Goal: Task Accomplishment & Management: Use online tool/utility

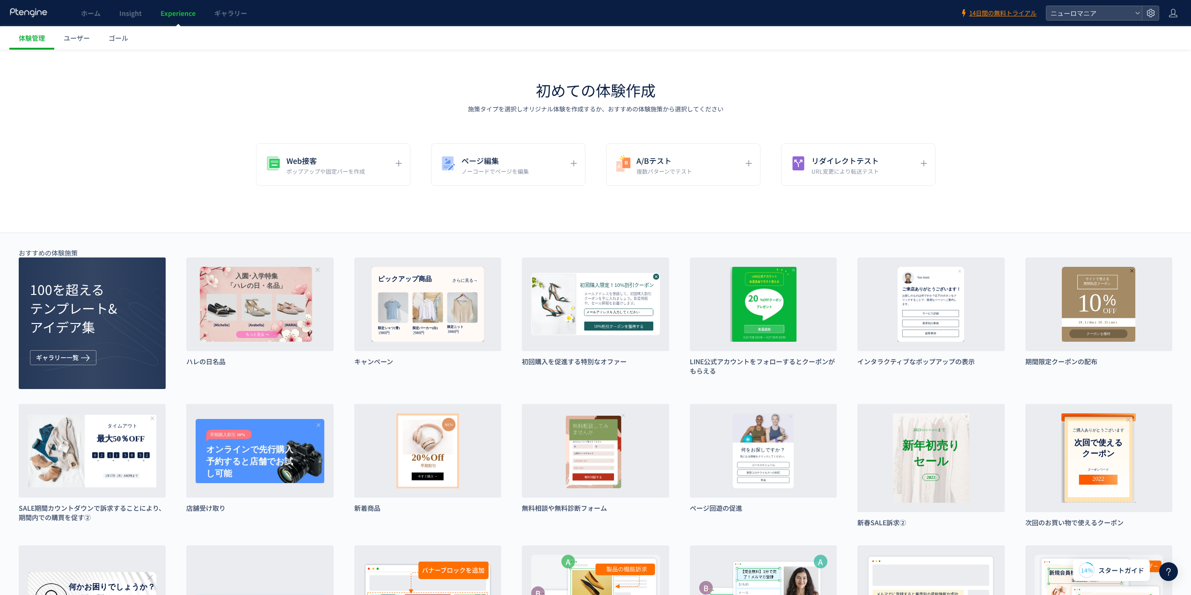
click at [1097, 173] on div "Web接客 ポップアップや固定バーを作成 ページ編集 ノーコードでページを編集 A/Bテスト 複数パターンでテスト リダイレクトテスト URL変更により転送テ…" at bounding box center [595, 164] width 1191 height 43
click at [123, 10] on span "Insight" at bounding box center [130, 12] width 22 height 9
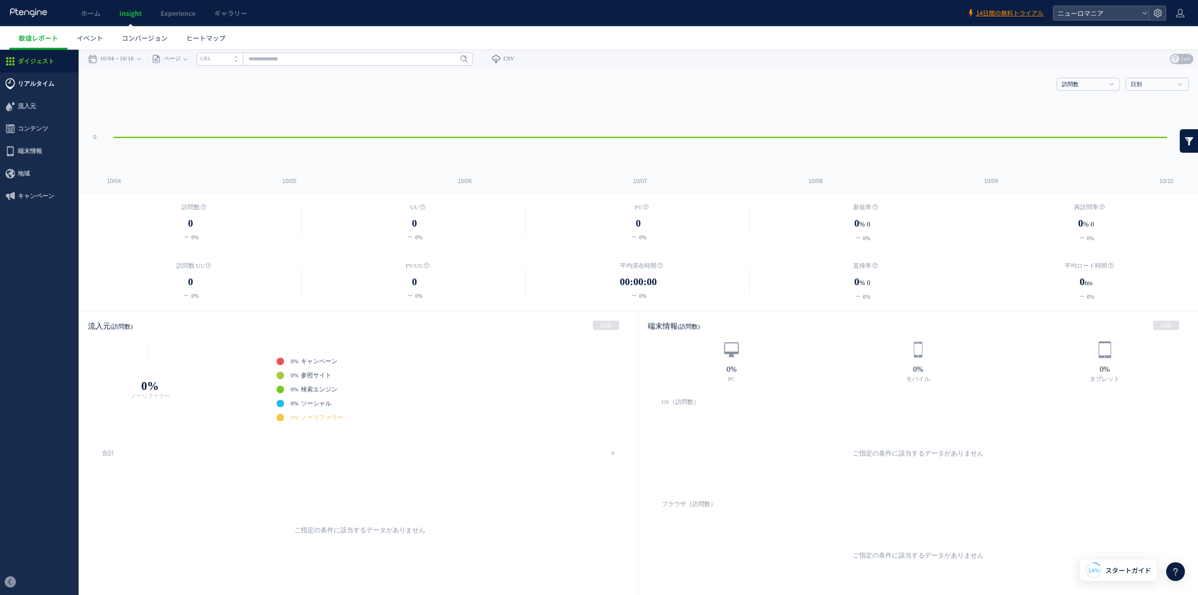
click at [36, 82] on span "リアルタイム" at bounding box center [36, 84] width 37 height 22
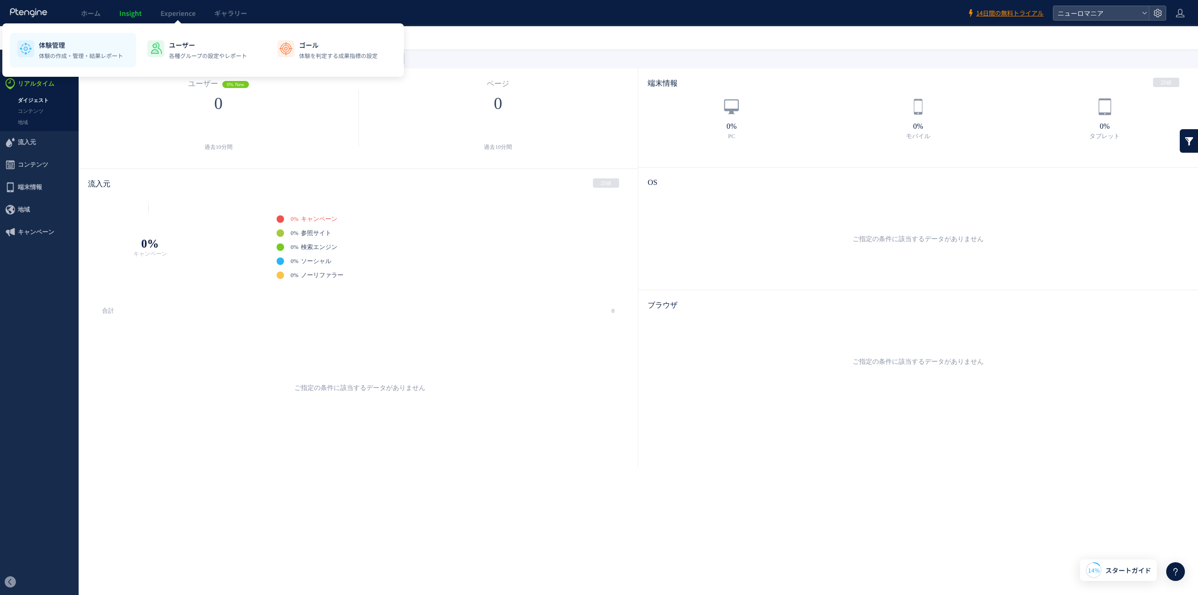
click at [69, 48] on p "体験管理" at bounding box center [81, 44] width 84 height 9
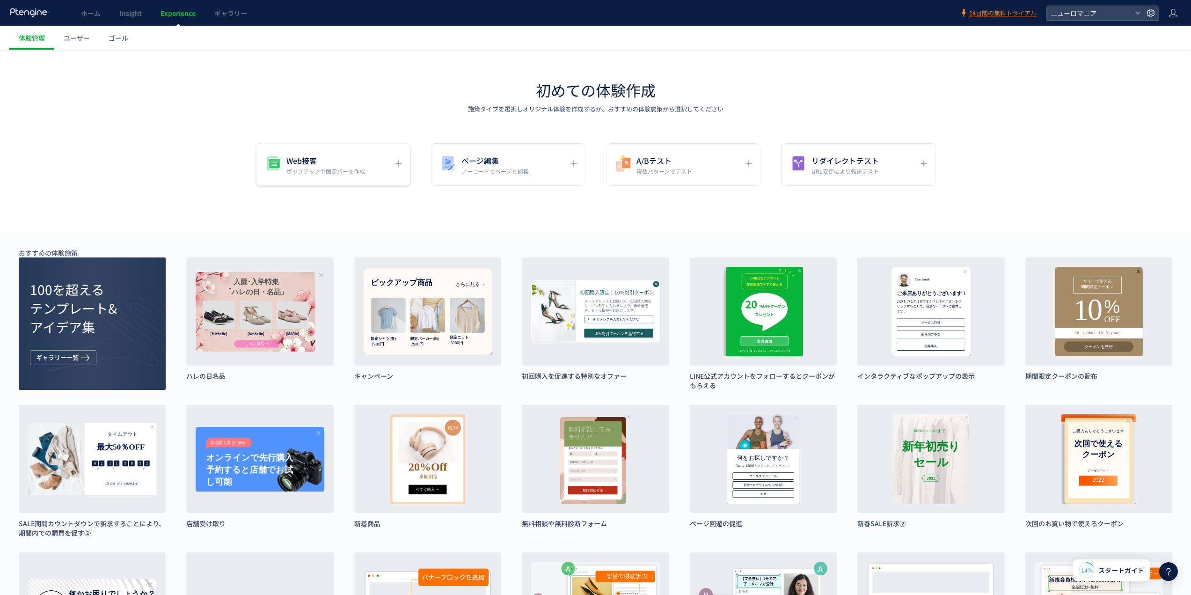
click at [338, 167] on h5 "Web接客" at bounding box center [325, 160] width 79 height 13
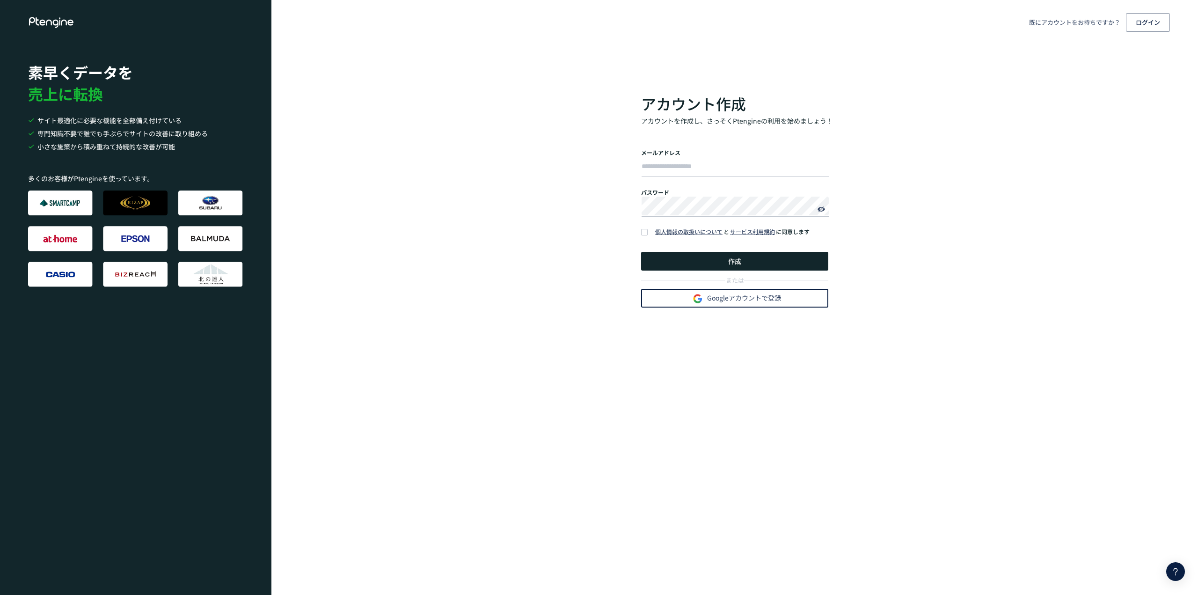
click at [705, 297] on use "button" at bounding box center [698, 298] width 19 height 19
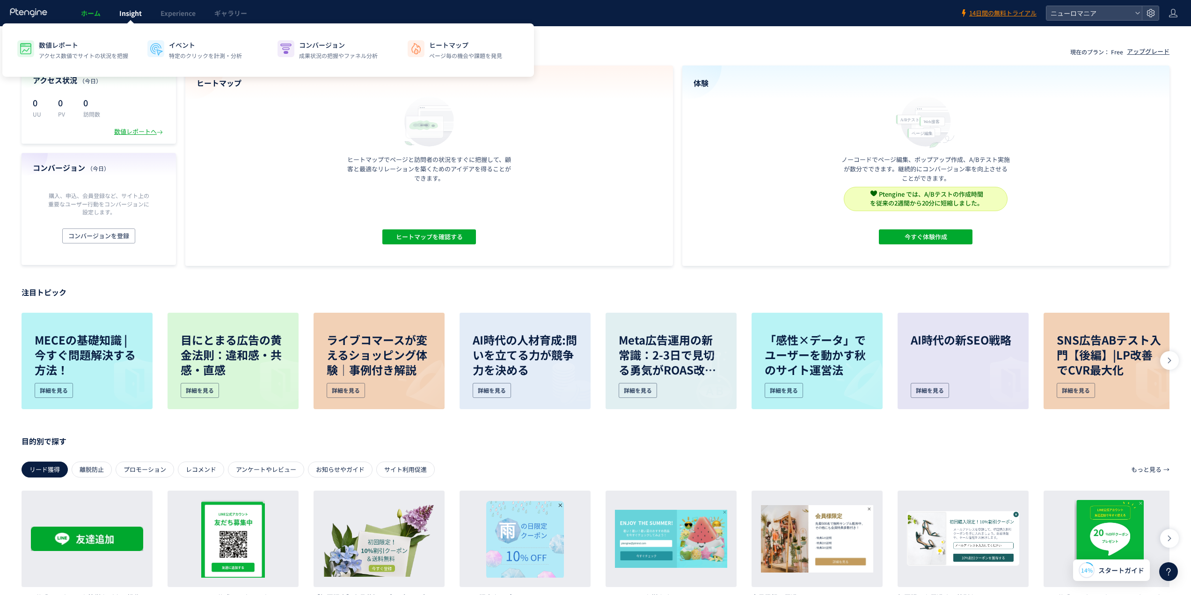
click at [131, 14] on span "Insight" at bounding box center [130, 12] width 22 height 9
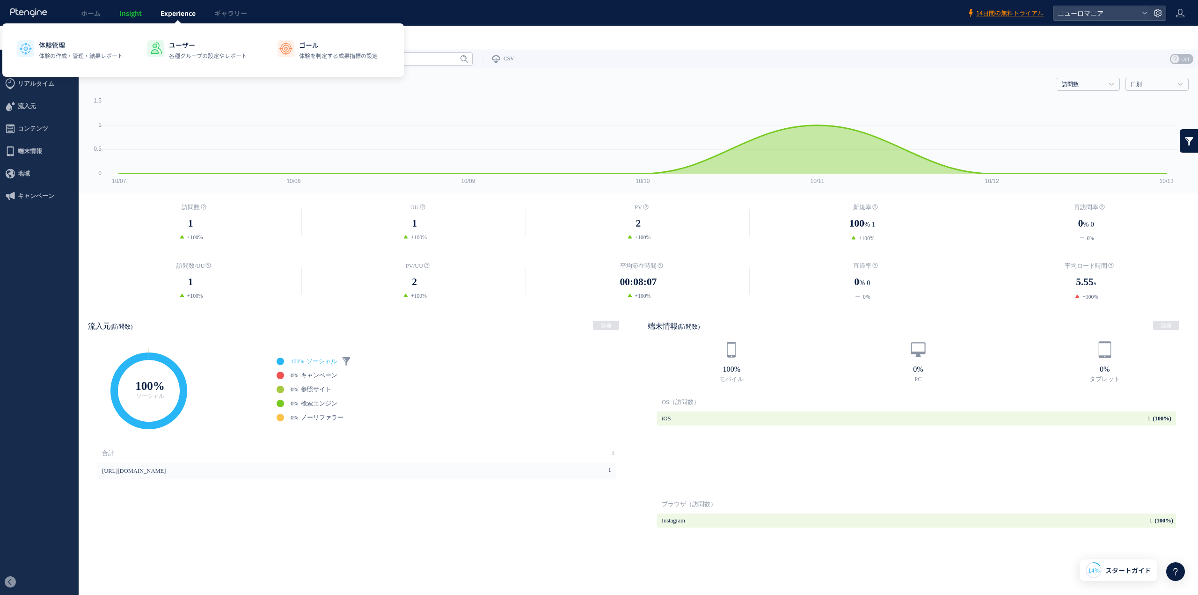
click at [178, 16] on span "Experience" at bounding box center [178, 12] width 35 height 9
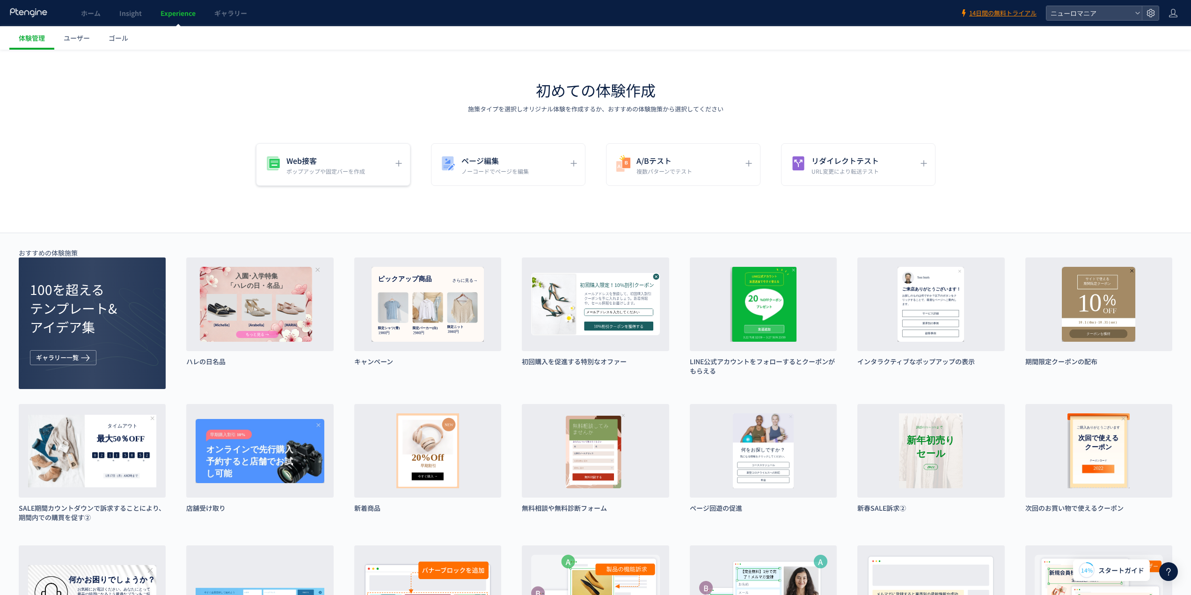
click at [336, 162] on h5 "Web接客" at bounding box center [325, 160] width 79 height 13
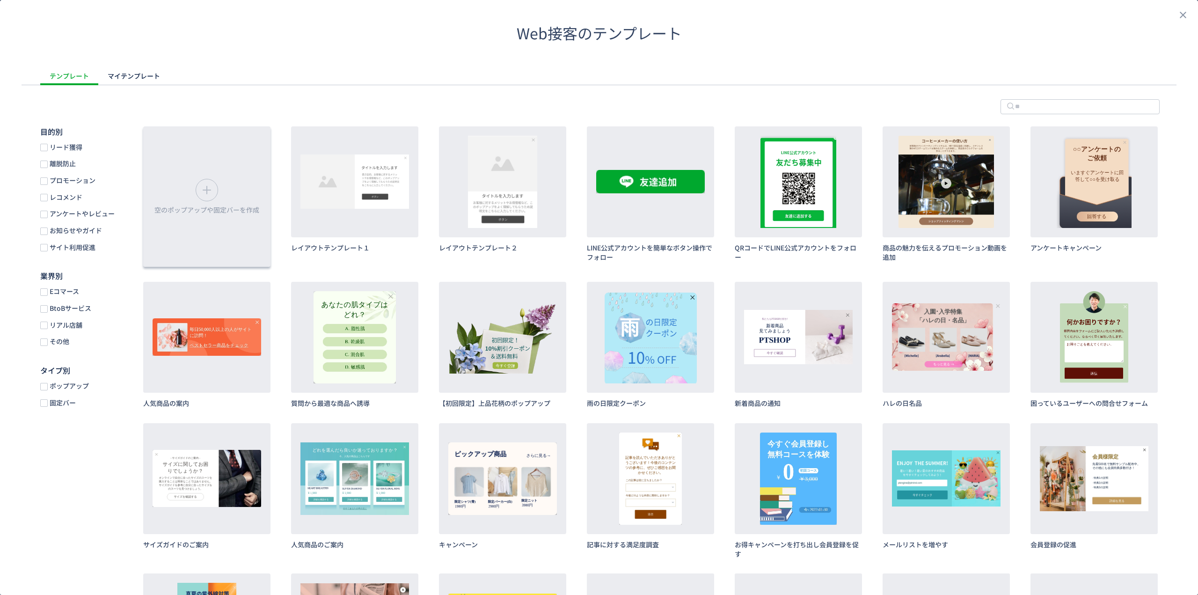
click at [230, 203] on div "空のポップアップや固定バーを作成" at bounding box center [206, 196] width 127 height 140
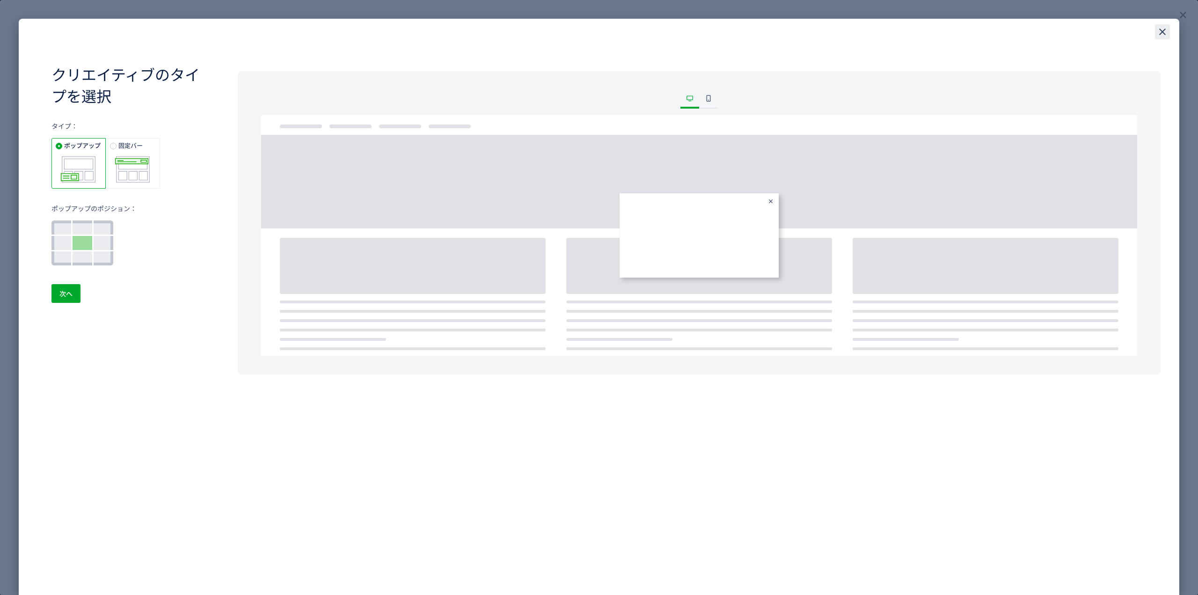
click at [1164, 31] on use "close" at bounding box center [1162, 32] width 7 height 7
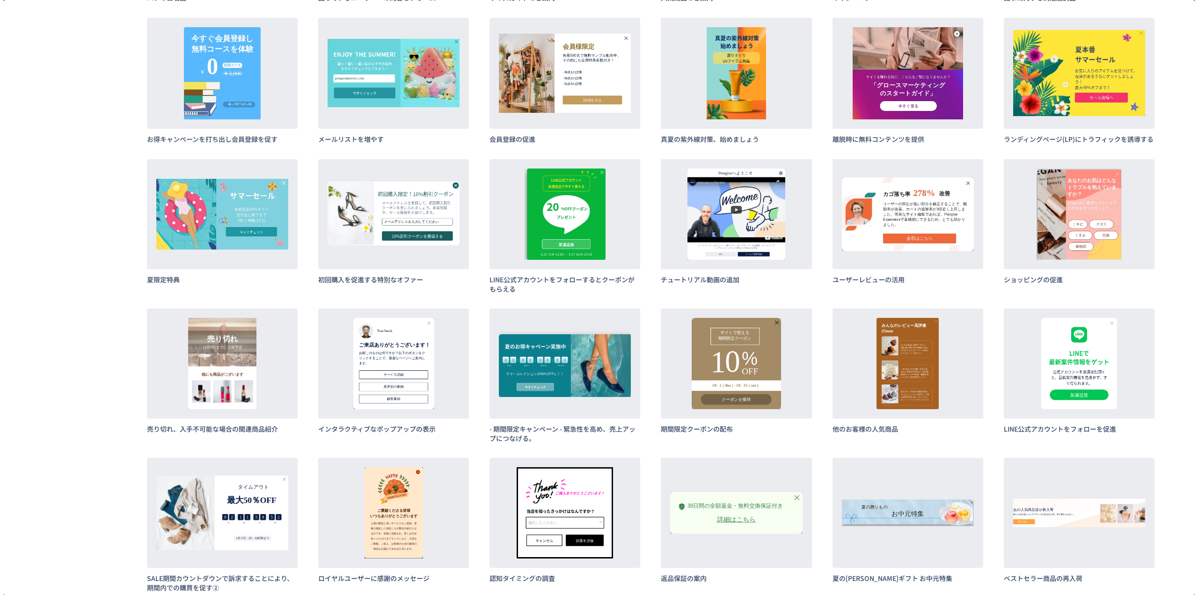
scroll to position [545, 0]
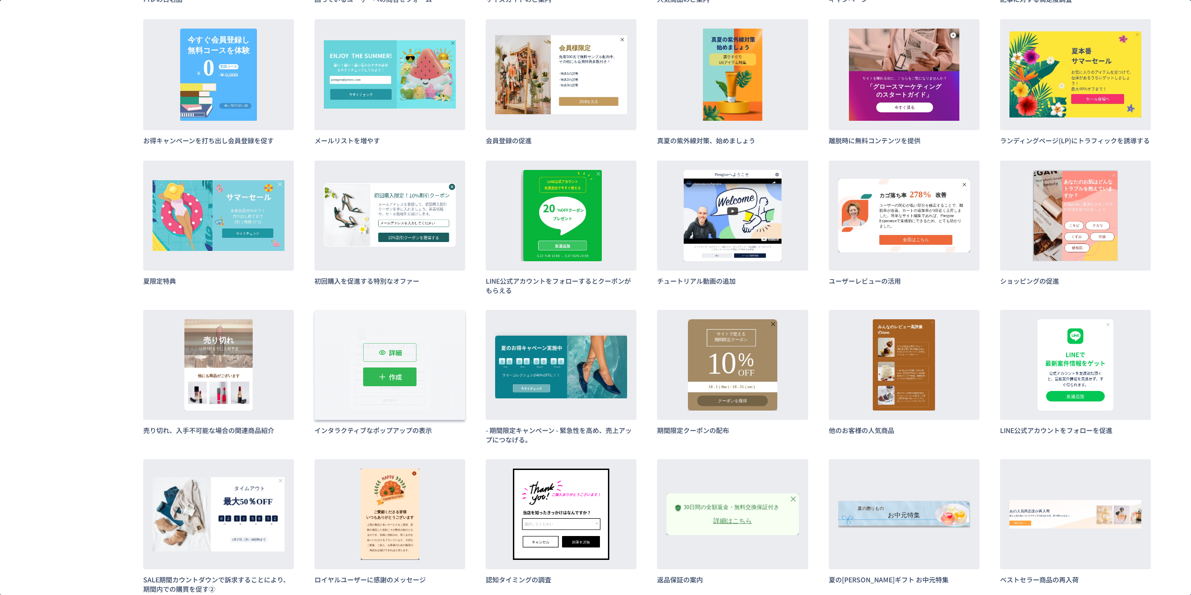
click at [396, 377] on span "作成" at bounding box center [395, 376] width 13 height 19
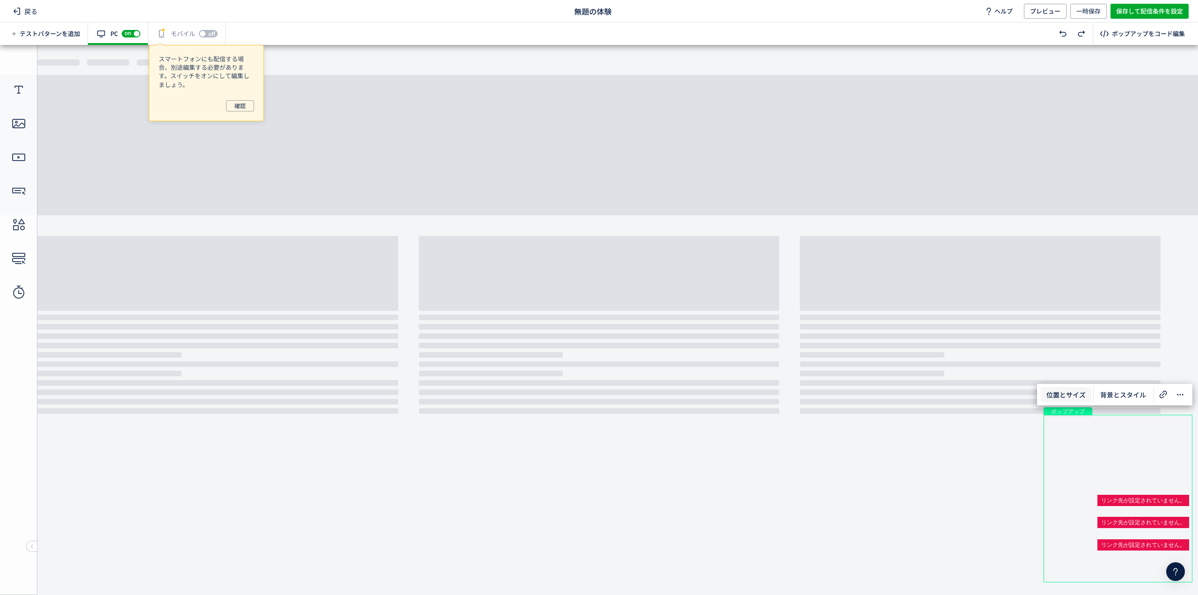
click at [1063, 392] on span "位置とサイズ" at bounding box center [1066, 394] width 51 height 15
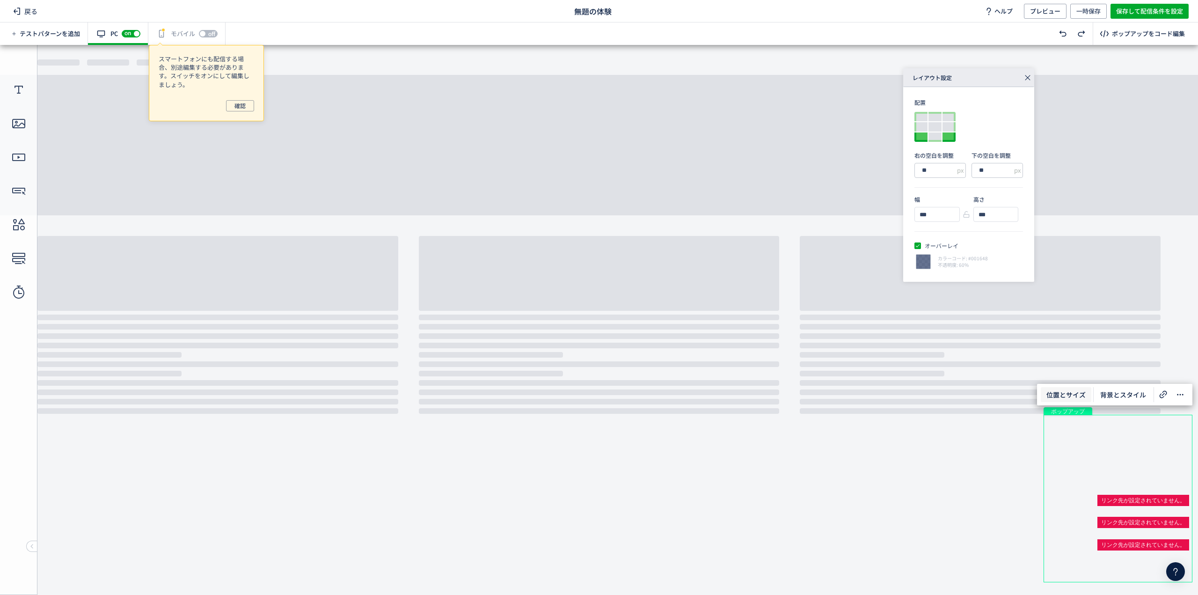
click at [923, 137] on div at bounding box center [921, 136] width 13 height 9
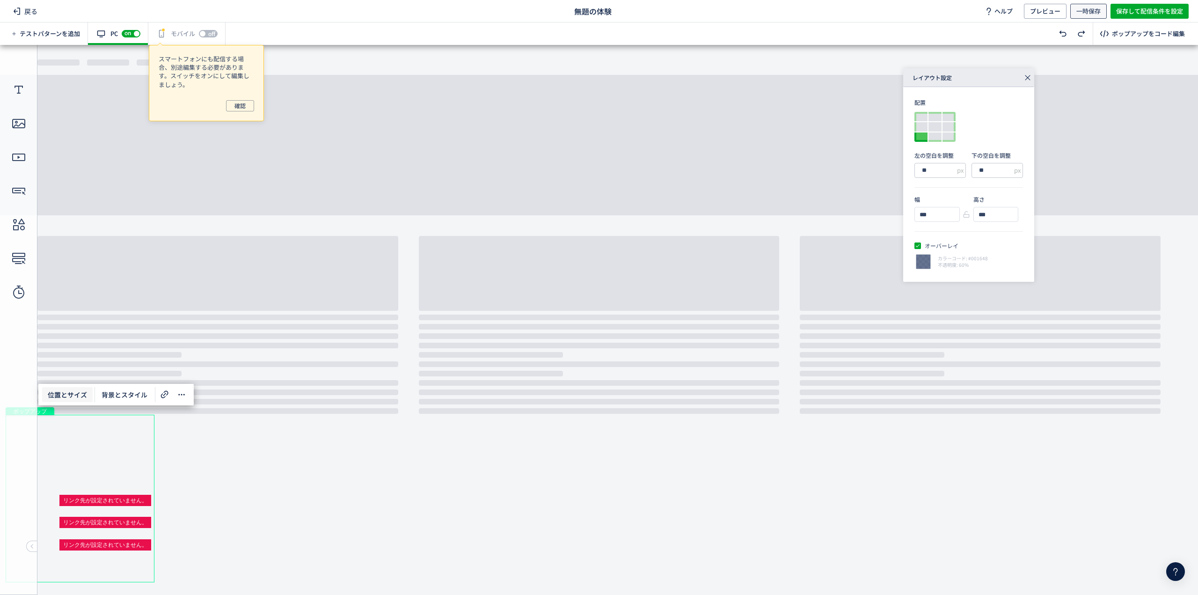
click at [1085, 12] on span "一時保存" at bounding box center [1089, 11] width 24 height 15
click at [1026, 78] on icon at bounding box center [1027, 77] width 13 height 13
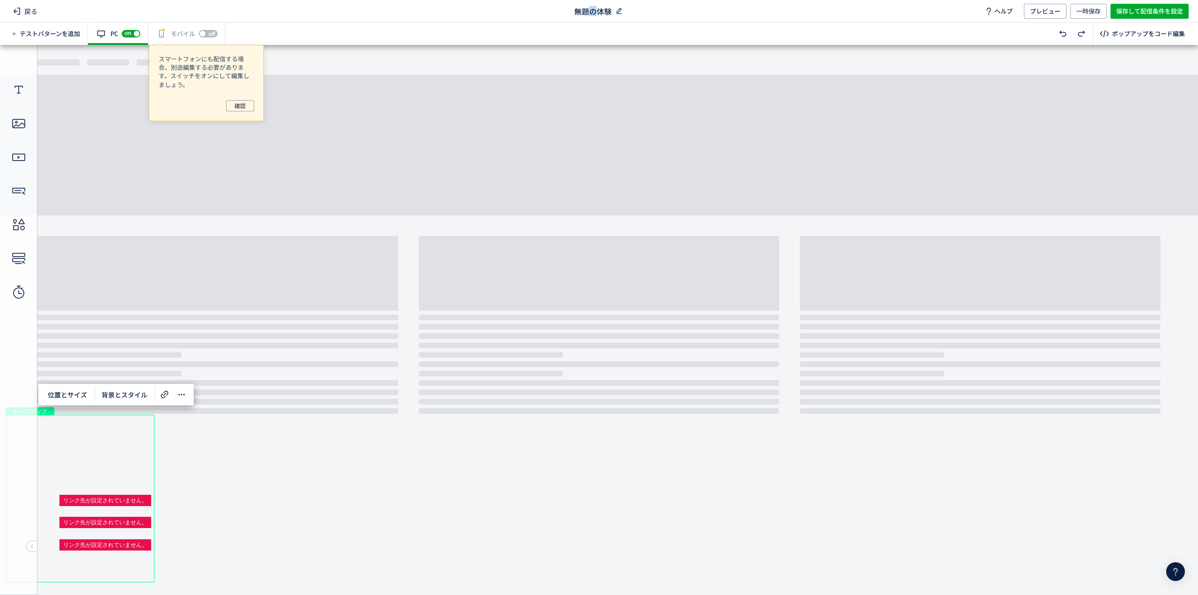
click at [593, 11] on span "無題の体験" at bounding box center [592, 11] width 37 height 11
click at [620, 11] on icon at bounding box center [619, 11] width 9 height 9
click at [620, 11] on input "text" at bounding box center [599, 10] width 84 height 13
type input "*"
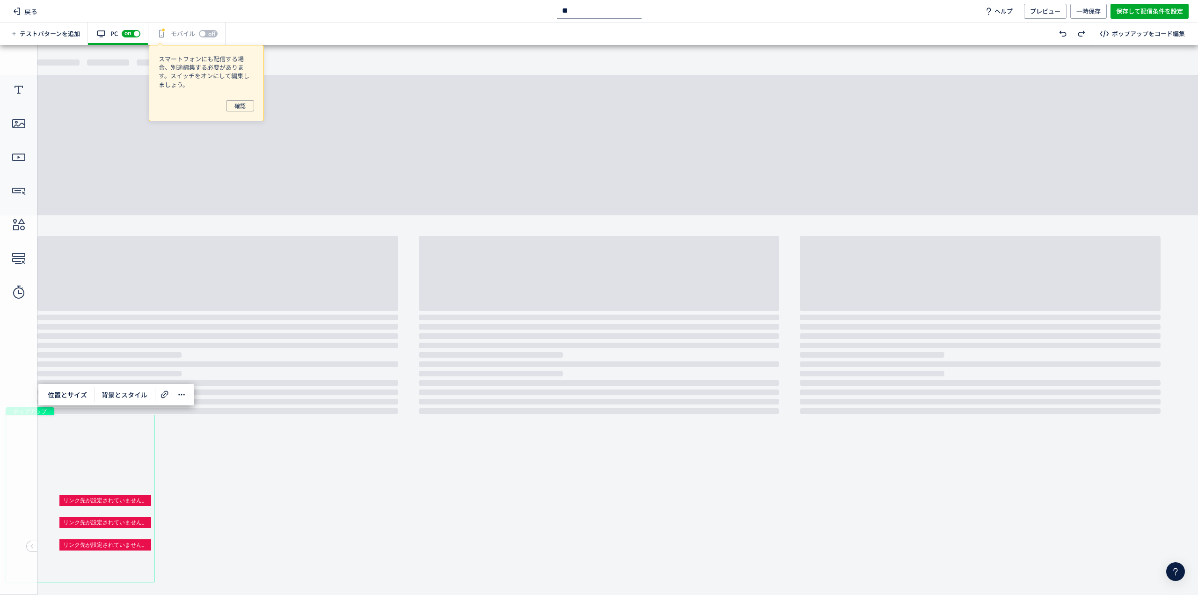
type input "*"
type input "********"
click at [1082, 15] on span "一時保存" at bounding box center [1089, 11] width 24 height 15
click at [403, 4] on div "戻る お問い合わせ訴求 ヘルプ プレビュー 一時保存 保存して配信条件を設定" at bounding box center [599, 11] width 1198 height 22
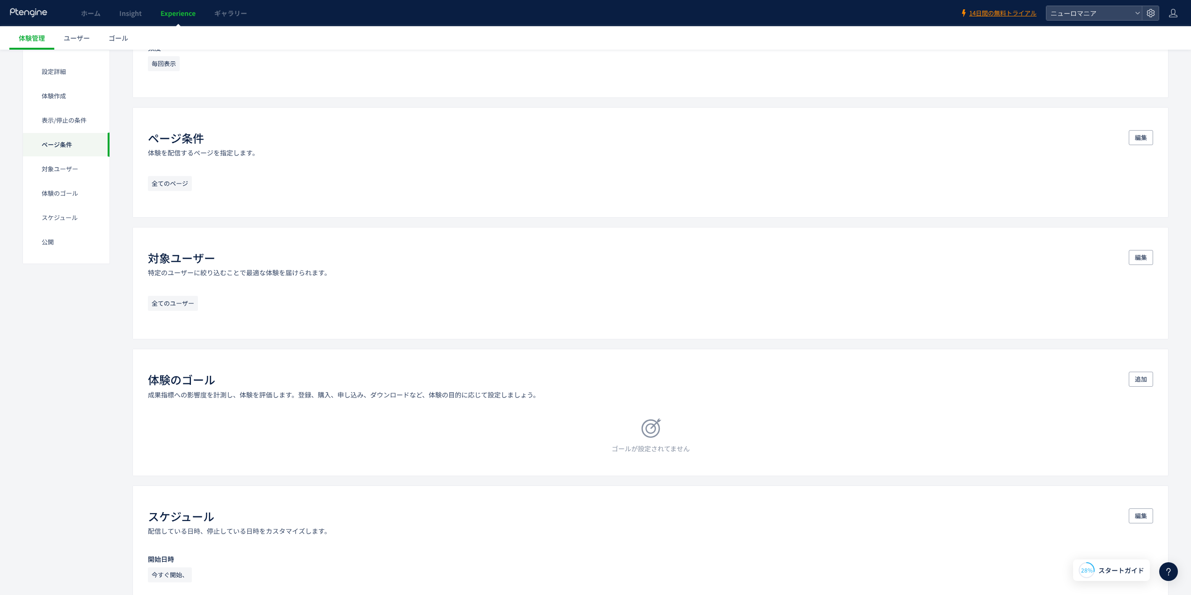
scroll to position [499, 0]
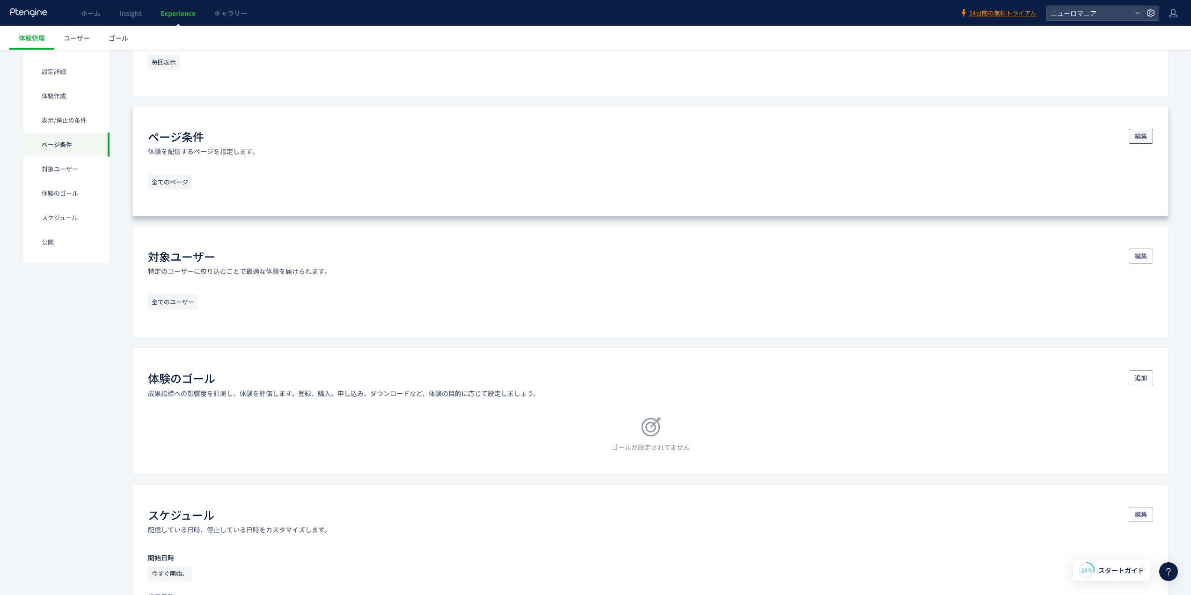
click at [1142, 134] on span "編集" at bounding box center [1141, 136] width 12 height 15
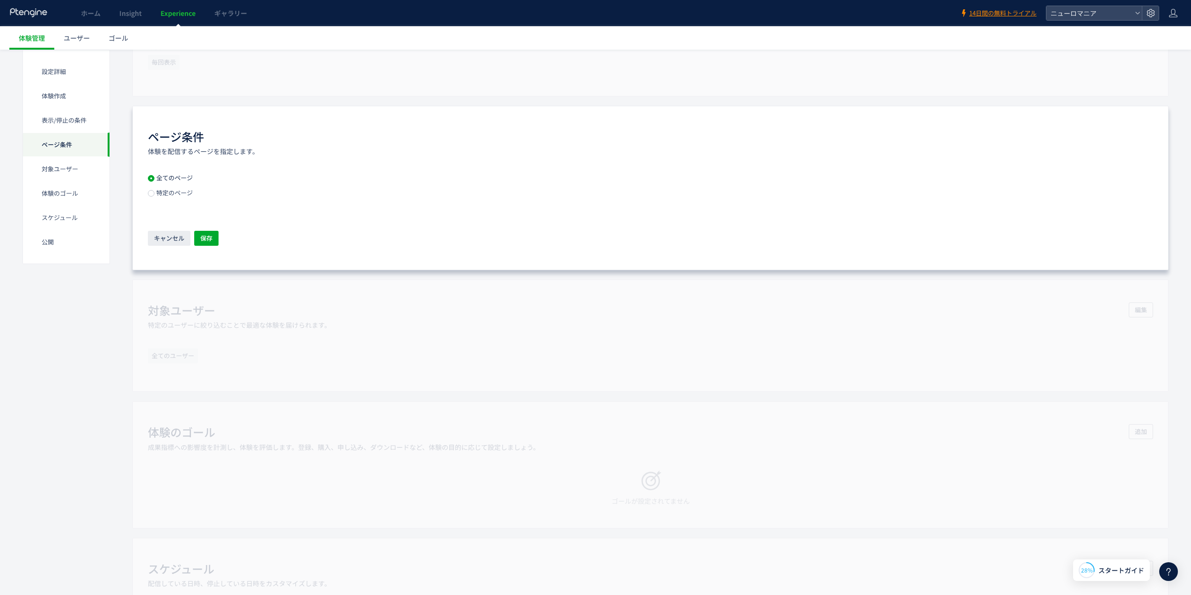
click at [169, 192] on span "特定のページ" at bounding box center [173, 192] width 38 height 9
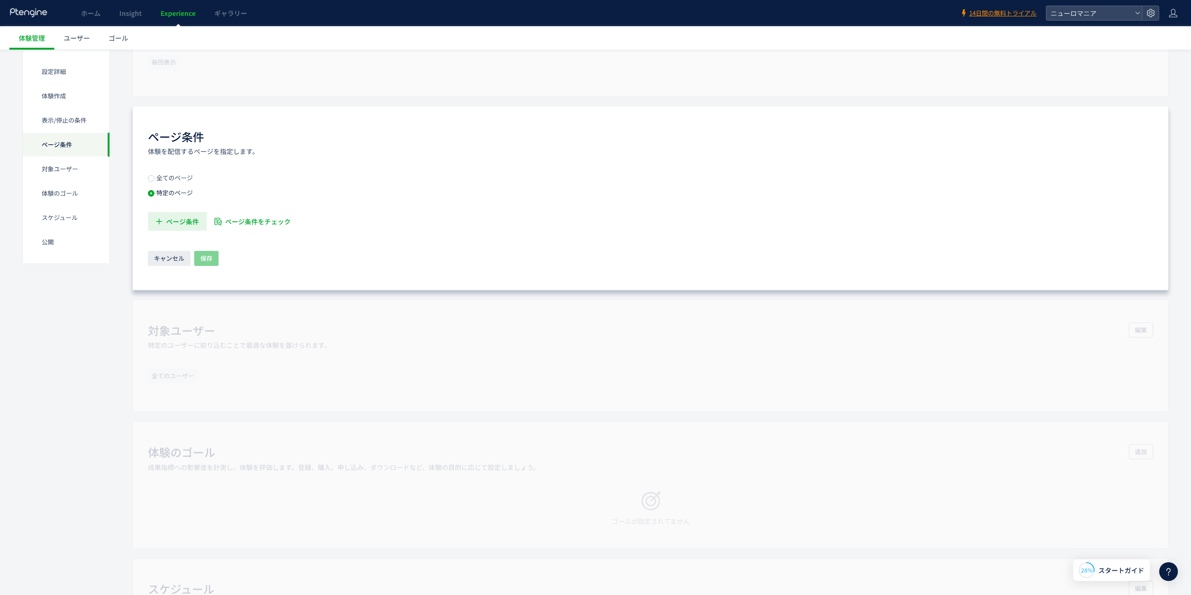
click at [178, 220] on span "ページ条件" at bounding box center [182, 221] width 33 height 19
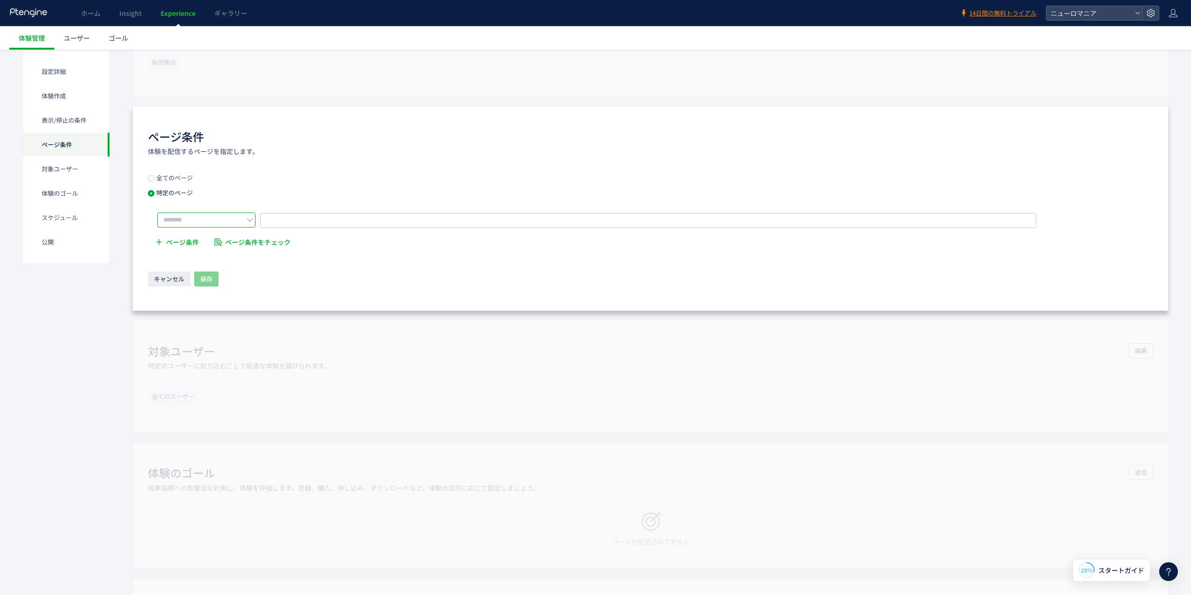
click at [231, 222] on input "text" at bounding box center [206, 219] width 98 height 15
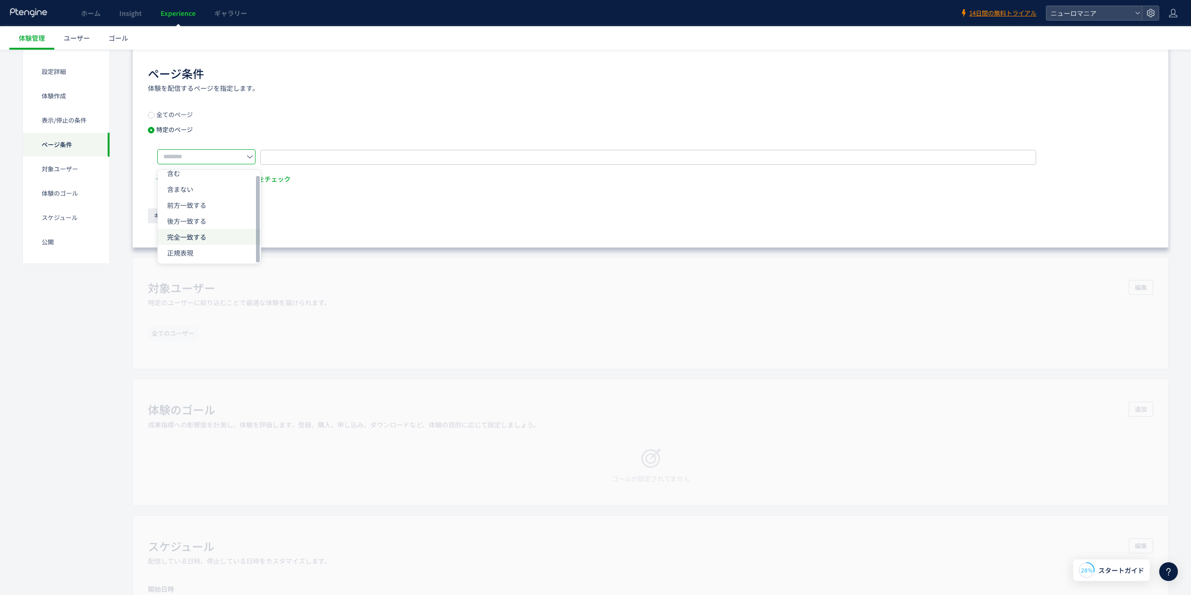
click at [204, 242] on li "完全一致する" at bounding box center [209, 237] width 103 height 16
type input "******"
click at [410, 153] on span "URLを1つずつ入力または複数貼り付け" at bounding box center [424, 156] width 106 height 14
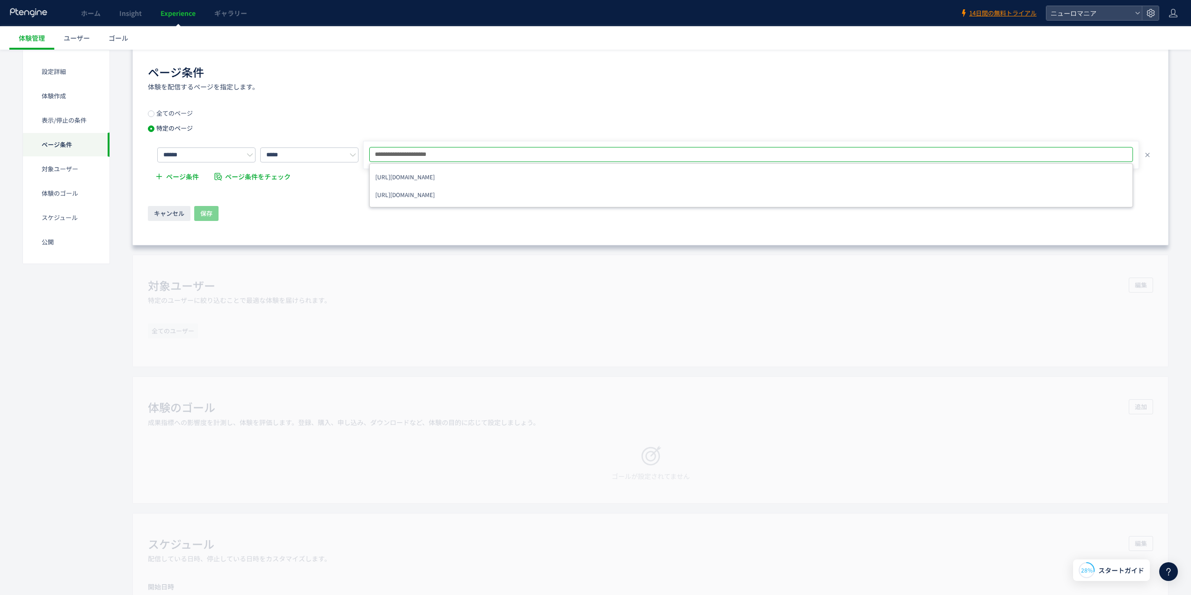
type input "**********"
click at [416, 125] on div "**********" at bounding box center [650, 148] width 1005 height 77
click at [397, 154] on span "URLを1つずつ入力または複数貼り付け" at bounding box center [424, 156] width 106 height 14
click at [331, 154] on input "*****" at bounding box center [309, 154] width 98 height 15
click at [420, 149] on span "URLを1つずつ入力または複数貼り付け" at bounding box center [424, 156] width 106 height 14
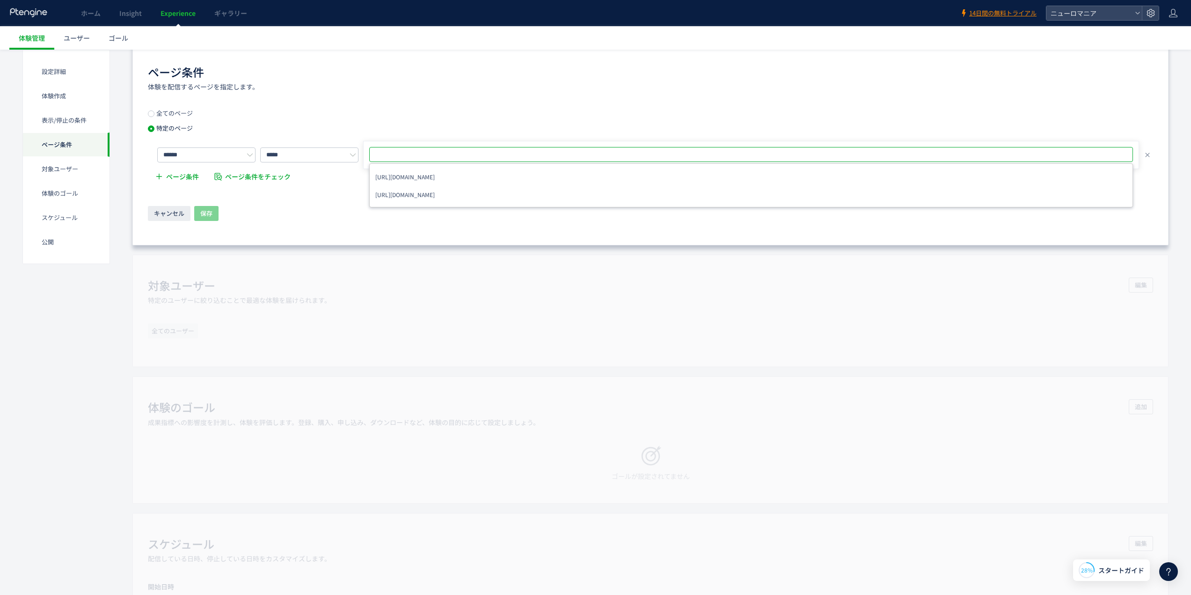
type input "**********"
click at [202, 212] on span "保存" at bounding box center [206, 213] width 12 height 15
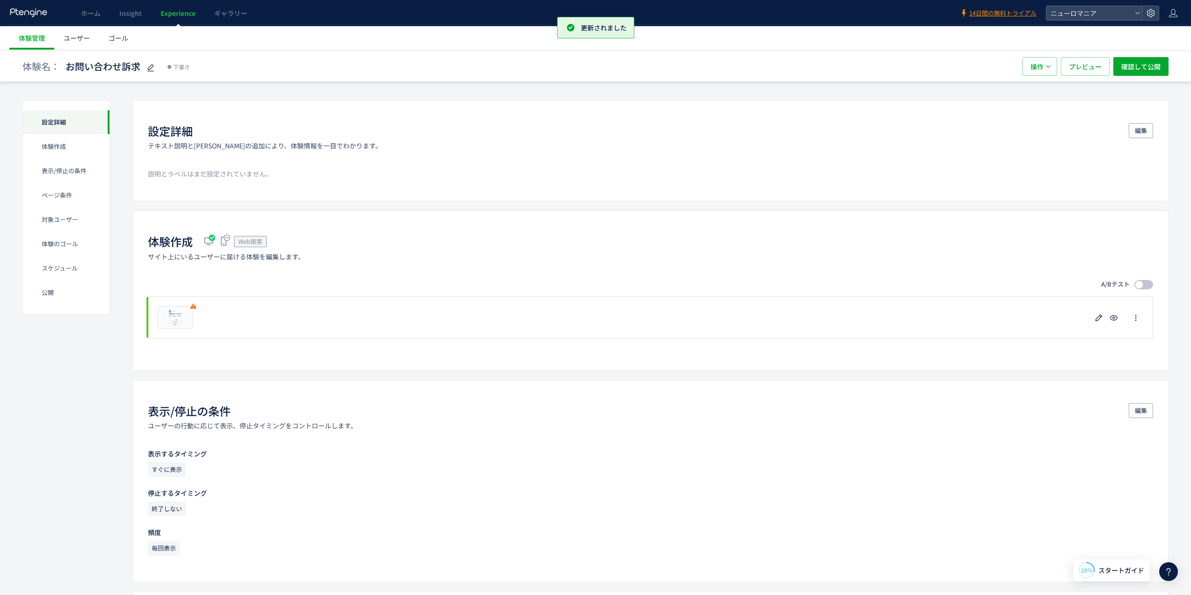
scroll to position [0, 0]
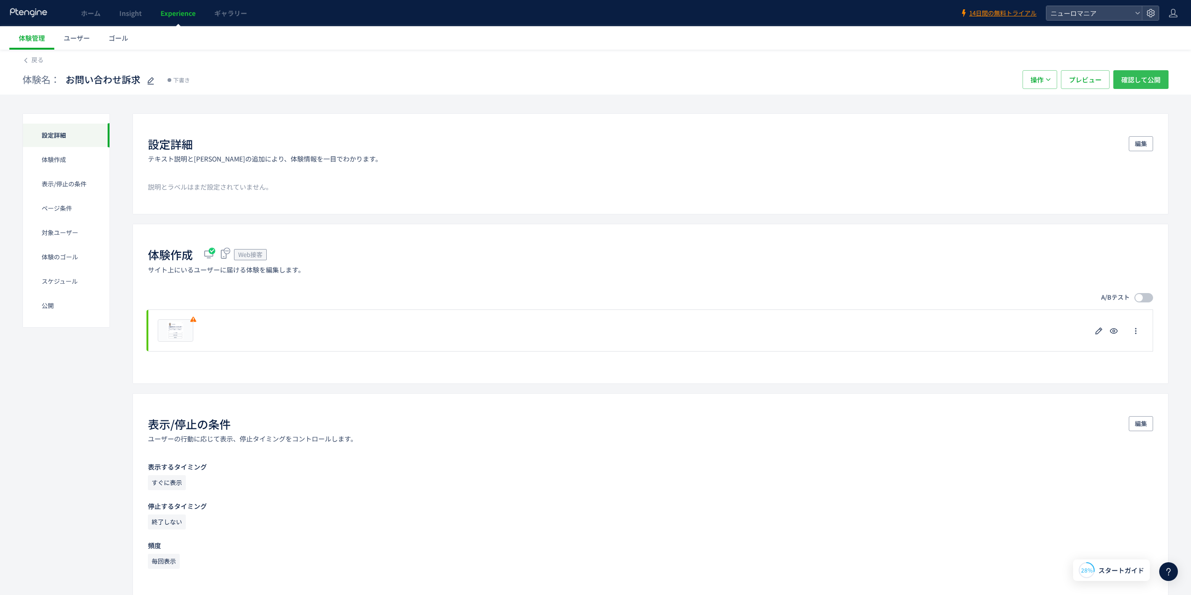
click at [1135, 78] on span "確認して公開" at bounding box center [1140, 79] width 39 height 19
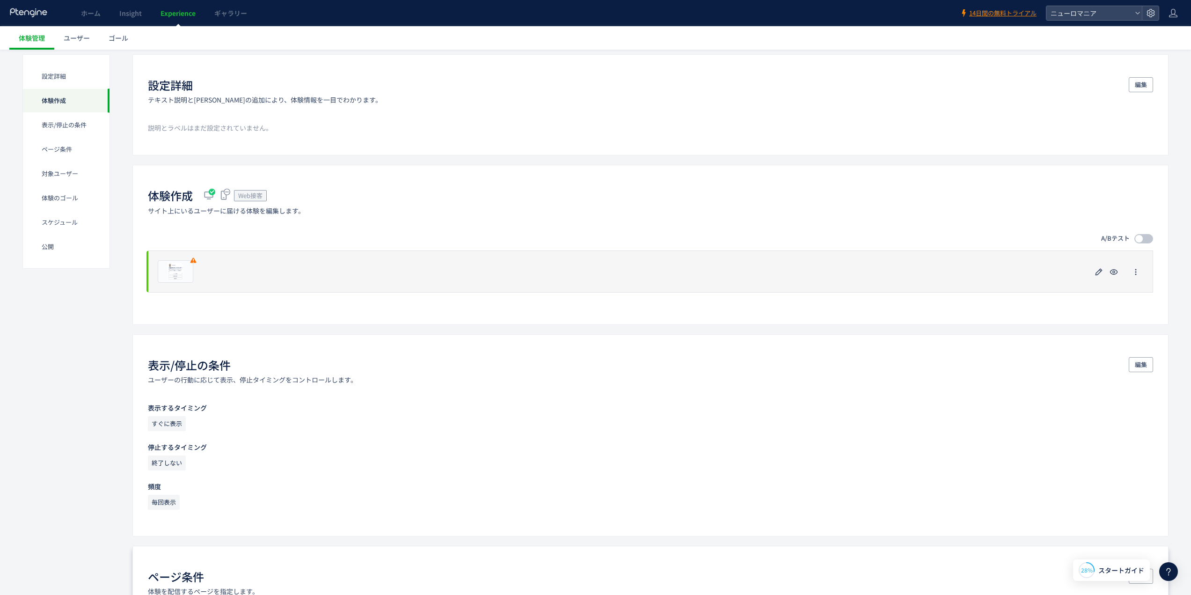
scroll to position [59, 0]
click at [1099, 270] on icon "button" at bounding box center [1098, 272] width 11 height 11
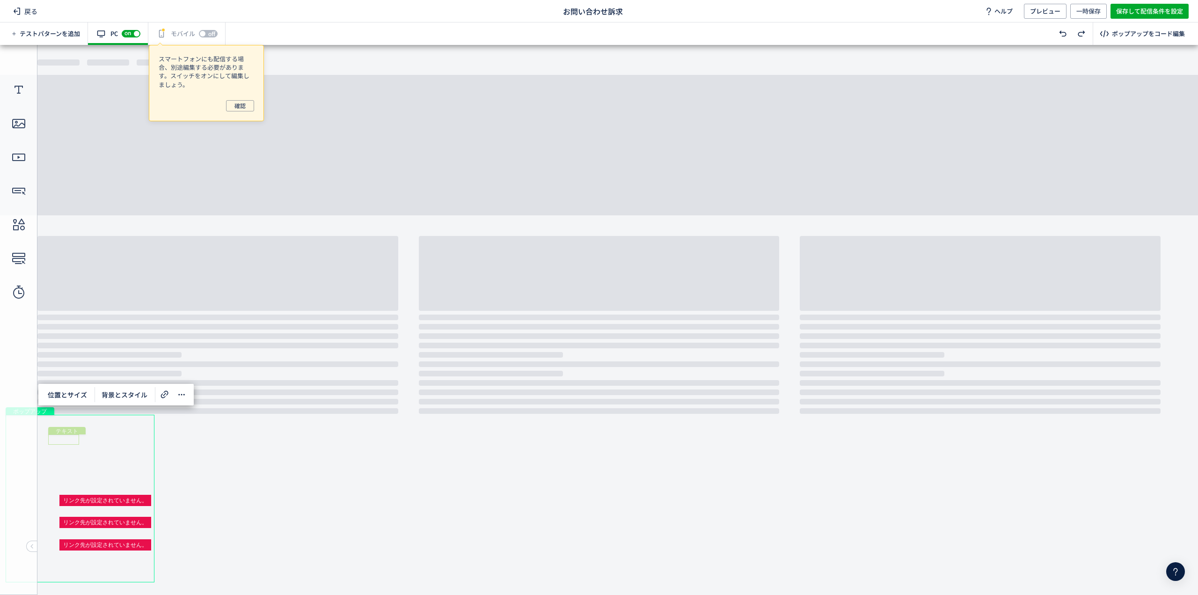
click at [64, 441] on div "テキスト" at bounding box center [63, 439] width 31 height 10
click at [121, 452] on div "ポップアップ" at bounding box center [80, 499] width 149 height 168
click at [190, 391] on icon at bounding box center [189, 394] width 11 height 11
click at [190, 393] on icon at bounding box center [189, 394] width 11 height 11
click at [49, 415] on div "ポップアップ" at bounding box center [80, 499] width 149 height 168
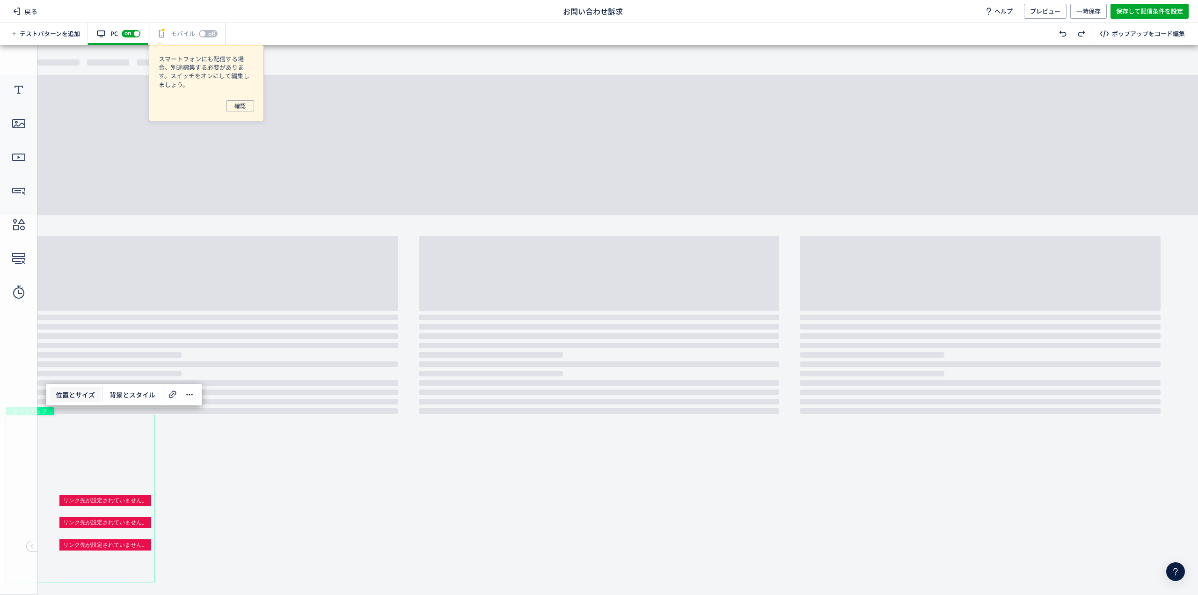
click at [67, 394] on span "位置とサイズ" at bounding box center [75, 394] width 51 height 15
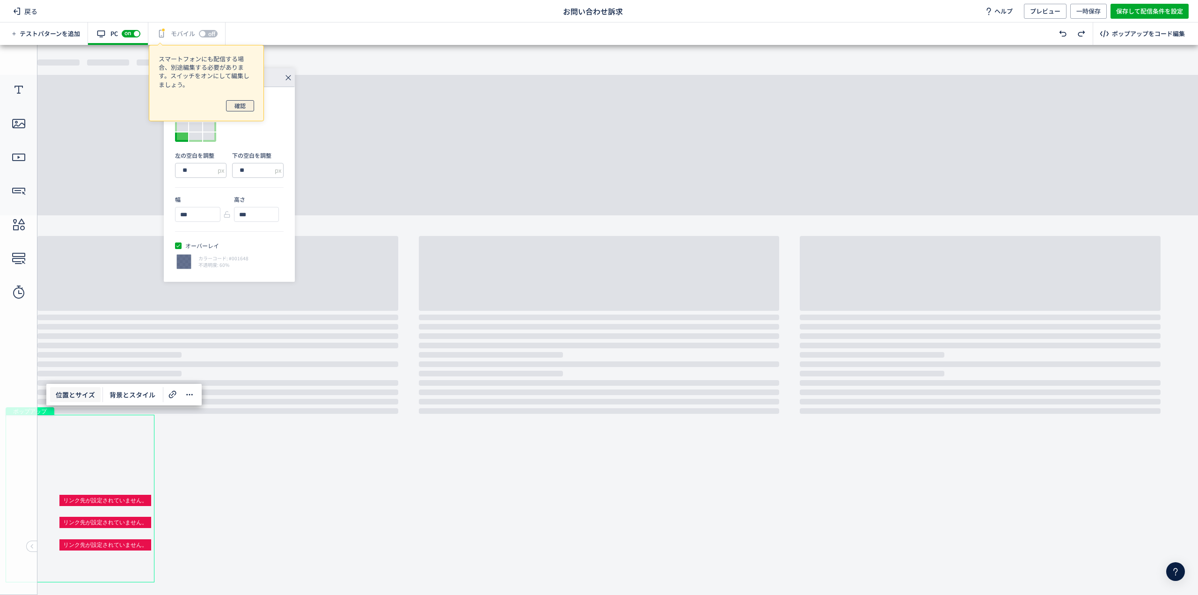
click at [236, 106] on span "確認" at bounding box center [239, 105] width 11 height 11
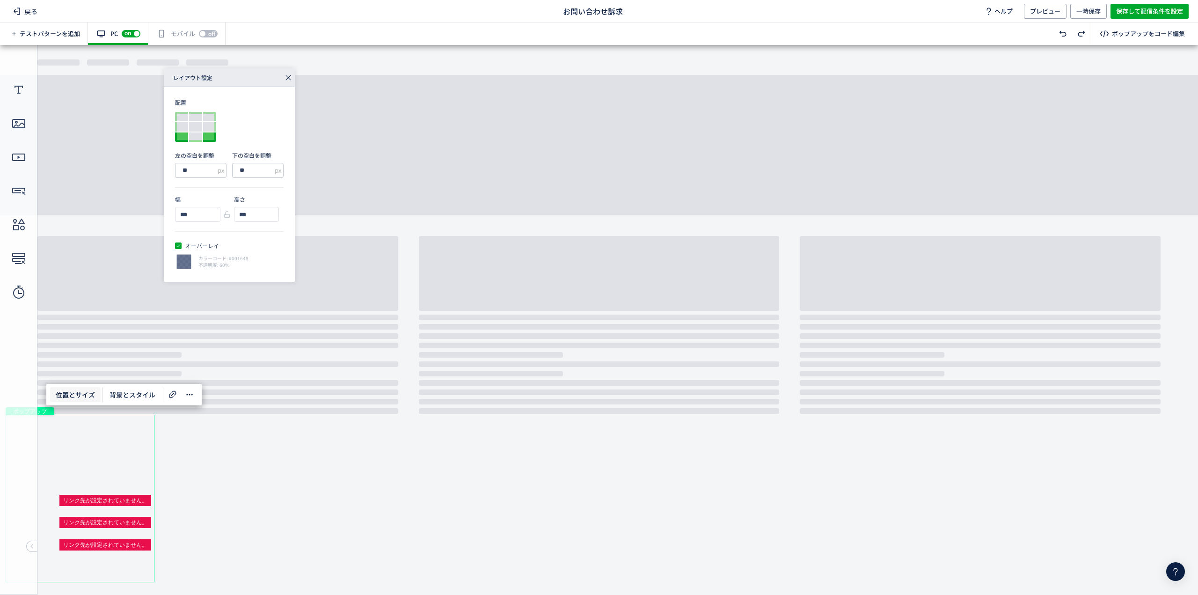
click at [209, 134] on div at bounding box center [209, 136] width 13 height 9
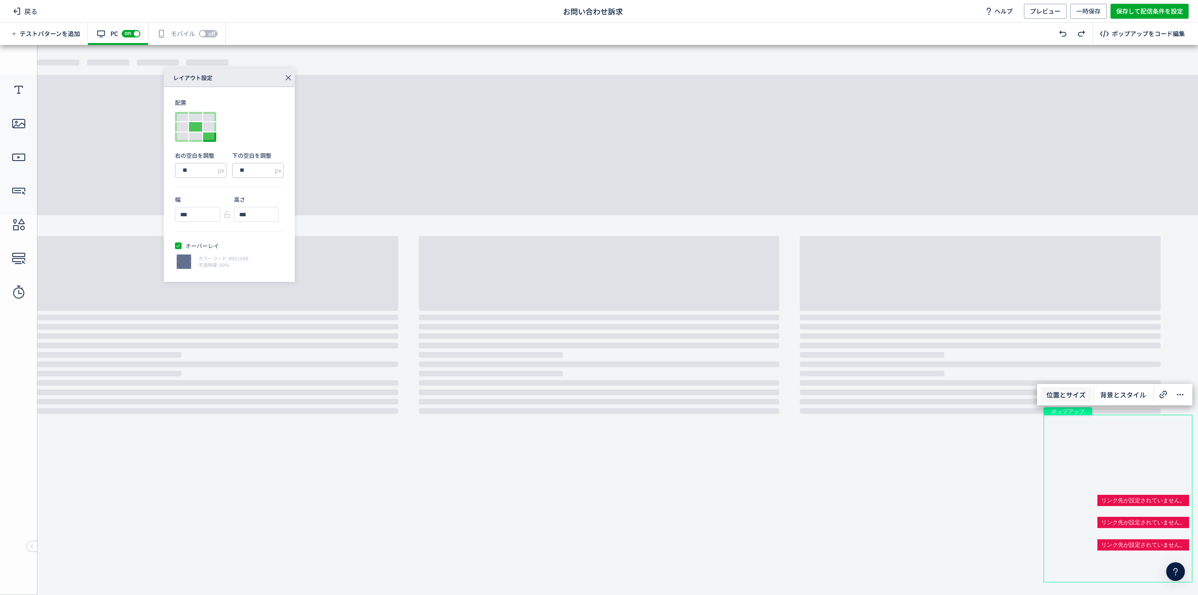
click at [196, 127] on div at bounding box center [195, 126] width 13 height 9
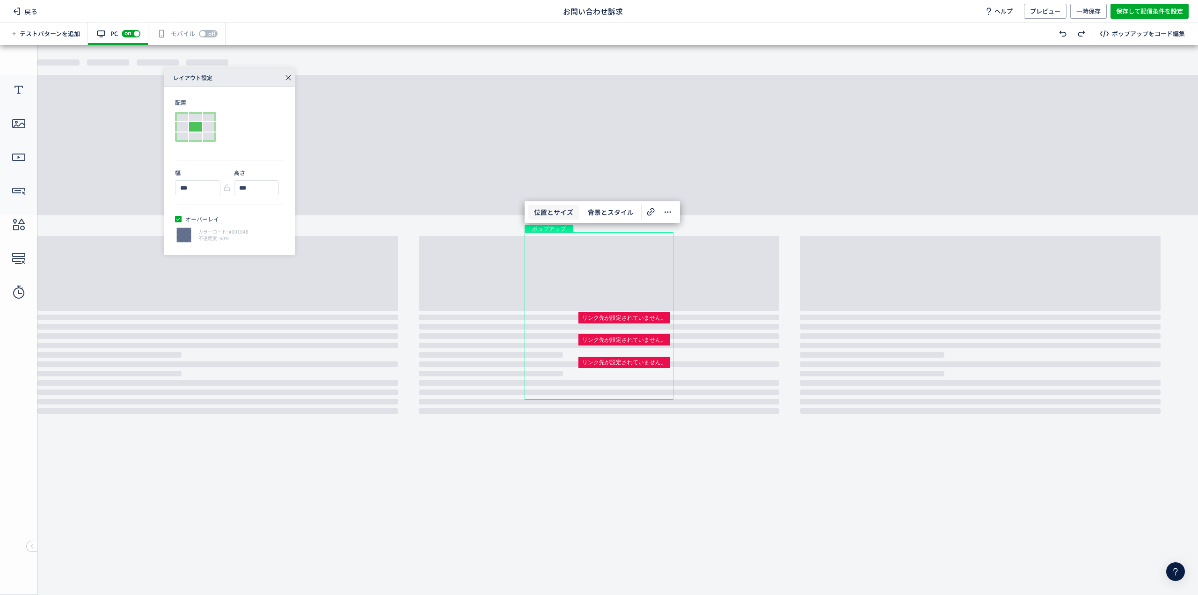
click at [289, 77] on icon at bounding box center [288, 77] width 13 height 13
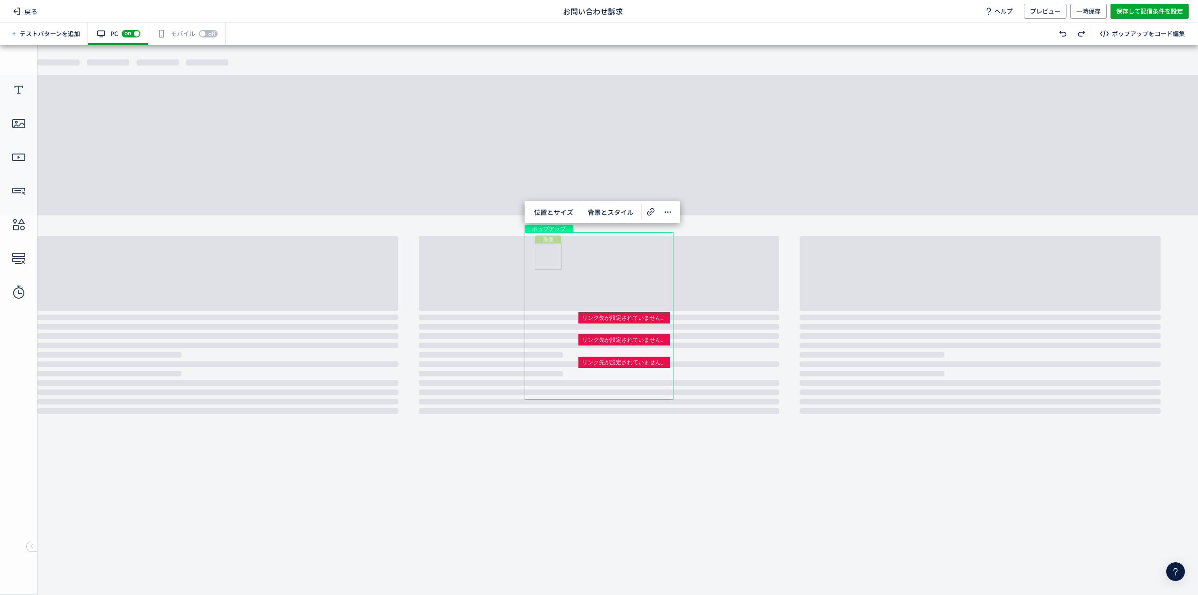
click at [540, 260] on div "画像" at bounding box center [548, 256] width 27 height 27
click at [560, 225] on span "画像変更" at bounding box center [557, 222] width 37 height 15
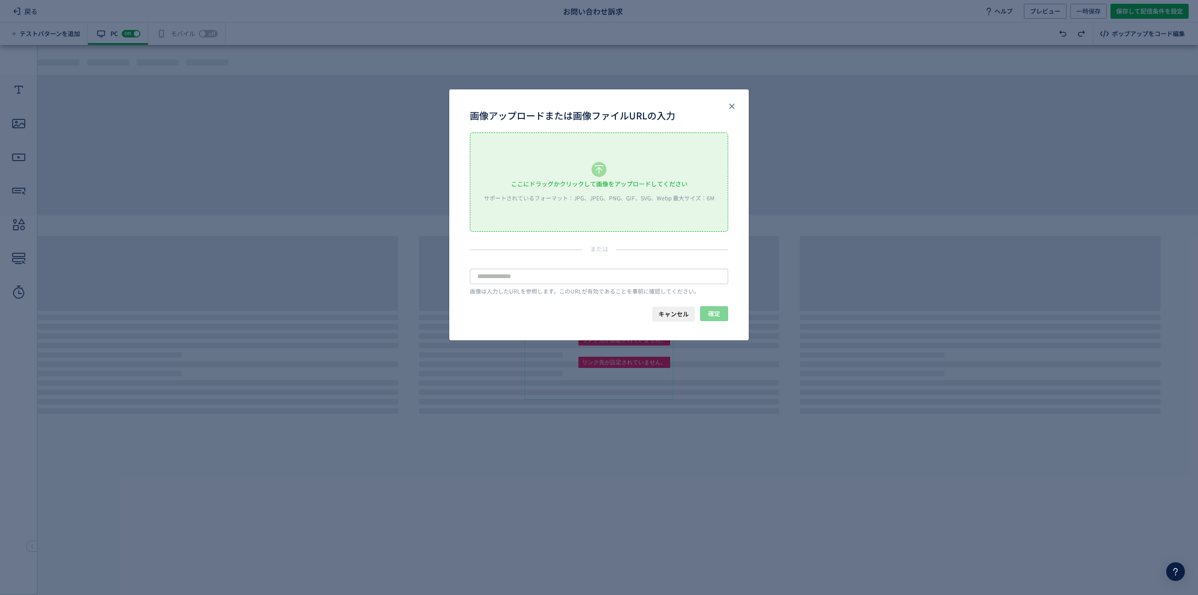
click at [573, 207] on div "ここにドラッグかクリックして画像をアップロードしてください サポートされているフォーマット：JPG、JPEG、PNG、GIF、SVG、Webp 最大サイズ：6M" at bounding box center [598, 182] width 257 height 98
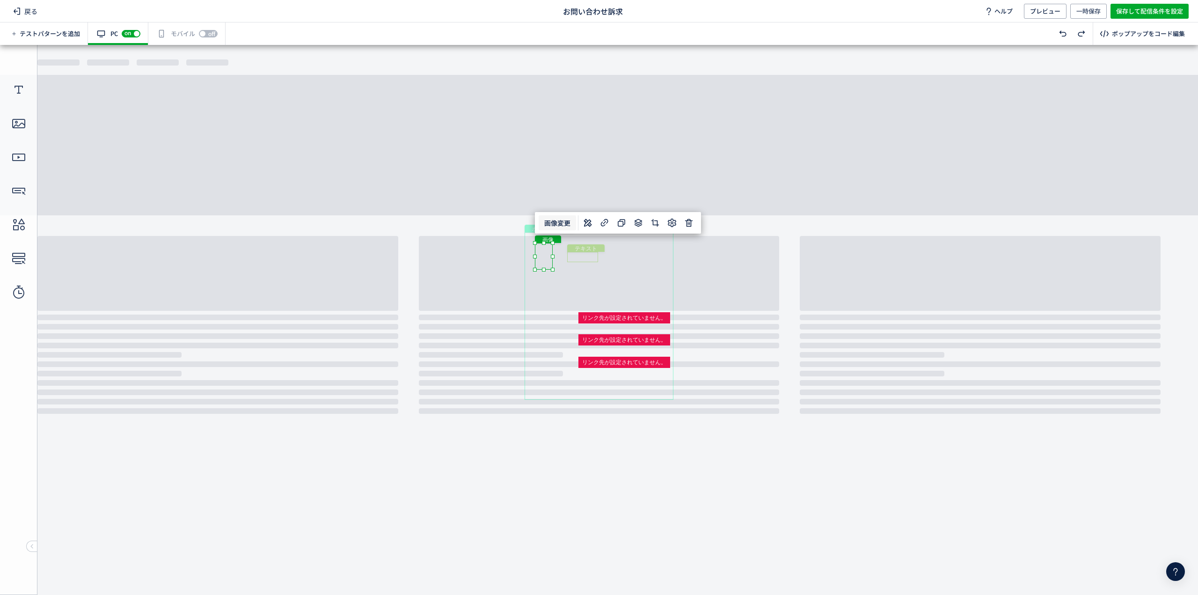
click at [597, 259] on div "テキスト" at bounding box center [582, 257] width 31 height 10
click at [593, 258] on div "テキスト" at bounding box center [582, 257] width 31 height 10
click at [598, 262] on div "テキスト" at bounding box center [582, 257] width 31 height 10
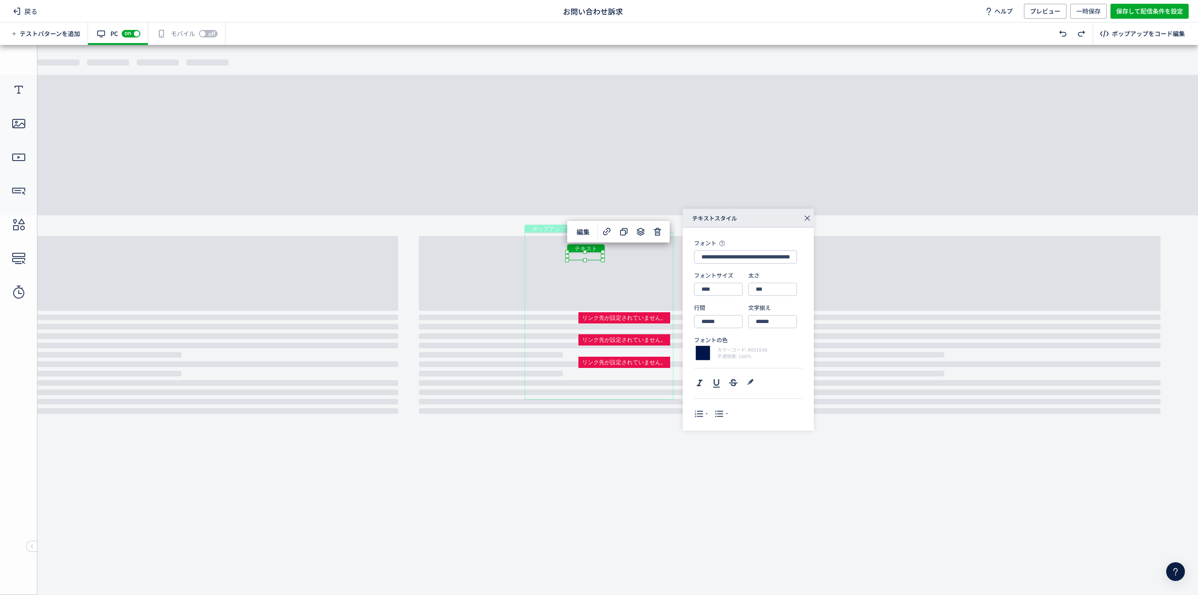
click at [601, 282] on div "テキスト" at bounding box center [605, 282] width 140 height 14
click at [675, 288] on div "テキスト" at bounding box center [605, 282] width 140 height 14
click at [569, 282] on div "テキスト" at bounding box center [605, 282] width 141 height 14
click at [561, 284] on div "テキスト" at bounding box center [605, 282] width 141 height 14
click at [676, 289] on div "テキスト" at bounding box center [605, 282] width 141 height 14
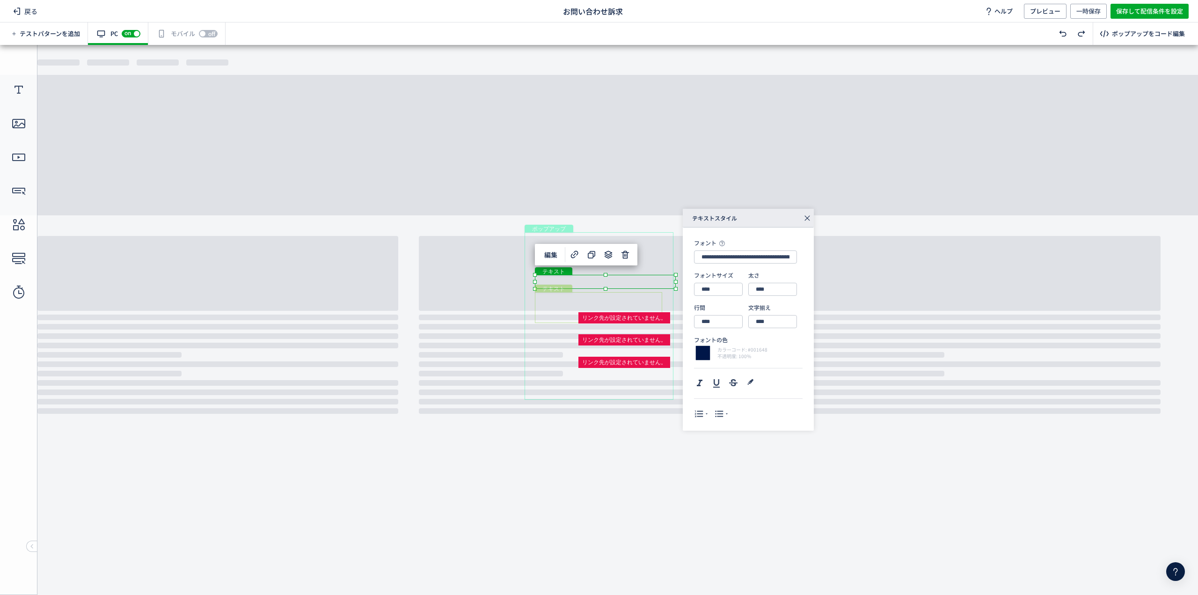
click at [589, 304] on div "テキスト" at bounding box center [598, 307] width 127 height 31
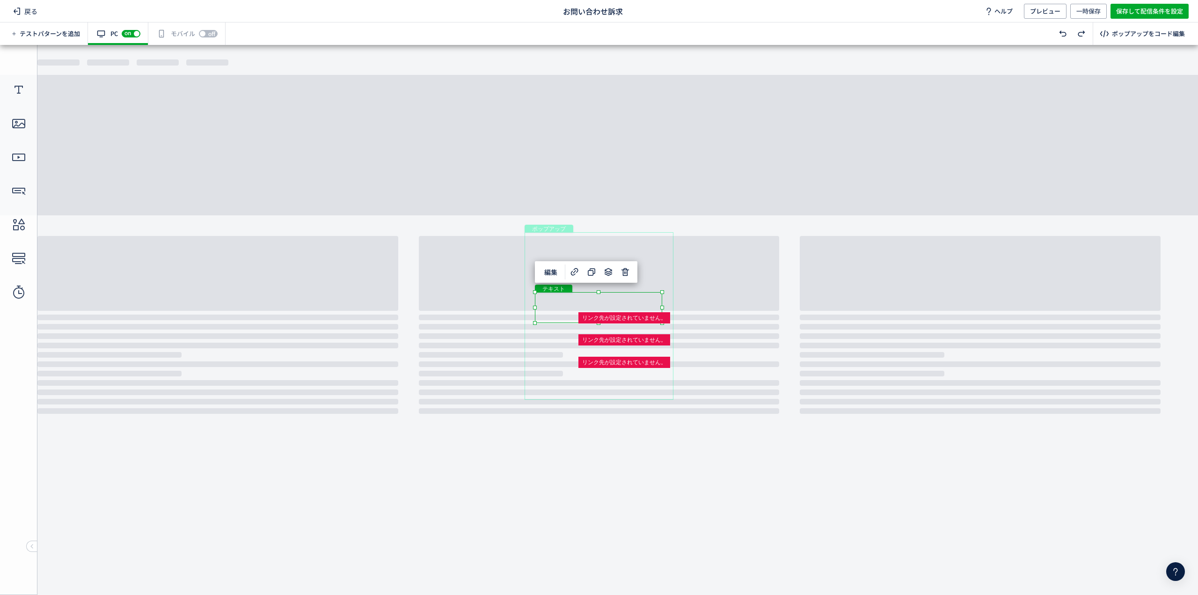
click at [588, 299] on div "テキスト" at bounding box center [598, 307] width 127 height 31
click at [662, 323] on div "テキスト" at bounding box center [598, 307] width 127 height 31
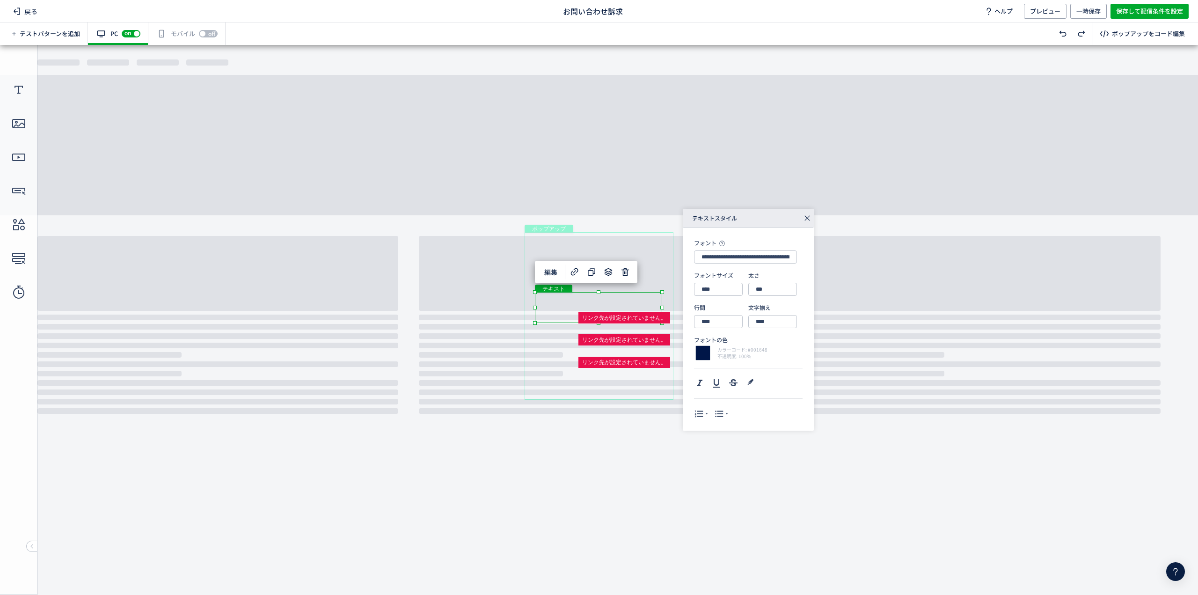
click at [564, 306] on div "テキスト" at bounding box center [598, 307] width 127 height 31
click at [662, 323] on div "テキスト" at bounding box center [598, 307] width 127 height 31
click at [563, 335] on div "ボタン" at bounding box center [598, 337] width 127 height 16
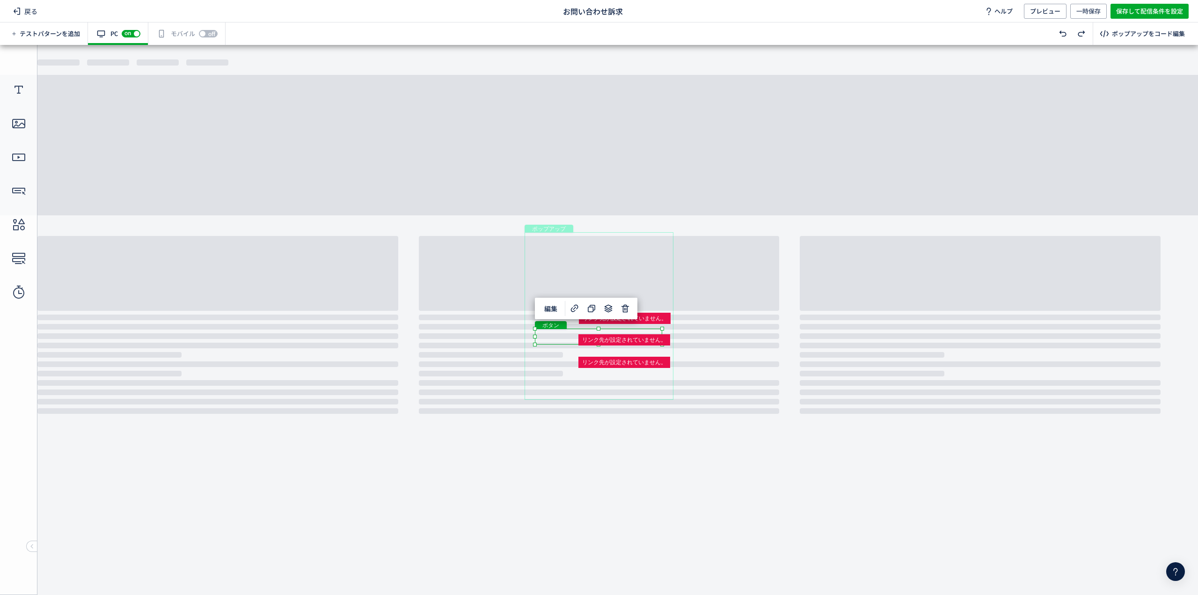
click at [569, 336] on div "ボタン" at bounding box center [598, 337] width 127 height 16
click at [662, 344] on div "ボタン" at bounding box center [598, 337] width 127 height 16
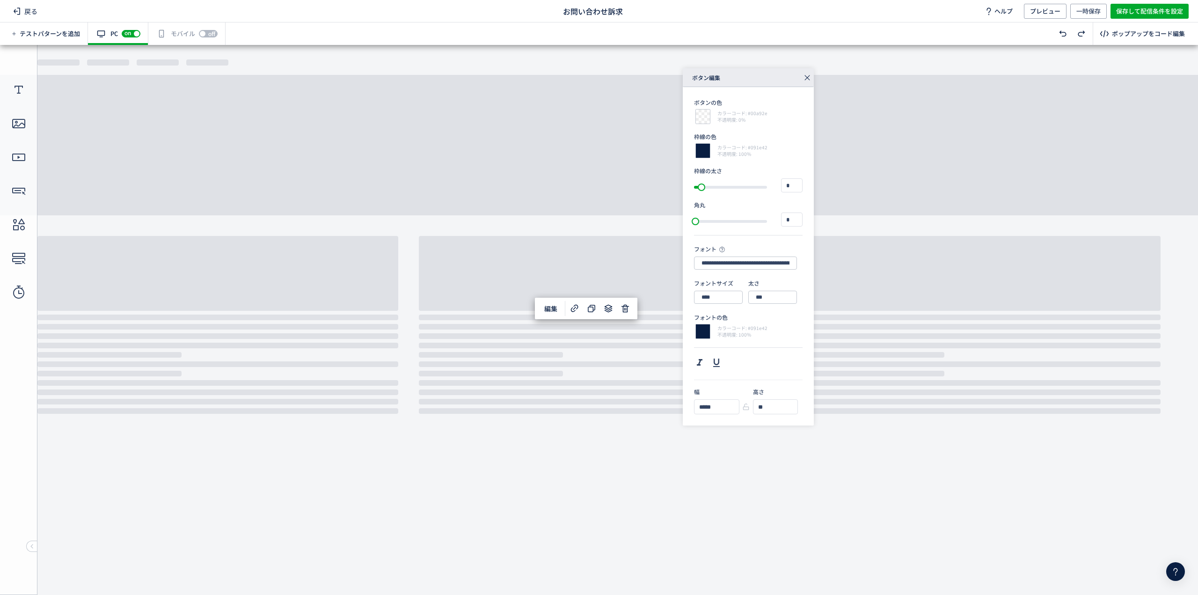
click at [670, 368] on div at bounding box center [625, 362] width 92 height 11
click at [564, 387] on div "ボタン" at bounding box center [598, 381] width 127 height 16
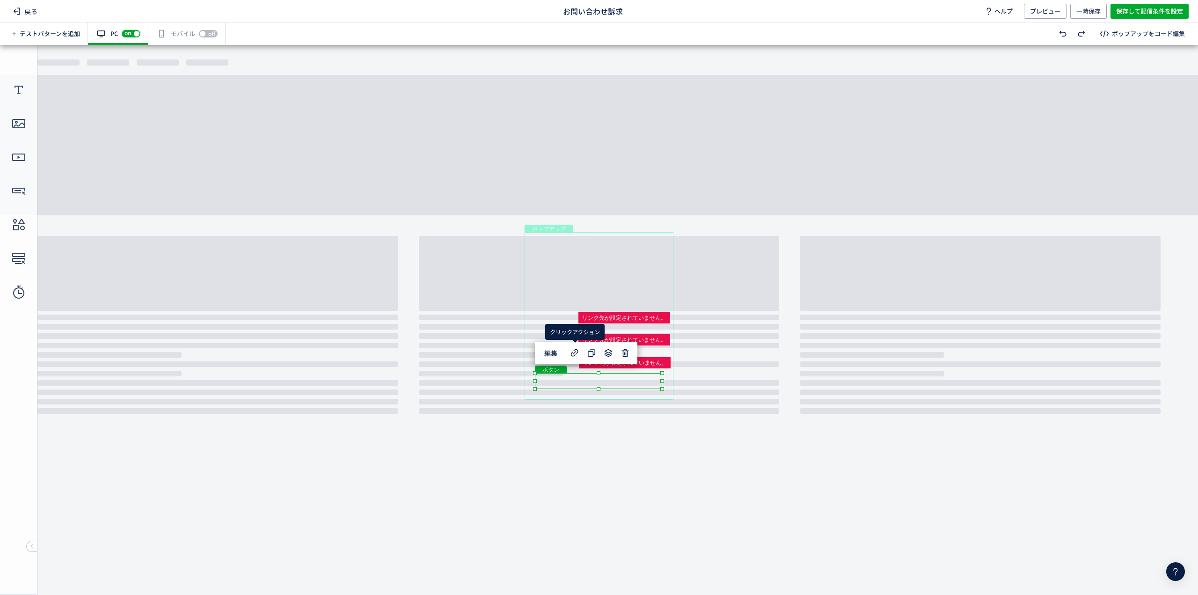
click at [563, 332] on div "クリックアクション" at bounding box center [574, 332] width 59 height 16
click at [620, 316] on div at bounding box center [625, 318] width 92 height 11
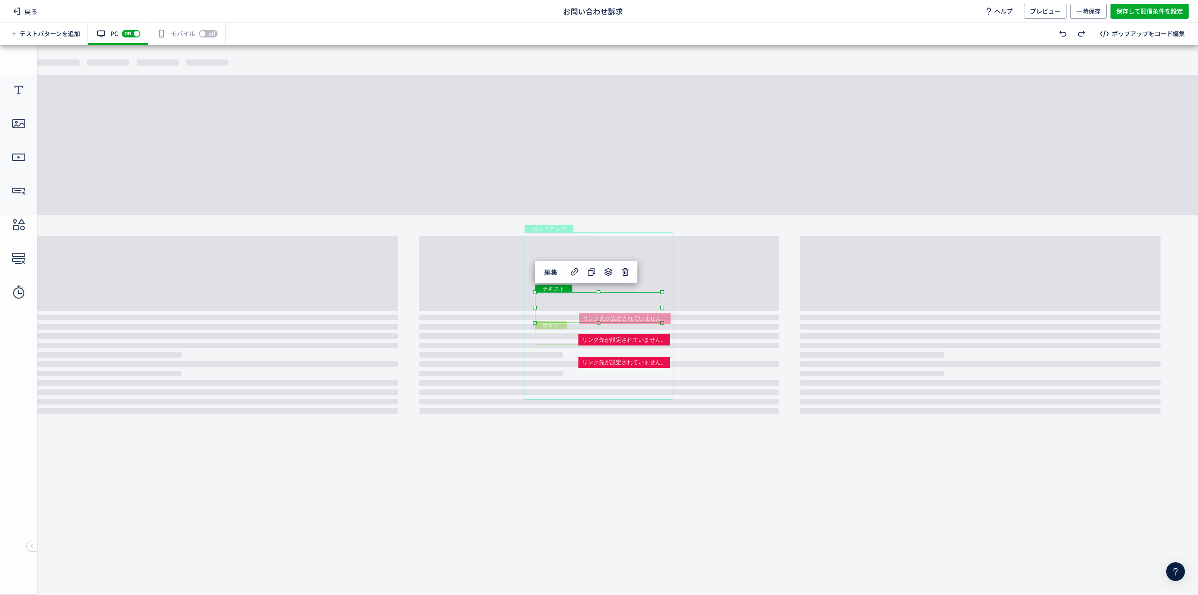
click at [567, 337] on div "ボタン" at bounding box center [598, 337] width 127 height 16
click at [769, 370] on body "undefined ポップアップ undefined ポップアップ テキスト 画像 テキスト テキスト ボタン ボタン" at bounding box center [599, 316] width 1198 height 543
click at [646, 317] on div at bounding box center [625, 318] width 92 height 11
click at [558, 336] on div "ボタン" at bounding box center [598, 337] width 127 height 16
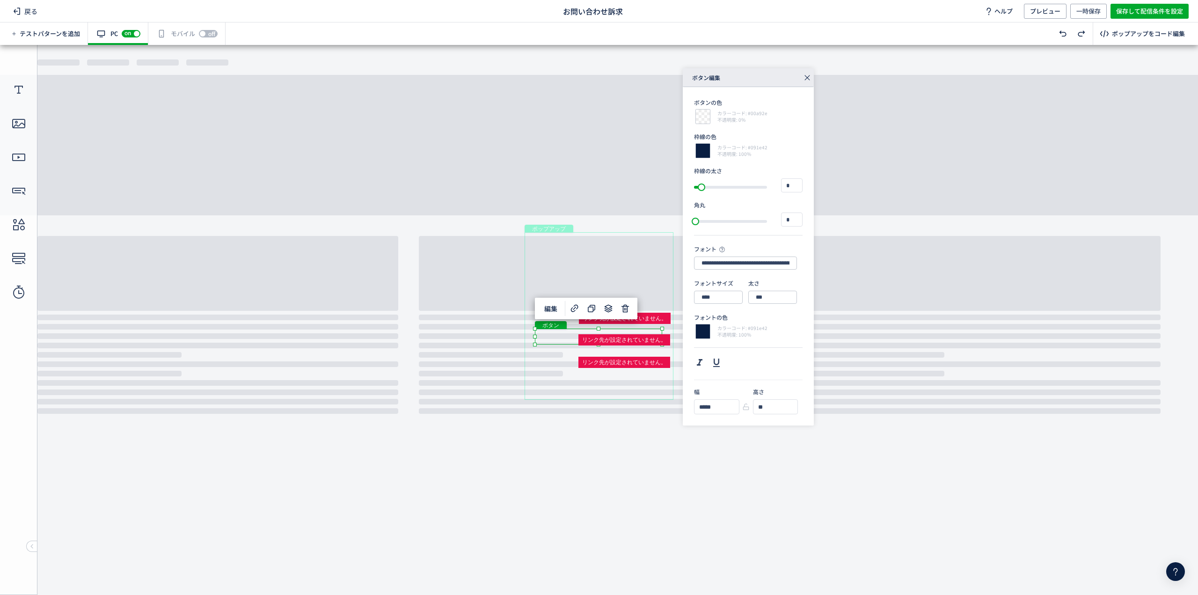
click at [569, 336] on div "ボタン" at bounding box center [598, 337] width 127 height 16
click at [662, 344] on div "ボタン" at bounding box center [598, 337] width 127 height 16
click at [552, 308] on span "編集" at bounding box center [551, 308] width 24 height 15
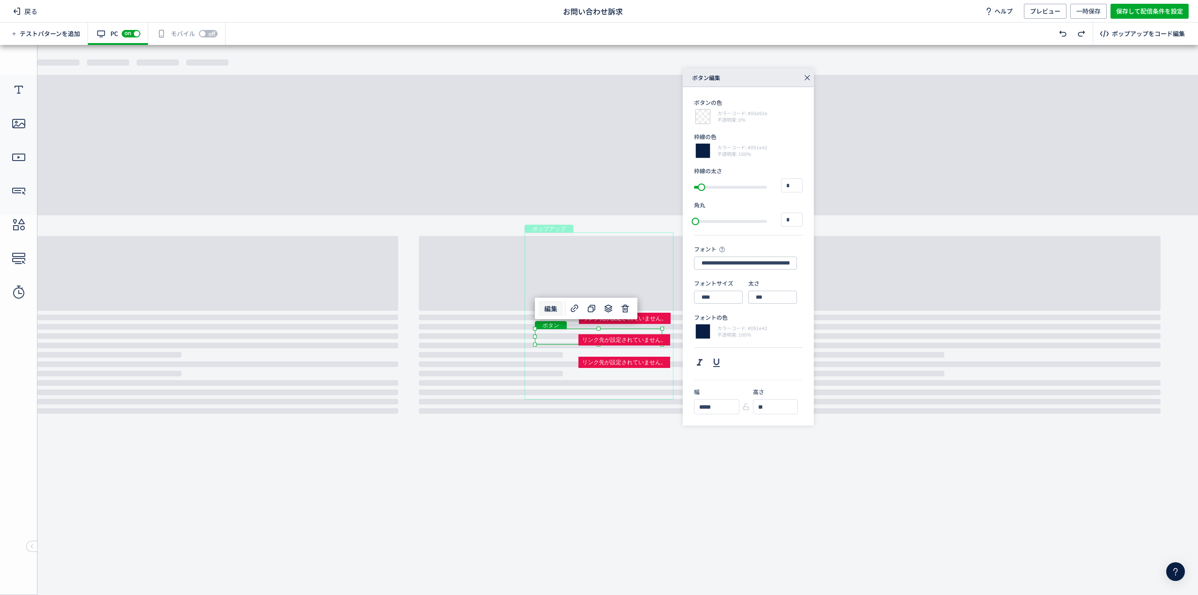
click at [658, 318] on div at bounding box center [625, 318] width 92 height 11
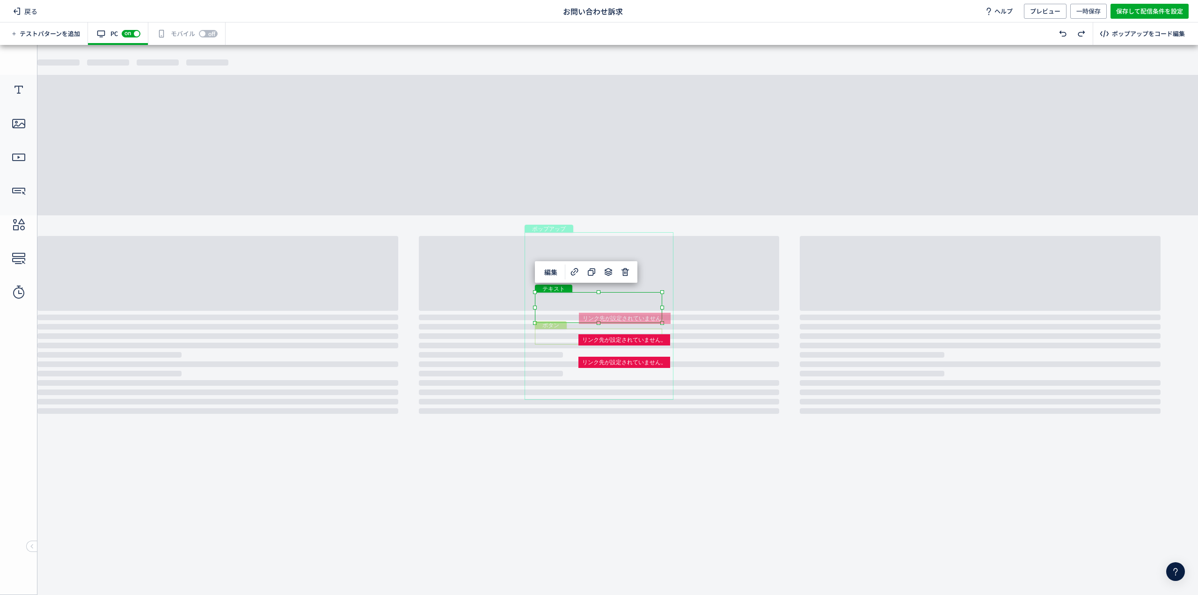
click at [666, 320] on div at bounding box center [625, 318] width 92 height 11
click at [665, 319] on div at bounding box center [625, 318] width 92 height 11
click at [560, 334] on div "ボタン" at bounding box center [598, 337] width 127 height 16
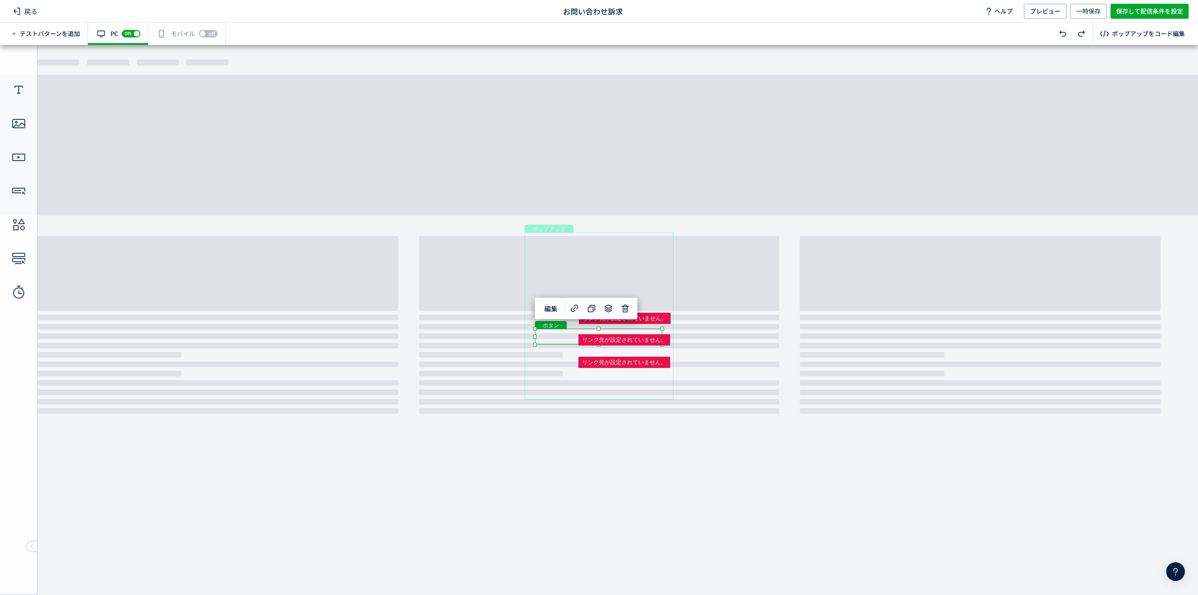
click at [662, 344] on div "ボタン" at bounding box center [598, 337] width 127 height 16
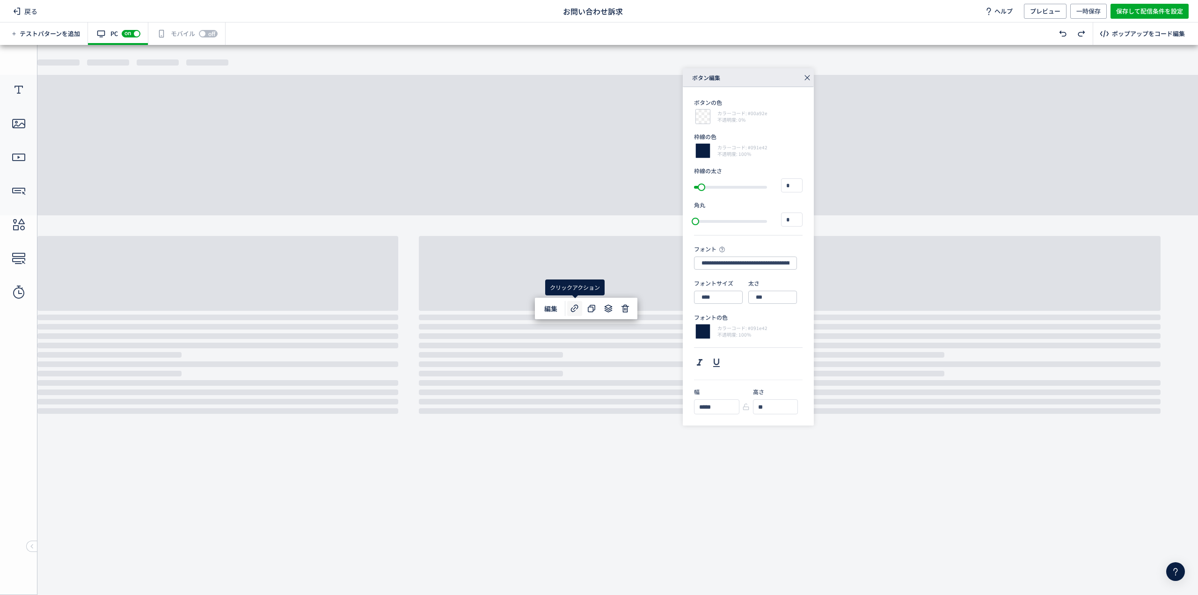
click at [574, 308] on icon at bounding box center [574, 308] width 11 height 11
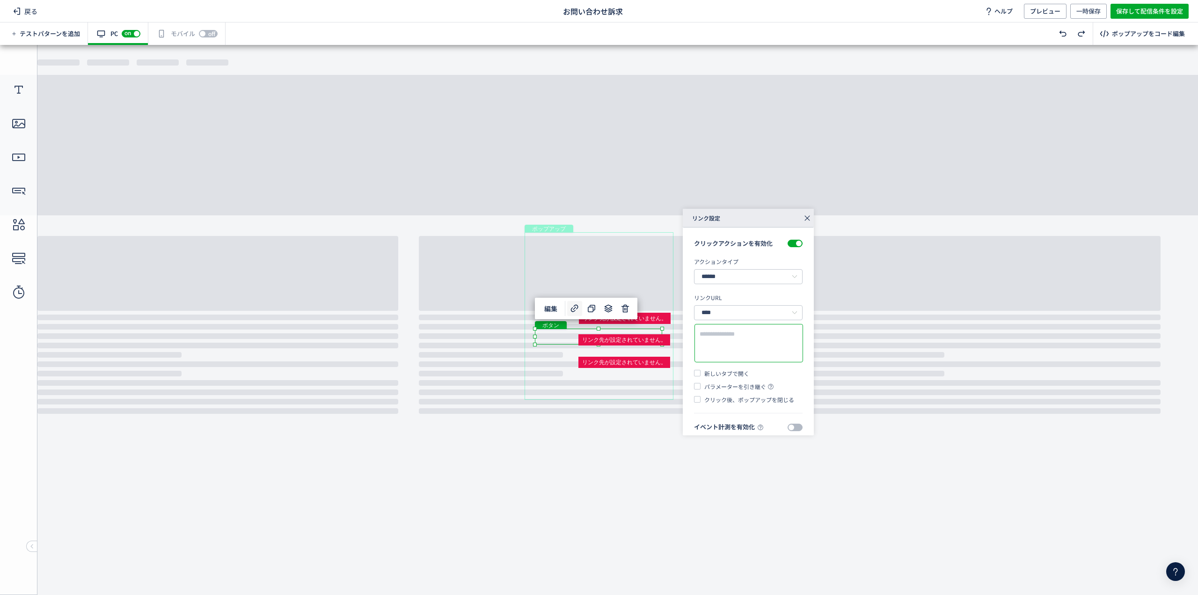
click at [747, 341] on textarea at bounding box center [749, 344] width 98 height 28
paste textarea "**********"
type textarea "**********"
click at [791, 422] on span at bounding box center [795, 419] width 15 height 7
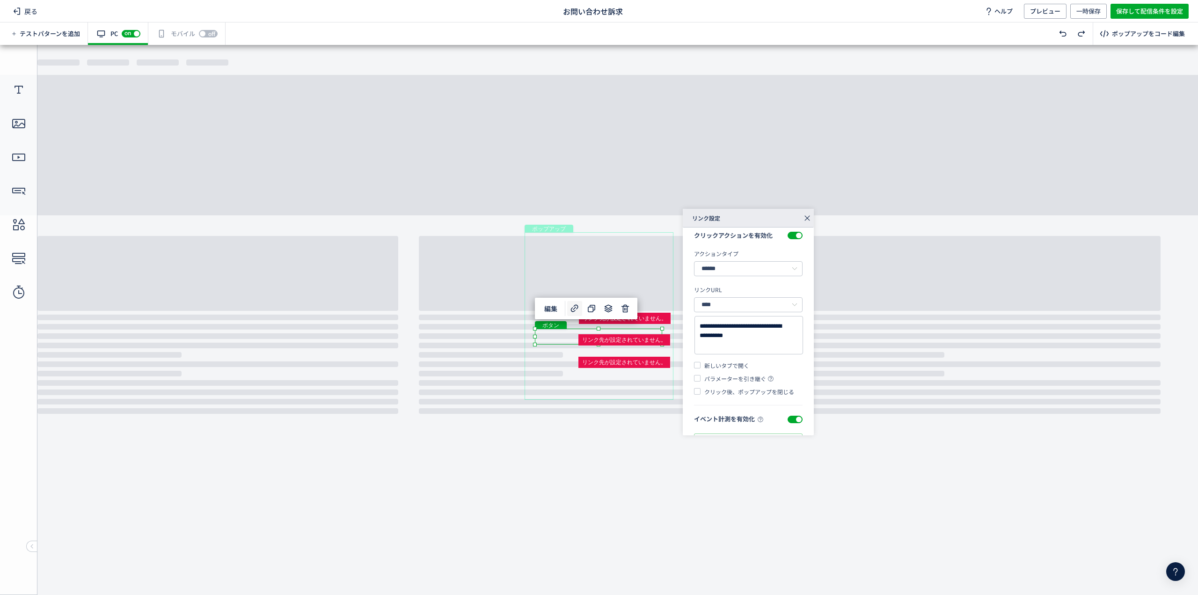
click at [718, 362] on span "新しいタブで開く" at bounding box center [725, 365] width 49 height 8
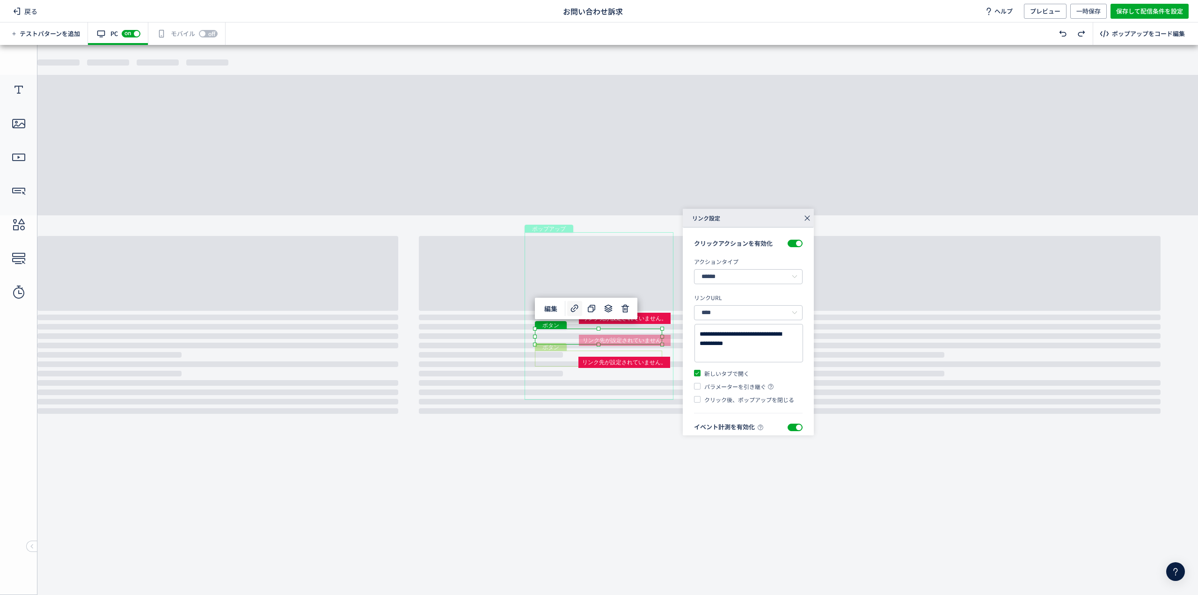
click at [562, 359] on div "ボタン" at bounding box center [598, 359] width 127 height 16
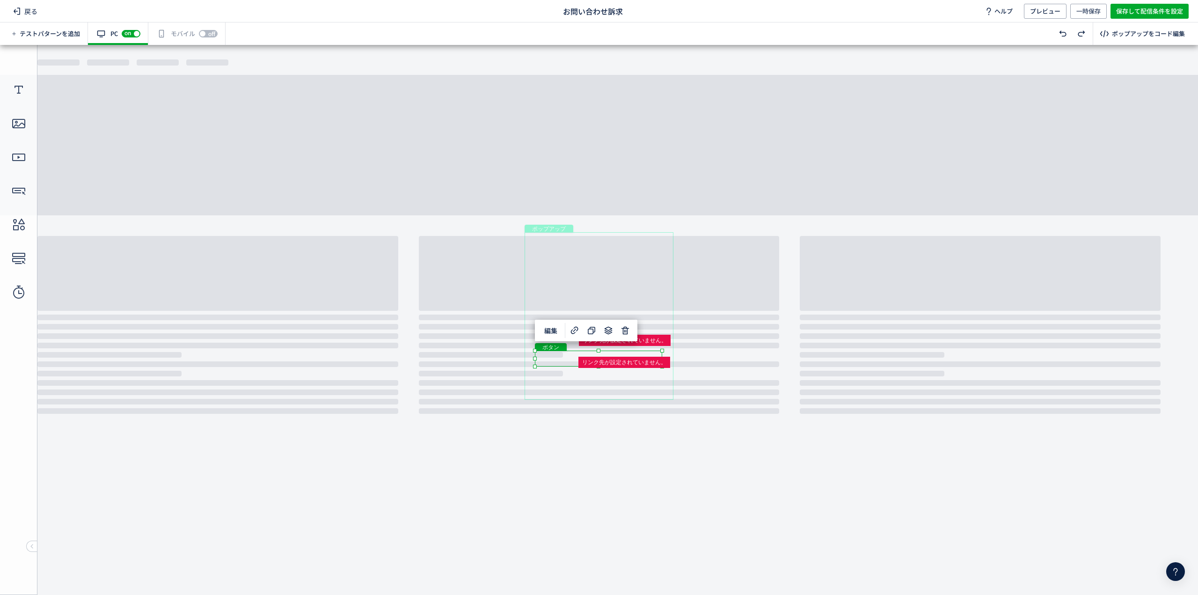
click at [563, 353] on div "ボタン" at bounding box center [598, 359] width 127 height 16
click at [574, 331] on icon at bounding box center [574, 330] width 11 height 11
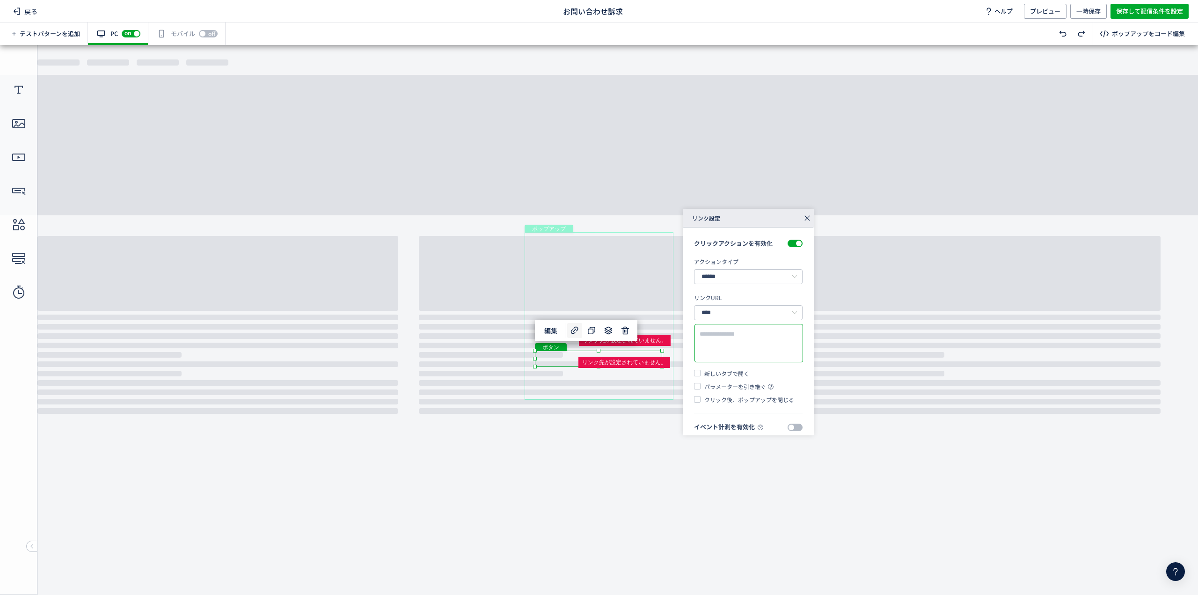
click at [719, 337] on textarea at bounding box center [749, 344] width 98 height 28
paste textarea "**********"
type textarea "**********"
click at [700, 371] on span at bounding box center [697, 373] width 7 height 7
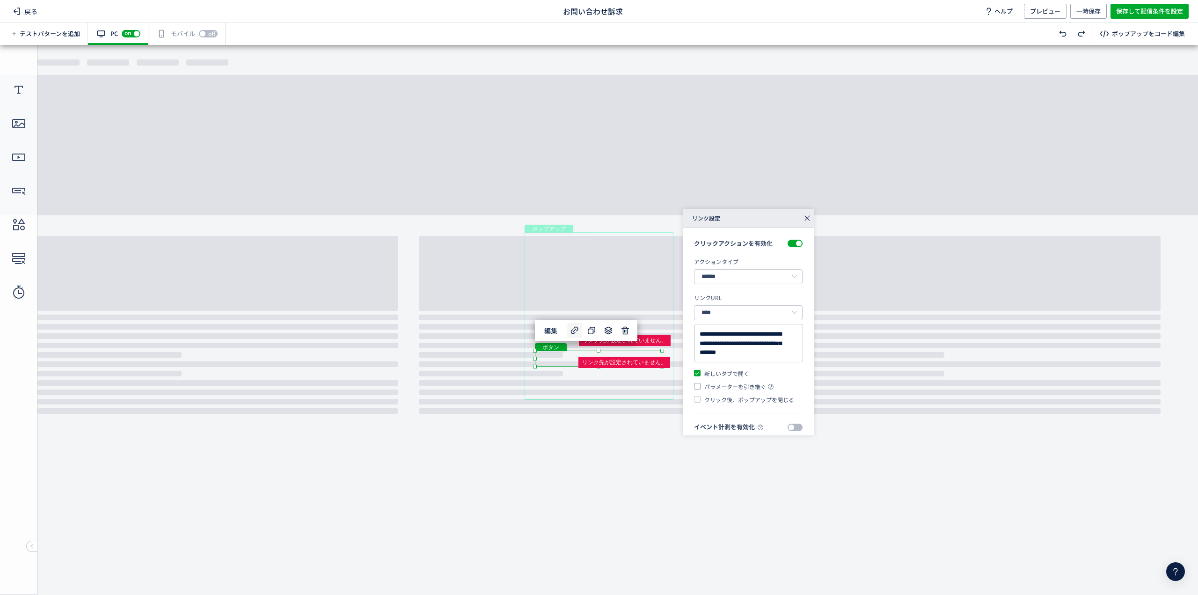
click at [698, 385] on span at bounding box center [697, 386] width 7 height 7
click at [699, 397] on span at bounding box center [697, 399] width 7 height 7
click at [701, 396] on span "クリック後、ポップアップを閉じる" at bounding box center [748, 400] width 94 height 8
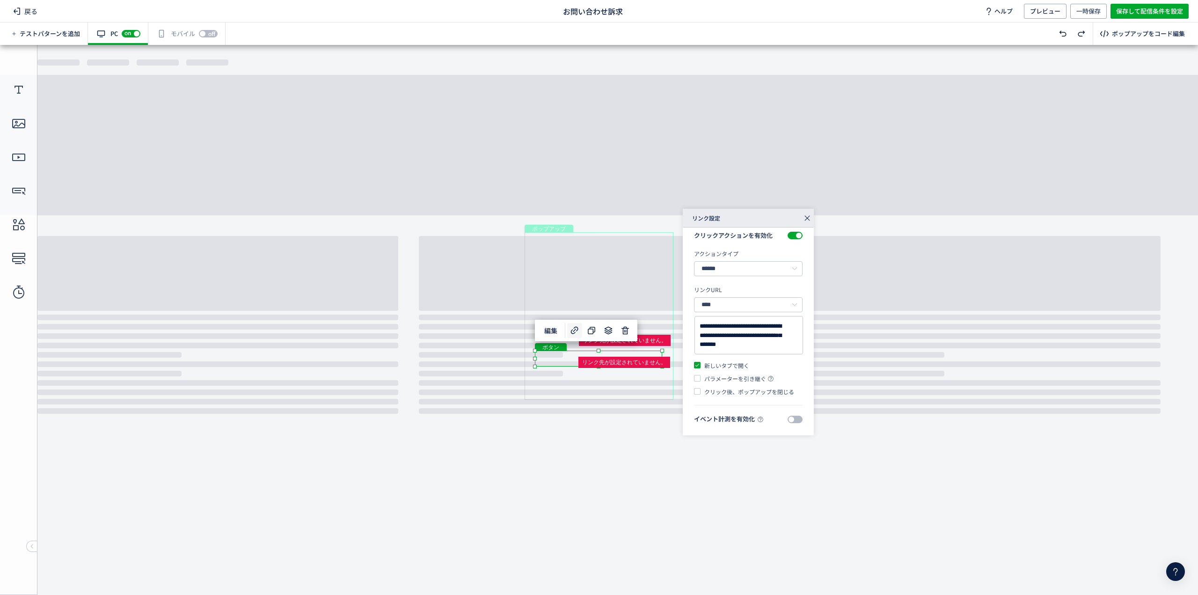
click at [789, 418] on span at bounding box center [795, 419] width 15 height 7
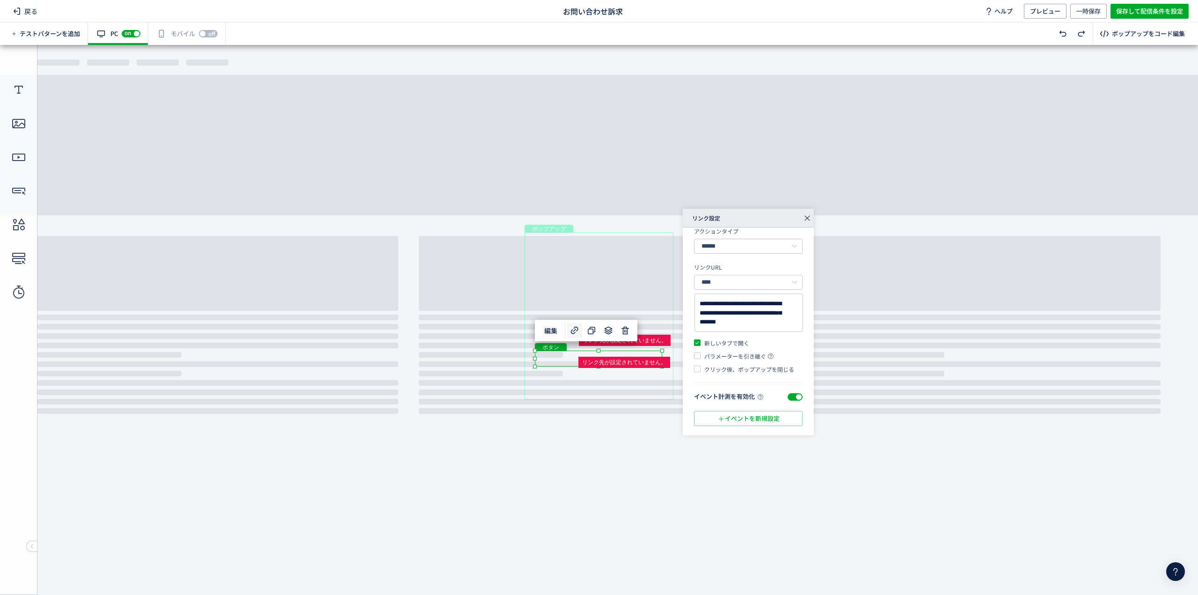
scroll to position [34, 0]
click at [623, 396] on div "ポップアップ" at bounding box center [599, 316] width 149 height 168
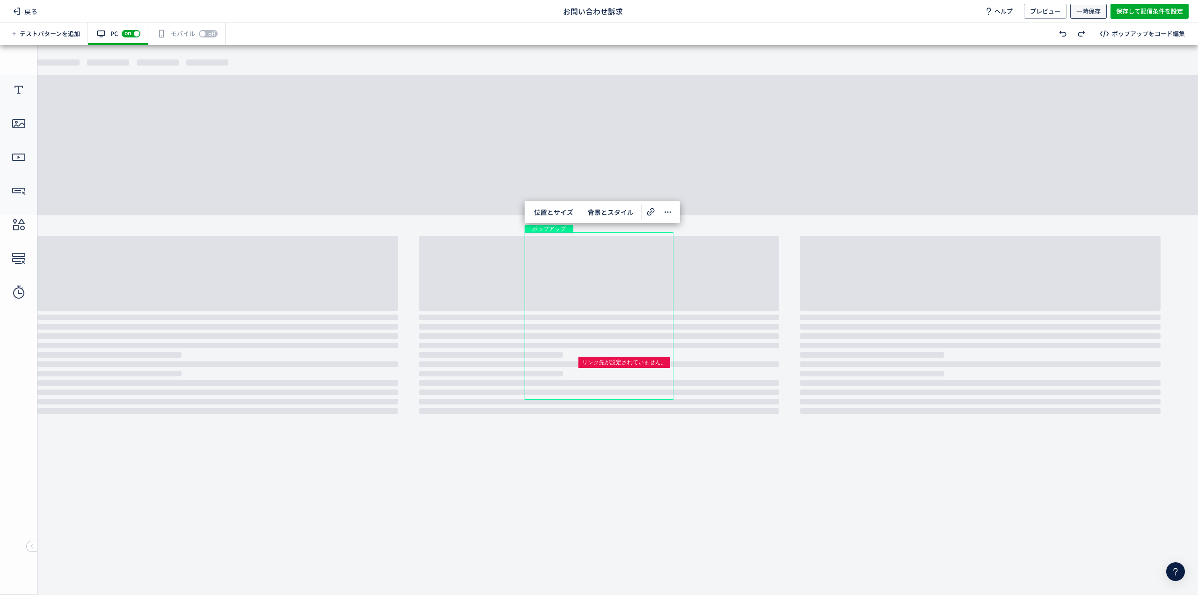
click at [1085, 13] on span "一時保存" at bounding box center [1089, 11] width 24 height 15
click at [581, 297] on div "テキスト" at bounding box center [598, 307] width 127 height 31
click at [593, 309] on div "テキスト" at bounding box center [598, 307] width 127 height 31
click at [662, 323] on div "テキスト" at bounding box center [598, 307] width 127 height 31
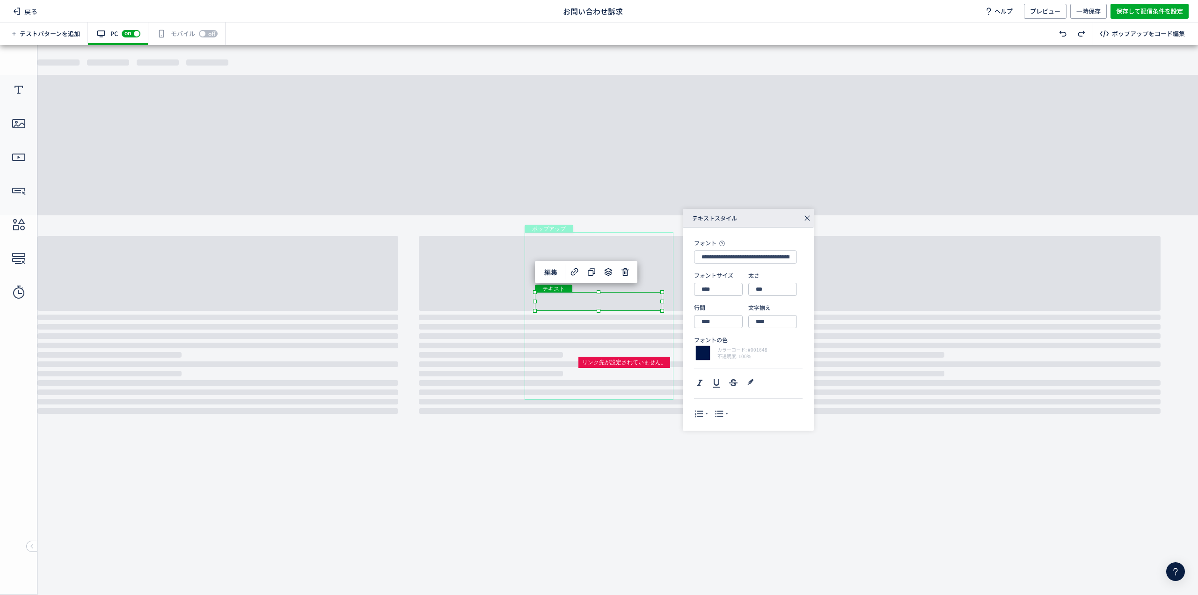
click at [638, 370] on div "ポップアップ" at bounding box center [599, 316] width 149 height 168
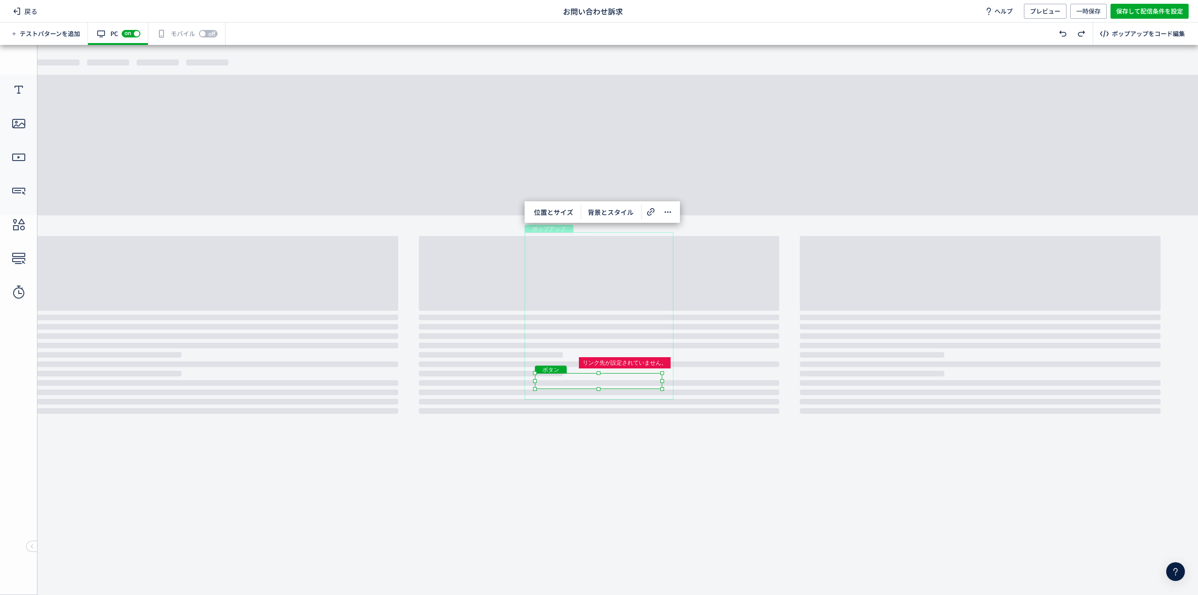
click at [640, 378] on div "ボタン" at bounding box center [598, 381] width 127 height 16
click at [624, 355] on icon at bounding box center [625, 352] width 11 height 11
click at [630, 388] on div "ポップアップ" at bounding box center [599, 316] width 149 height 168
click at [619, 389] on div "ポップアップ" at bounding box center [599, 316] width 149 height 168
click at [610, 360] on div "ボタン" at bounding box center [598, 359] width 127 height 16
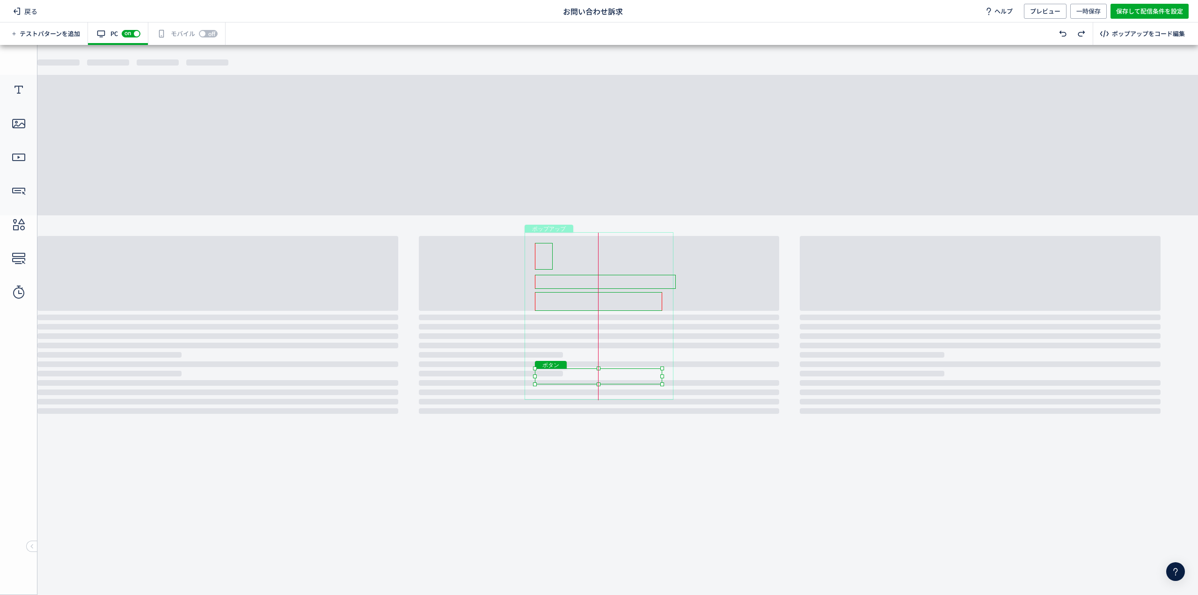
drag, startPoint x: 626, startPoint y: 357, endPoint x: 624, endPoint y: 376, distance: 19.3
click at [624, 376] on div "ボタン" at bounding box center [598, 376] width 127 height 16
click at [643, 338] on div "ボタン" at bounding box center [595, 337] width 127 height 16
click at [641, 340] on div "ボタン" at bounding box center [598, 337] width 127 height 16
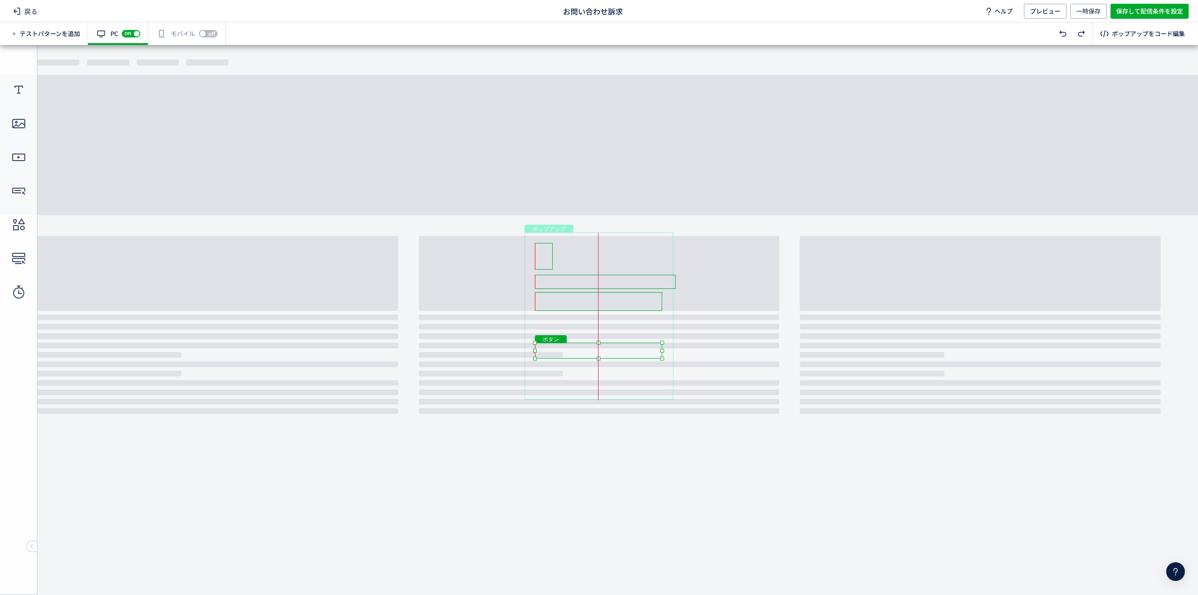
drag, startPoint x: 634, startPoint y: 336, endPoint x: 635, endPoint y: 351, distance: 15.0
click at [635, 351] on div "ボタン" at bounding box center [598, 351] width 127 height 16
click at [634, 394] on div "ポップアップ" at bounding box center [599, 316] width 149 height 168
click at [565, 347] on div "ボタン" at bounding box center [598, 351] width 127 height 16
drag, startPoint x: 557, startPoint y: 351, endPoint x: 558, endPoint y: 334, distance: 17.3
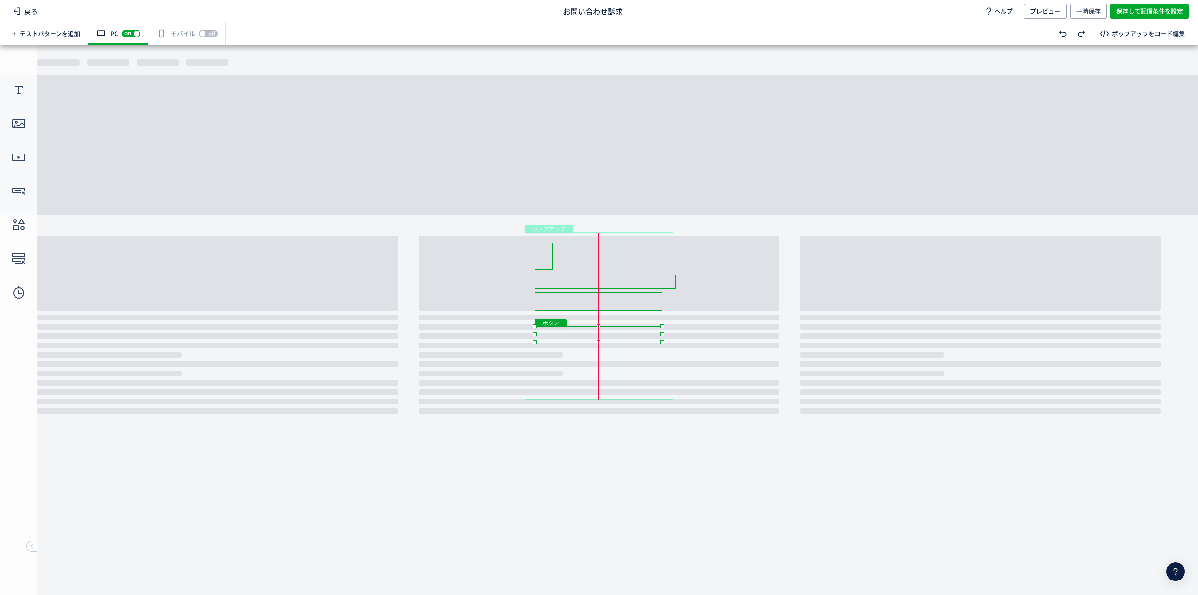
click at [558, 334] on div "ボタン" at bounding box center [598, 334] width 127 height 16
click at [565, 374] on div "ボタン" at bounding box center [598, 376] width 127 height 16
drag, startPoint x: 568, startPoint y: 379, endPoint x: 569, endPoint y: 360, distance: 18.3
click at [569, 360] on div "ボタン" at bounding box center [598, 361] width 127 height 16
click at [571, 389] on div "ポップアップ" at bounding box center [599, 316] width 149 height 168
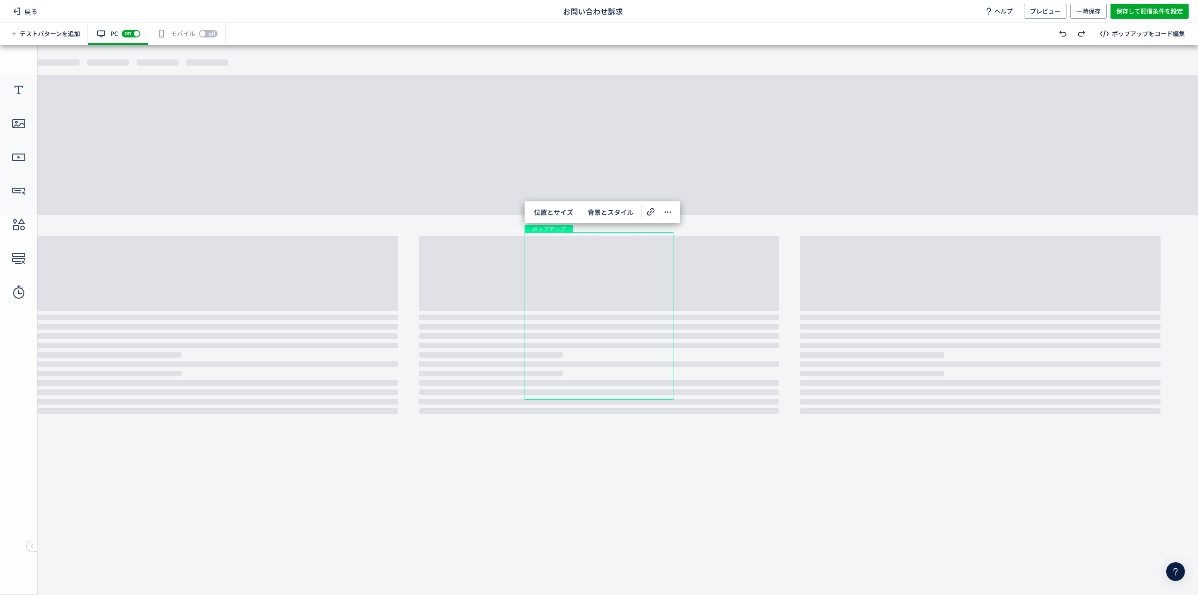
click at [576, 400] on body "undefined ポップアップ undefined ポップアップ テキスト 画像 テキスト テキスト ボタン ボタン" at bounding box center [599, 316] width 1198 height 543
click at [553, 214] on span "位置とサイズ" at bounding box center [553, 212] width 51 height 15
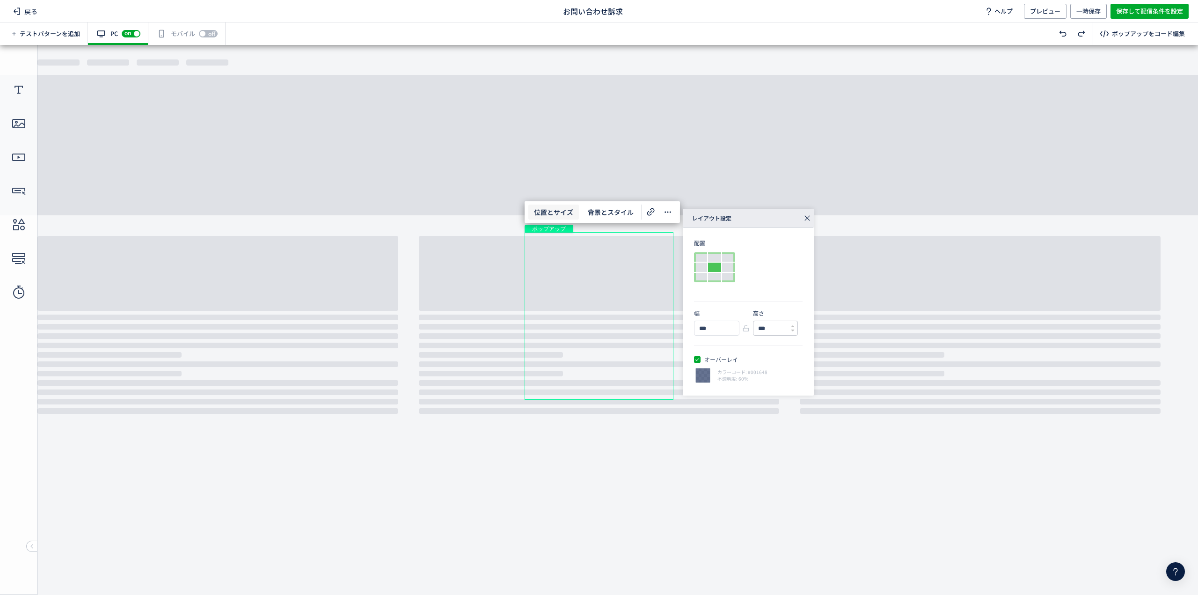
click at [769, 332] on input "***" at bounding box center [772, 328] width 37 height 14
click at [794, 331] on icon at bounding box center [793, 331] width 4 height 4
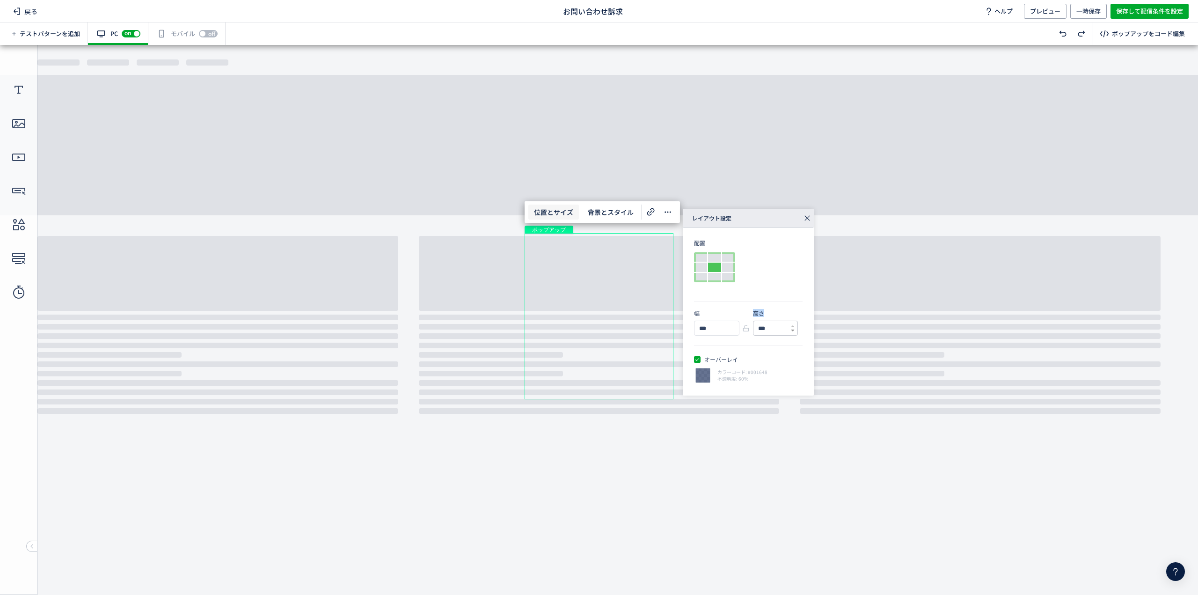
click at [794, 331] on icon at bounding box center [793, 331] width 4 height 4
type input "***"
click at [794, 331] on icon at bounding box center [793, 331] width 4 height 4
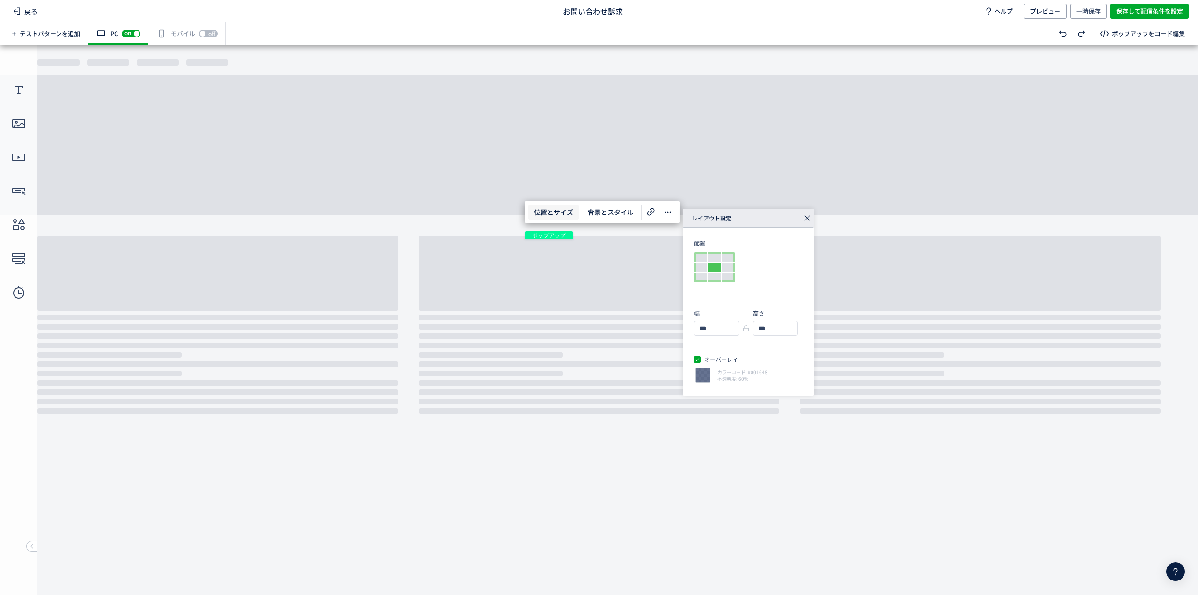
click at [807, 219] on icon at bounding box center [807, 218] width 13 height 13
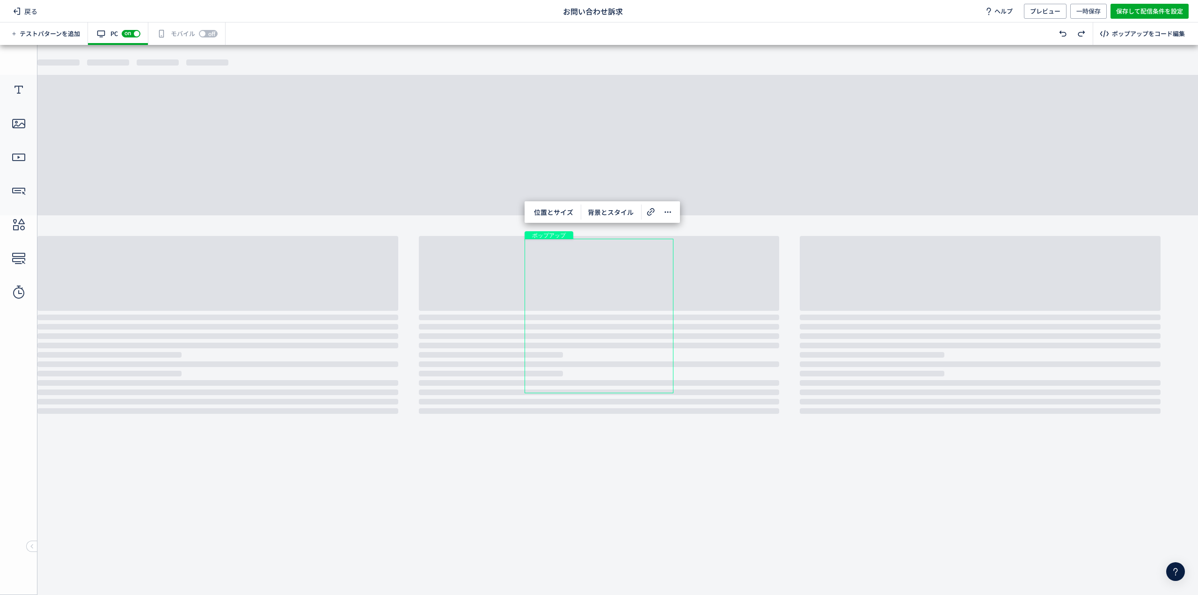
click at [613, 266] on div "ポップアップ" at bounding box center [599, 316] width 149 height 154
click at [606, 265] on div "ポップアップ" at bounding box center [599, 316] width 149 height 154
click at [606, 264] on div "ポップアップ" at bounding box center [599, 316] width 149 height 154
click at [597, 262] on div "テキスト" at bounding box center [585, 262] width 36 height 8
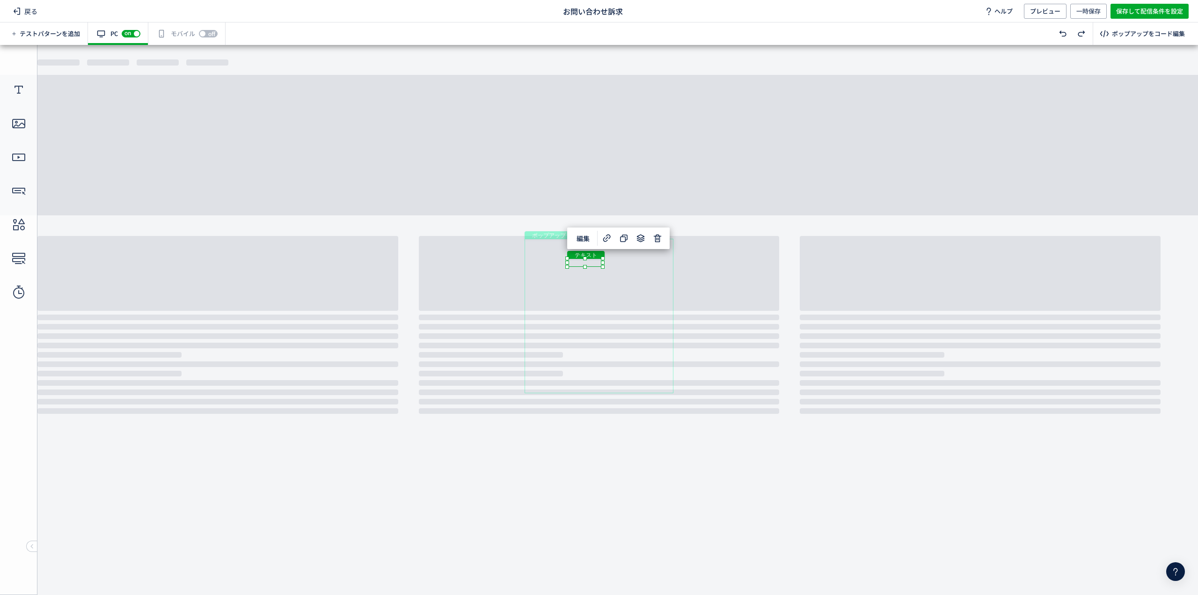
click at [603, 267] on div "テキスト" at bounding box center [585, 262] width 36 height 8
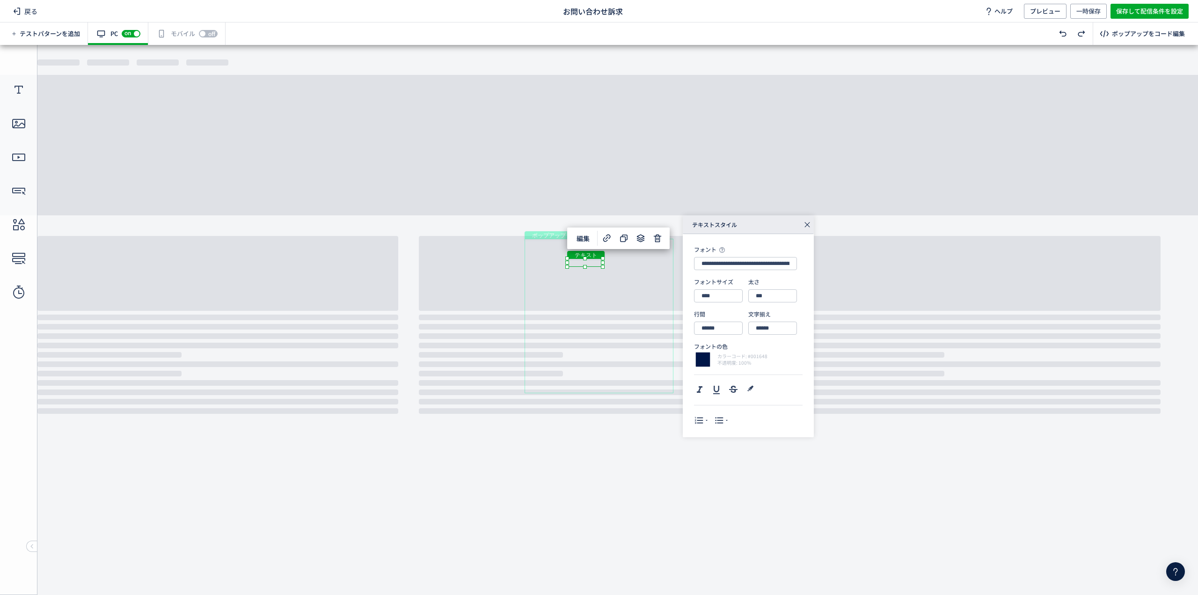
click at [589, 264] on div "テキスト" at bounding box center [585, 262] width 36 height 8
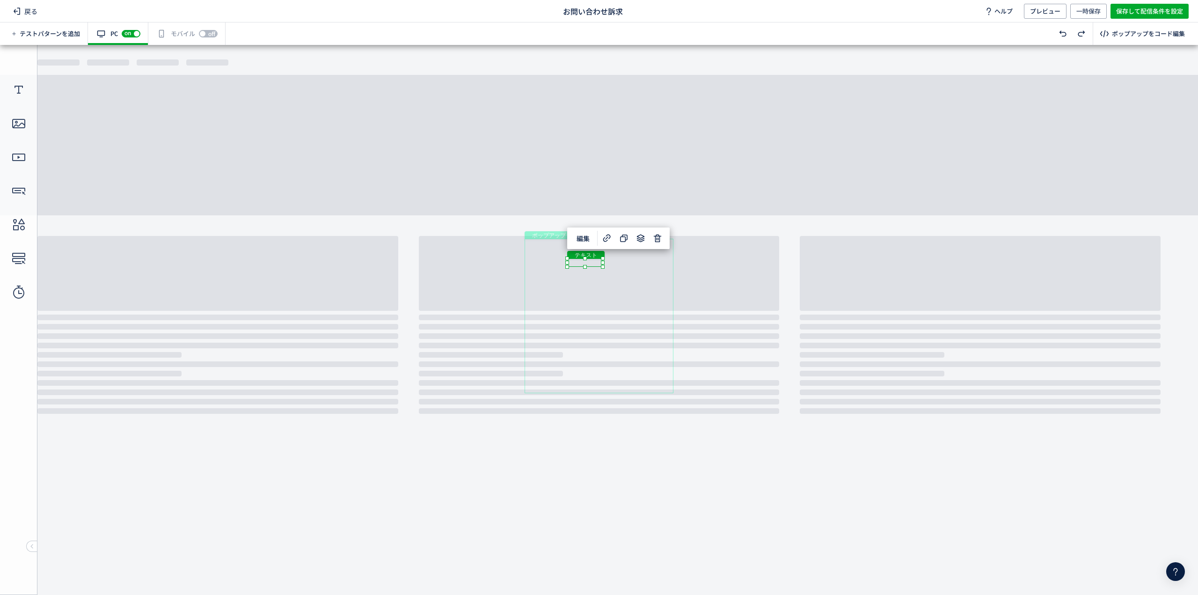
click at [590, 262] on div "テキスト" at bounding box center [585, 262] width 36 height 8
click at [595, 260] on div "テキスト" at bounding box center [585, 260] width 36 height 8
drag, startPoint x: 600, startPoint y: 268, endPoint x: 593, endPoint y: 275, distance: 9.6
click at [593, 275] on div "テキスト" at bounding box center [587, 273] width 36 height 8
drag, startPoint x: 605, startPoint y: 277, endPoint x: 651, endPoint y: 271, distance: 46.2
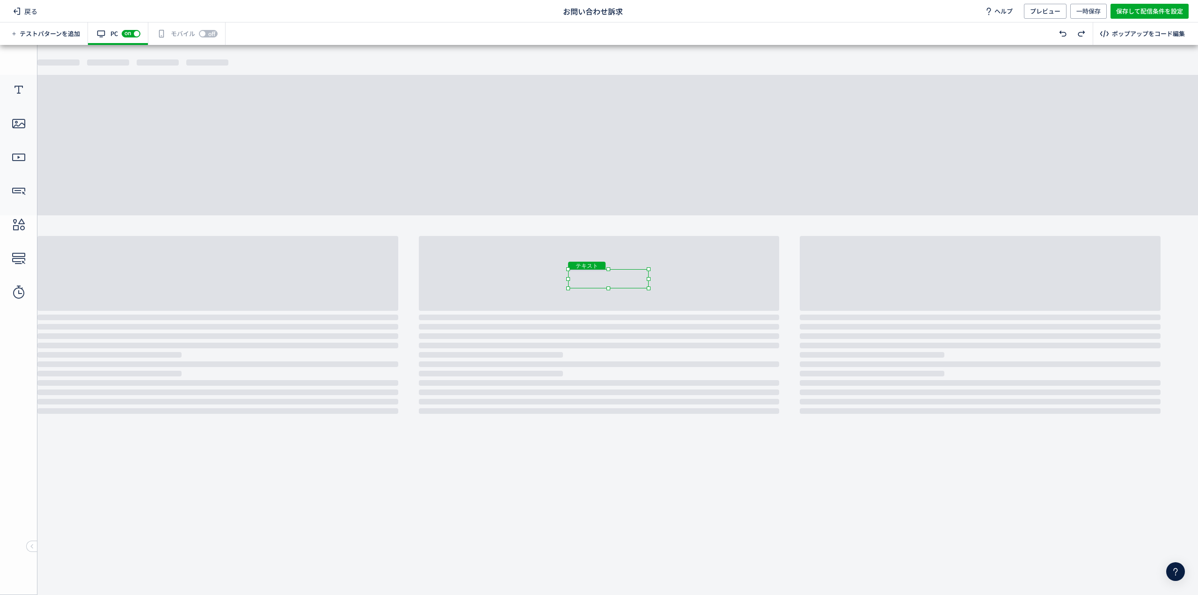
click at [651, 271] on body "undefined ポップアップ undefined ポップアップ テキスト 画像 テキスト テキスト ボタン ボタン" at bounding box center [599, 316] width 1198 height 543
drag, startPoint x: 650, startPoint y: 286, endPoint x: 655, endPoint y: 285, distance: 5.2
click at [655, 285] on body "undefined ポップアップ undefined ポップアップ テキスト 画像 テキスト テキスト ボタン ボタン" at bounding box center [599, 316] width 1198 height 543
drag, startPoint x: 626, startPoint y: 277, endPoint x: 622, endPoint y: 274, distance: 5.3
click at [622, 274] on div "テキスト" at bounding box center [608, 277] width 87 height 20
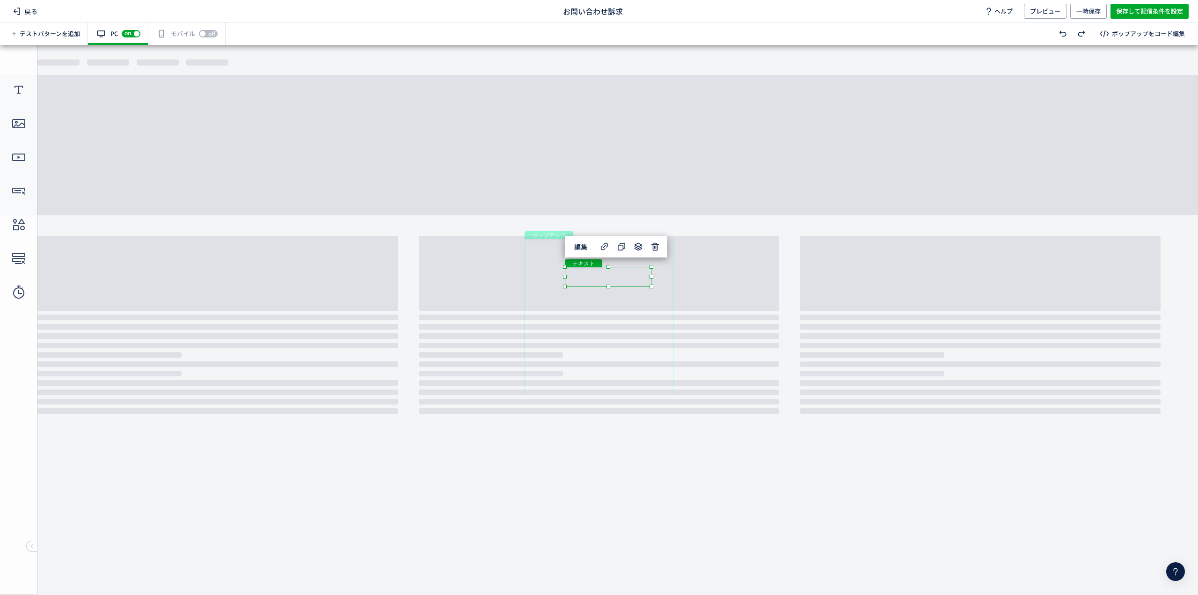
click at [624, 277] on div "テキスト" at bounding box center [608, 277] width 87 height 20
click at [652, 286] on div "テキスト" at bounding box center [608, 277] width 87 height 20
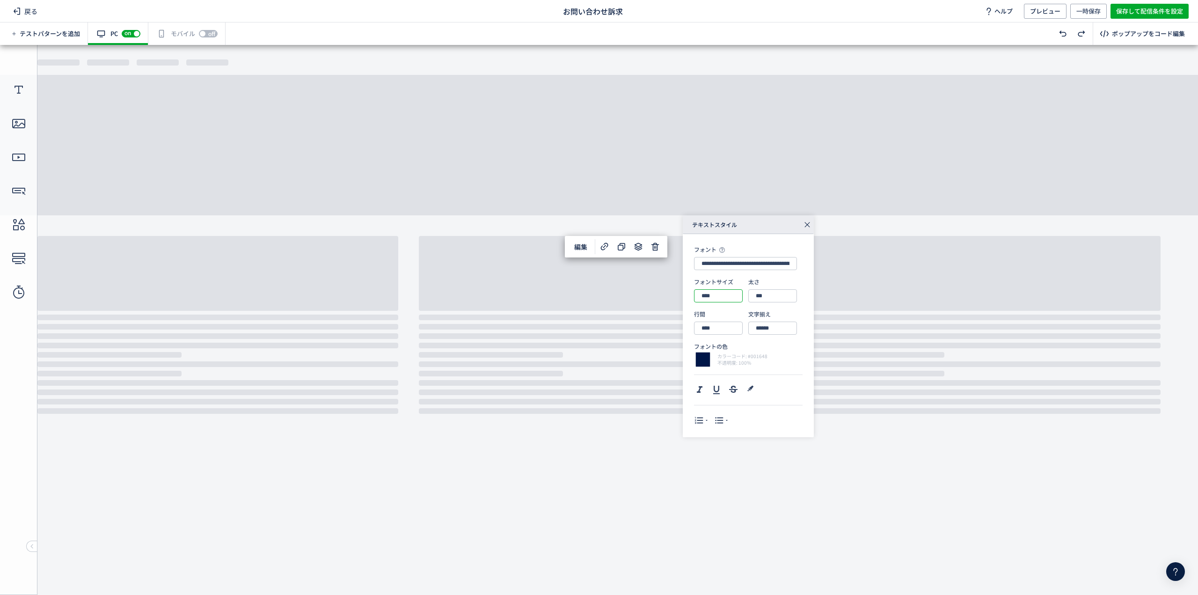
click at [711, 293] on input "****" at bounding box center [718, 295] width 49 height 13
click at [712, 415] on div "24px" at bounding box center [722, 417] width 36 height 16
click at [714, 296] on input "****" at bounding box center [718, 295] width 49 height 13
click at [715, 399] on div "20px" at bounding box center [722, 401] width 36 height 16
type input "****"
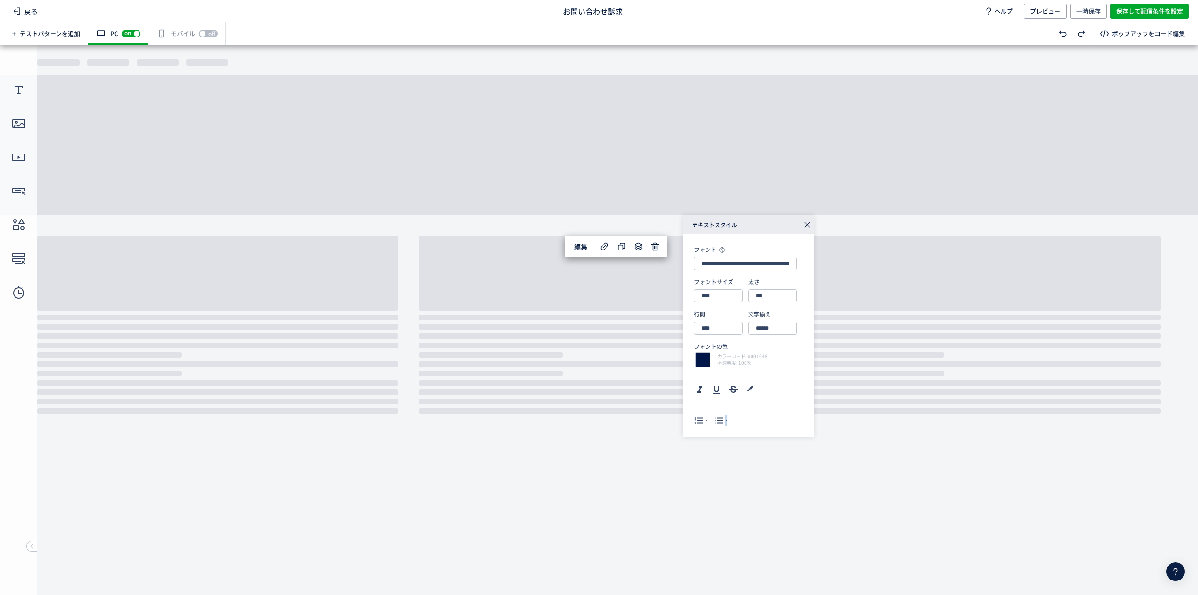
click at [715, 399] on div "**********" at bounding box center [748, 335] width 109 height 181
click at [608, 286] on div at bounding box center [609, 287] width 4 height 4
click at [611, 267] on body "undefined ポップアップ undefined ポップアップ テキスト 画像 テキスト テキスト ボタン ボタン" at bounding box center [599, 316] width 1198 height 543
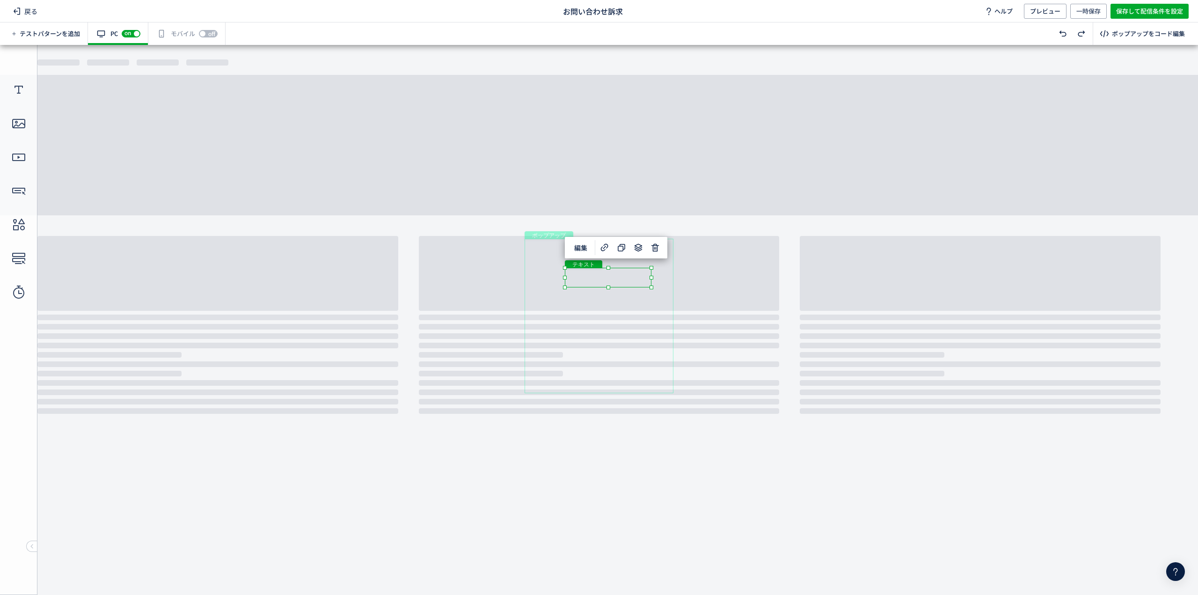
click at [626, 278] on div "テキスト" at bounding box center [608, 278] width 87 height 20
click at [652, 287] on div "テキスト" at bounding box center [608, 278] width 87 height 20
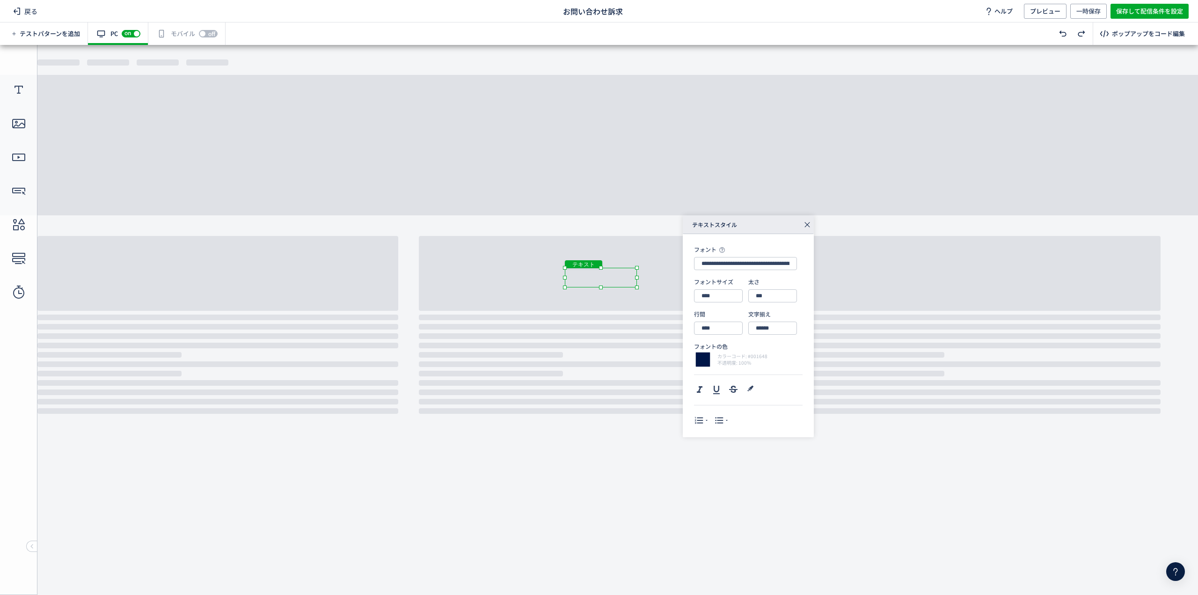
drag, startPoint x: 652, startPoint y: 277, endPoint x: 636, endPoint y: 278, distance: 15.5
click at [636, 278] on div at bounding box center [637, 278] width 4 height 4
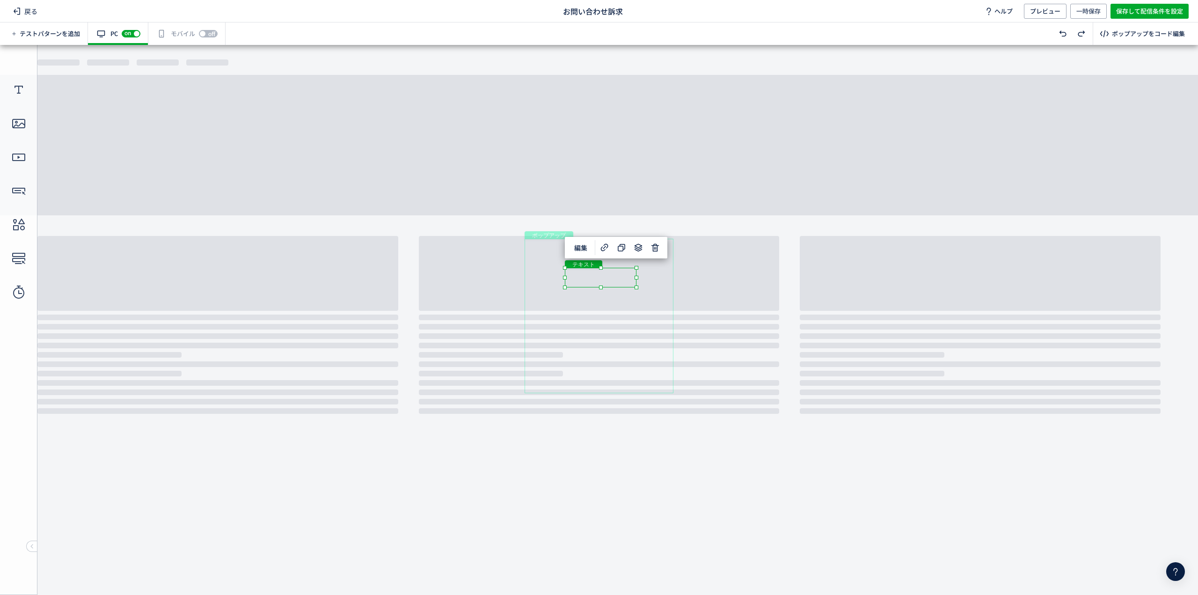
click at [662, 277] on div "ポップアップ" at bounding box center [599, 316] width 149 height 154
click at [618, 275] on div "テキスト" at bounding box center [601, 278] width 72 height 20
drag, startPoint x: 619, startPoint y: 277, endPoint x: 620, endPoint y: 271, distance: 5.2
click at [620, 271] on div "テキスト" at bounding box center [601, 273] width 72 height 20
click at [649, 271] on div "ポップアップ" at bounding box center [599, 316] width 149 height 154
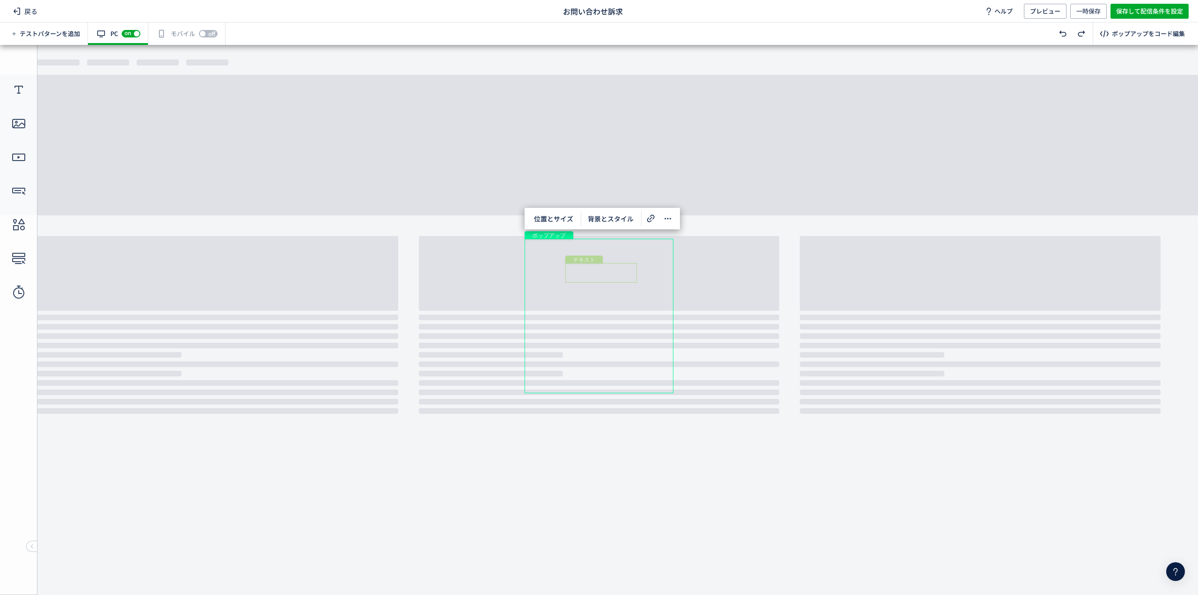
click at [620, 272] on div "テキスト" at bounding box center [601, 273] width 72 height 20
click at [582, 245] on span "編集" at bounding box center [581, 242] width 24 height 15
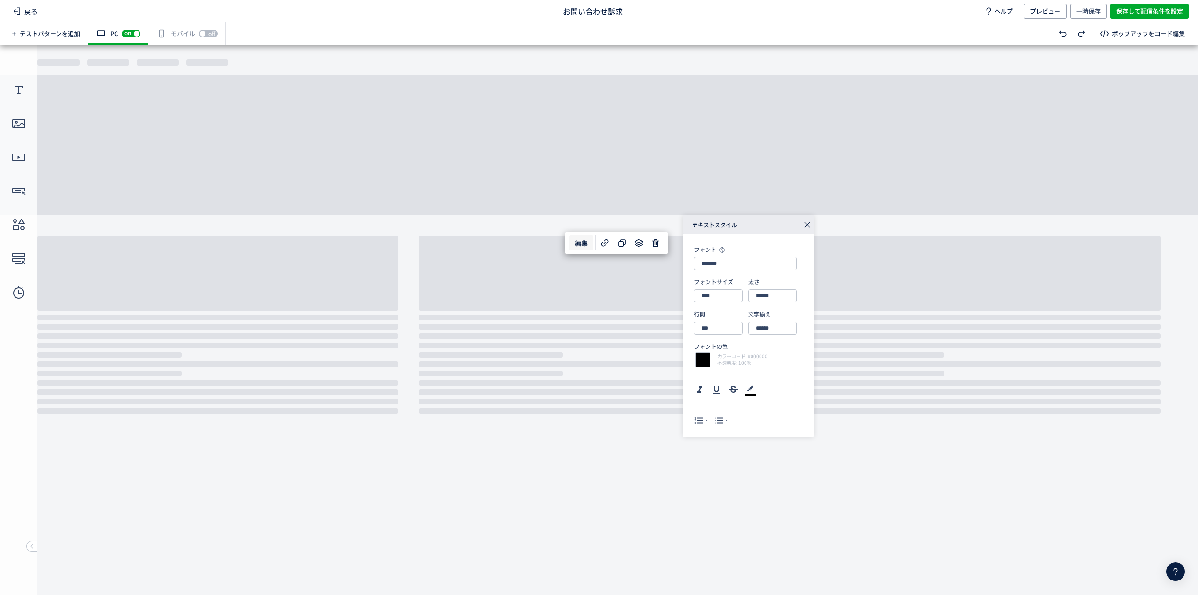
type input "**********"
type input "****"
type input "***"
click at [724, 330] on input "****" at bounding box center [718, 328] width 49 height 13
click at [712, 355] on div "10px" at bounding box center [722, 353] width 36 height 16
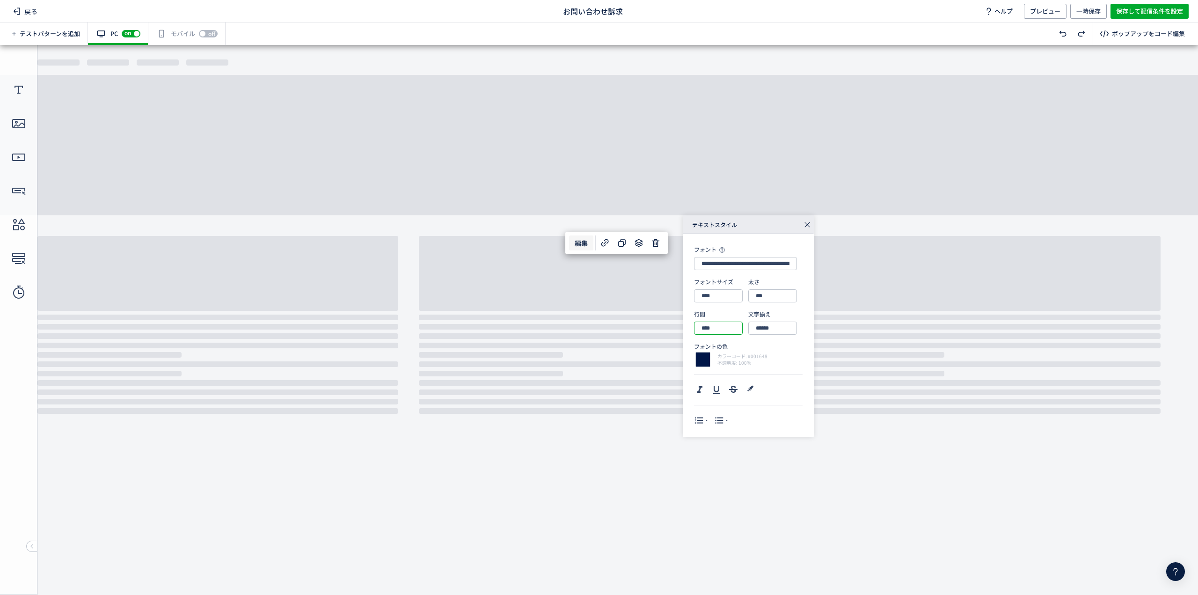
click at [711, 329] on input "****" at bounding box center [718, 328] width 49 height 13
click at [715, 432] on div "20px" at bounding box center [722, 433] width 36 height 16
click at [707, 326] on input "****" at bounding box center [718, 328] width 49 height 13
type input "****"
click at [660, 276] on div "ポップアップ" at bounding box center [599, 316] width 149 height 154
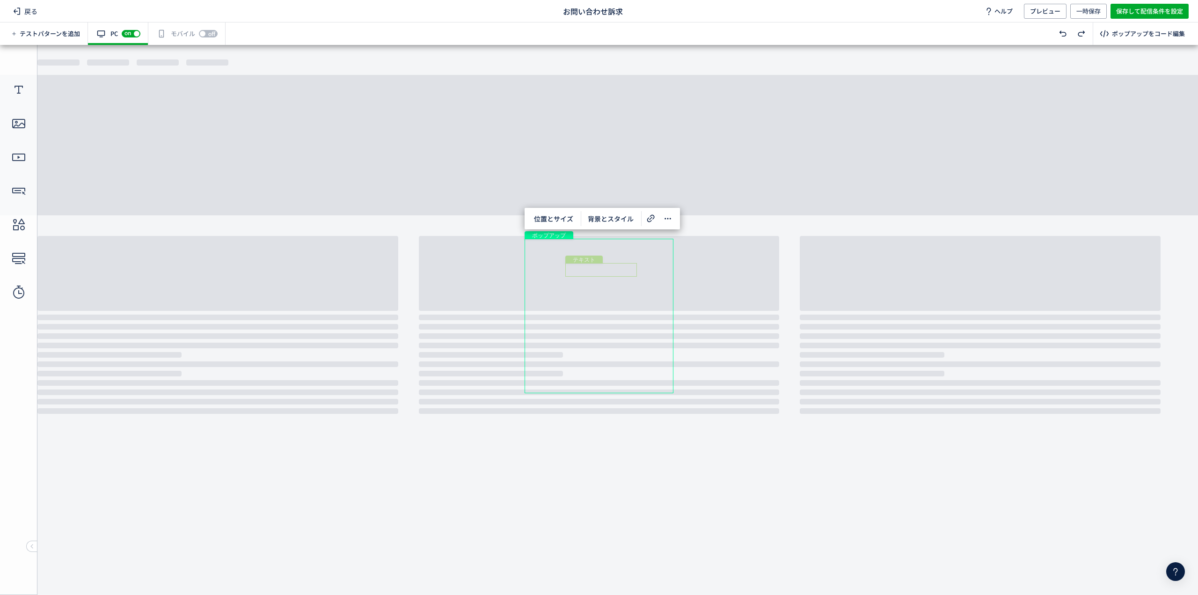
click at [618, 273] on div "テキスト" at bounding box center [601, 270] width 72 height 14
click at [618, 275] on div "テキスト" at bounding box center [599, 271] width 72 height 14
click at [662, 277] on div "ポップアップ" at bounding box center [599, 316] width 149 height 154
click at [595, 260] on div "テキスト" at bounding box center [585, 260] width 36 height 8
click at [592, 257] on div "テキスト" at bounding box center [585, 257] width 36 height 8
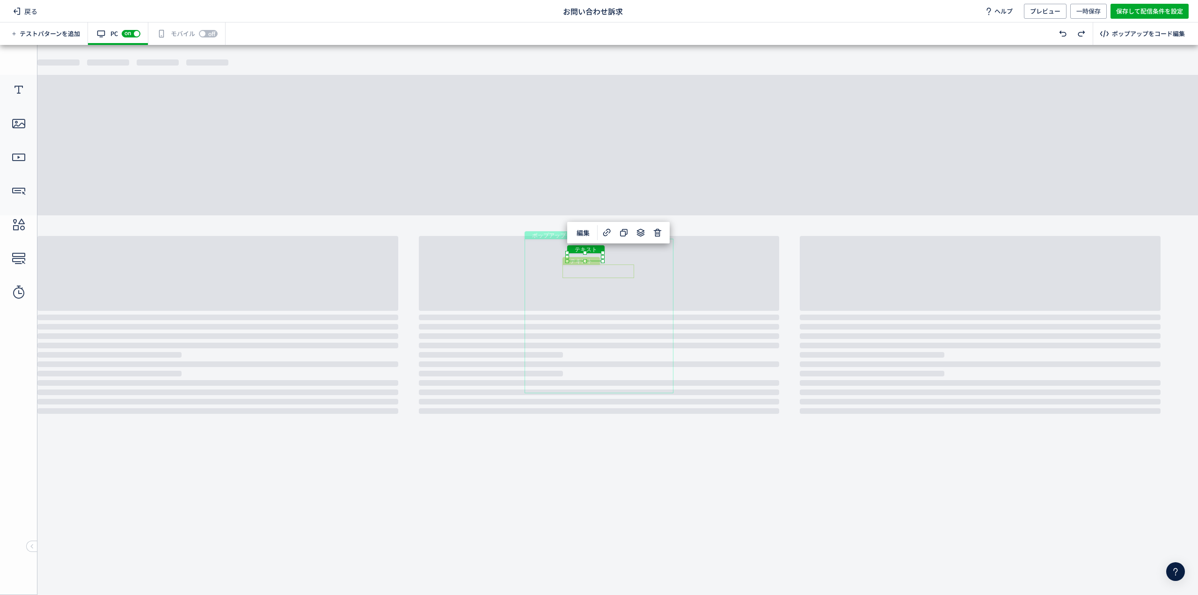
click at [611, 272] on div "テキスト" at bounding box center [599, 271] width 72 height 14
click at [615, 268] on div "テキスト" at bounding box center [599, 270] width 72 height 14
click at [653, 277] on div "ポップアップ" at bounding box center [599, 316] width 149 height 154
click at [1091, 10] on span "一時保存" at bounding box center [1089, 11] width 24 height 15
click at [552, 220] on span "位置とサイズ" at bounding box center [553, 218] width 51 height 15
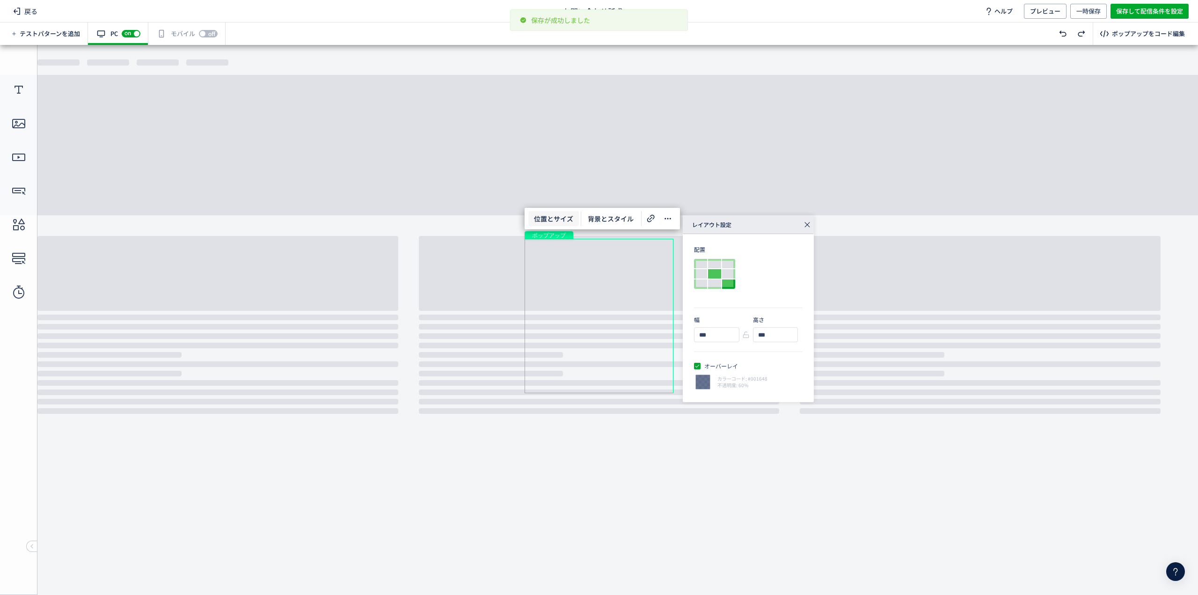
click at [725, 281] on div at bounding box center [728, 283] width 13 height 9
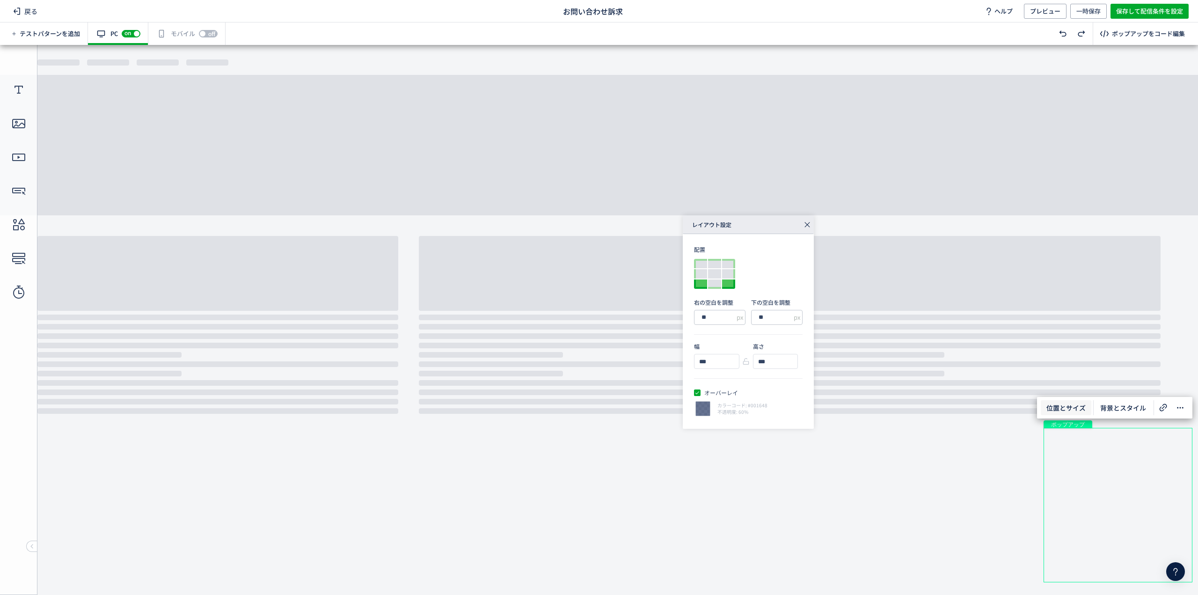
click at [702, 283] on div at bounding box center [700, 283] width 13 height 9
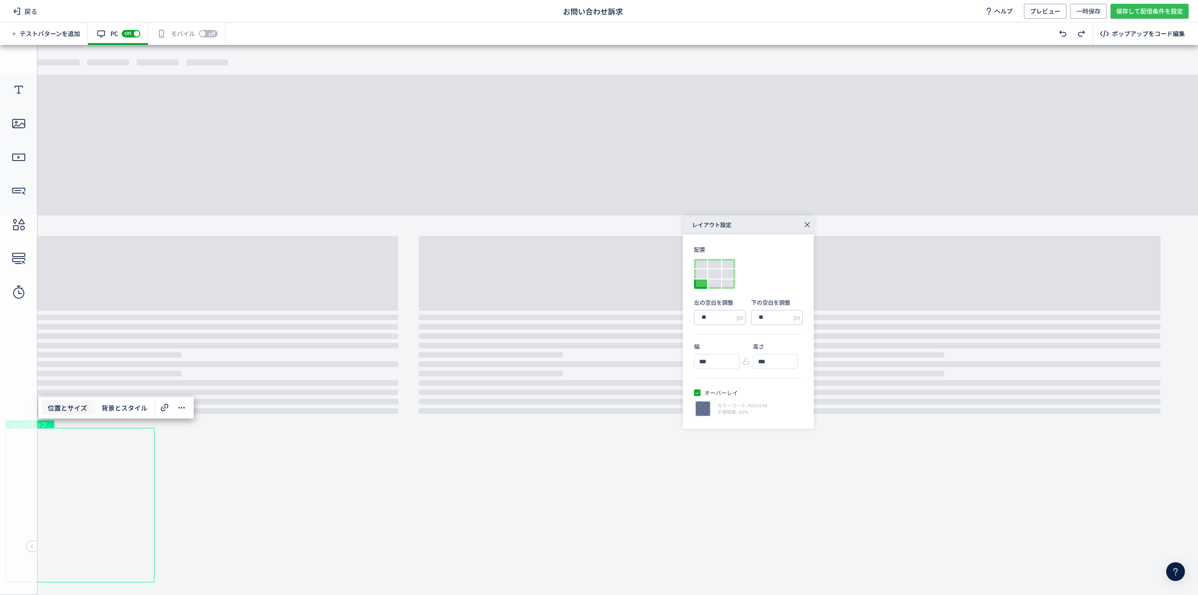
click at [1140, 11] on span "保存して配信条件を設定" at bounding box center [1149, 11] width 67 height 15
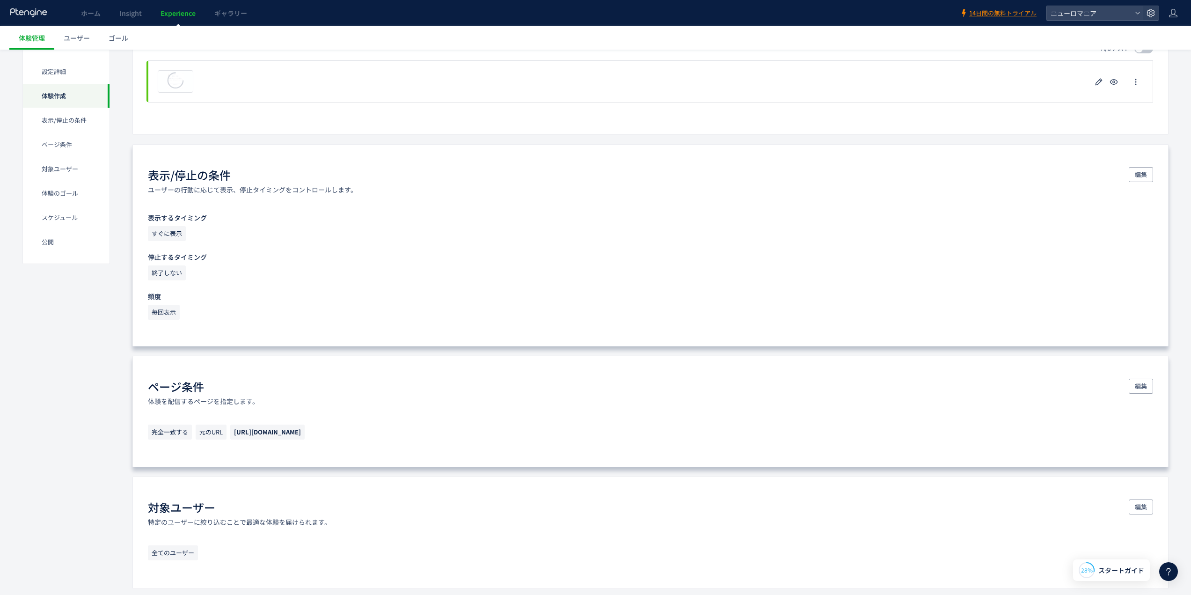
scroll to position [249, 0]
click at [1140, 169] on span "編集" at bounding box center [1141, 174] width 12 height 15
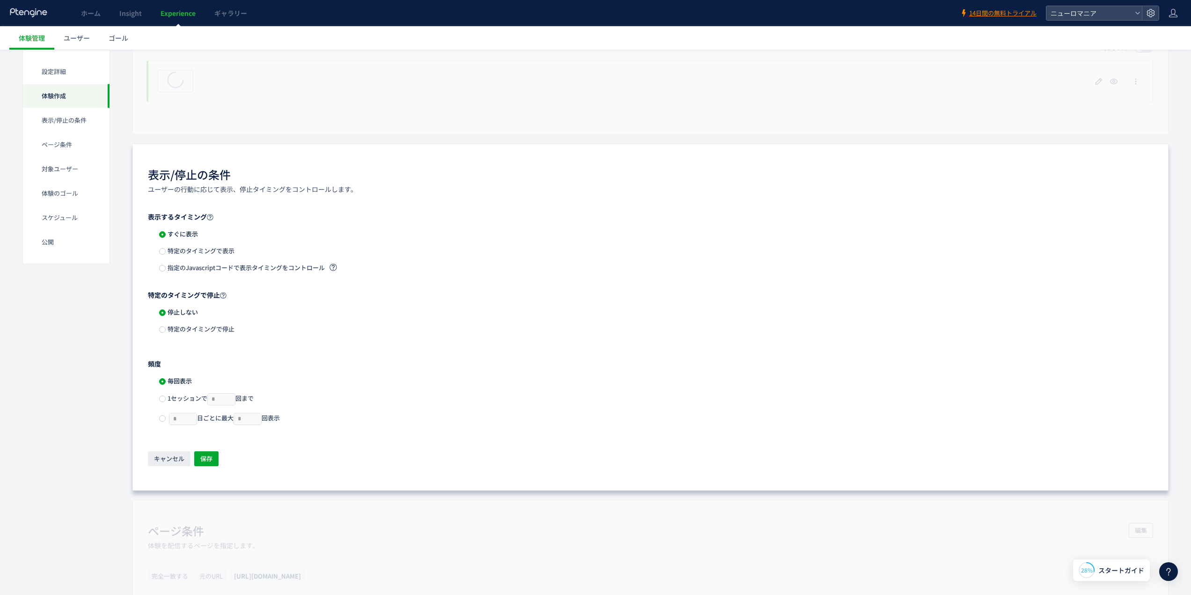
click at [172, 254] on span "特定のタイミングで表示" at bounding box center [200, 250] width 69 height 9
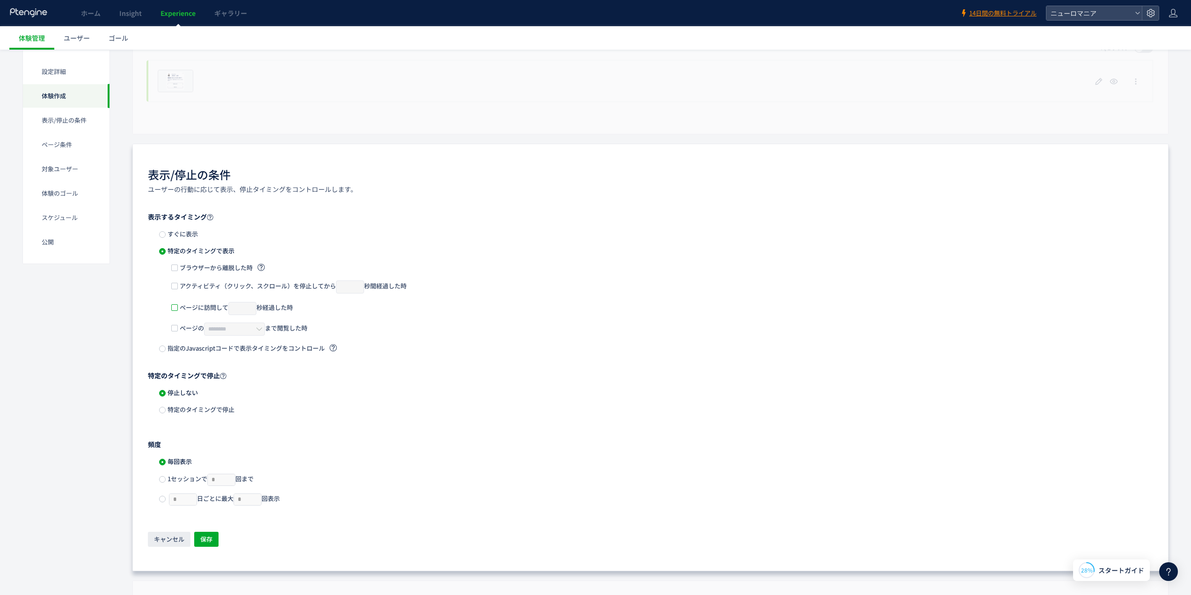
click at [174, 307] on span at bounding box center [174, 307] width 7 height 7
click at [239, 307] on input "*" at bounding box center [242, 308] width 28 height 13
click at [256, 309] on input "*" at bounding box center [242, 308] width 28 height 13
type input "*"
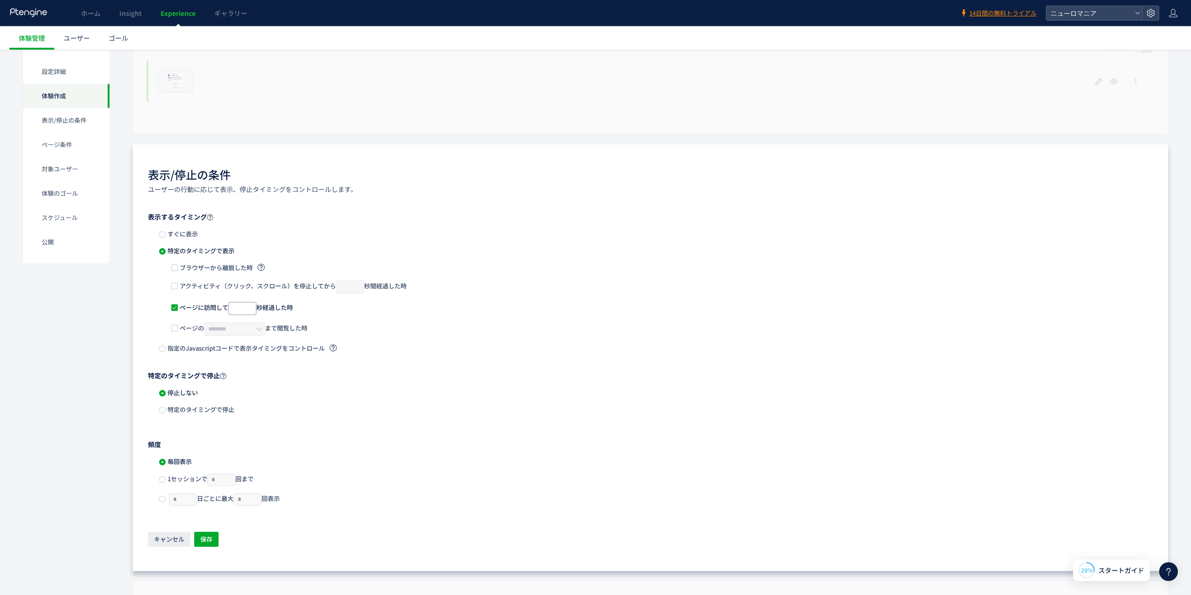
click at [254, 310] on input "*" at bounding box center [242, 308] width 28 height 13
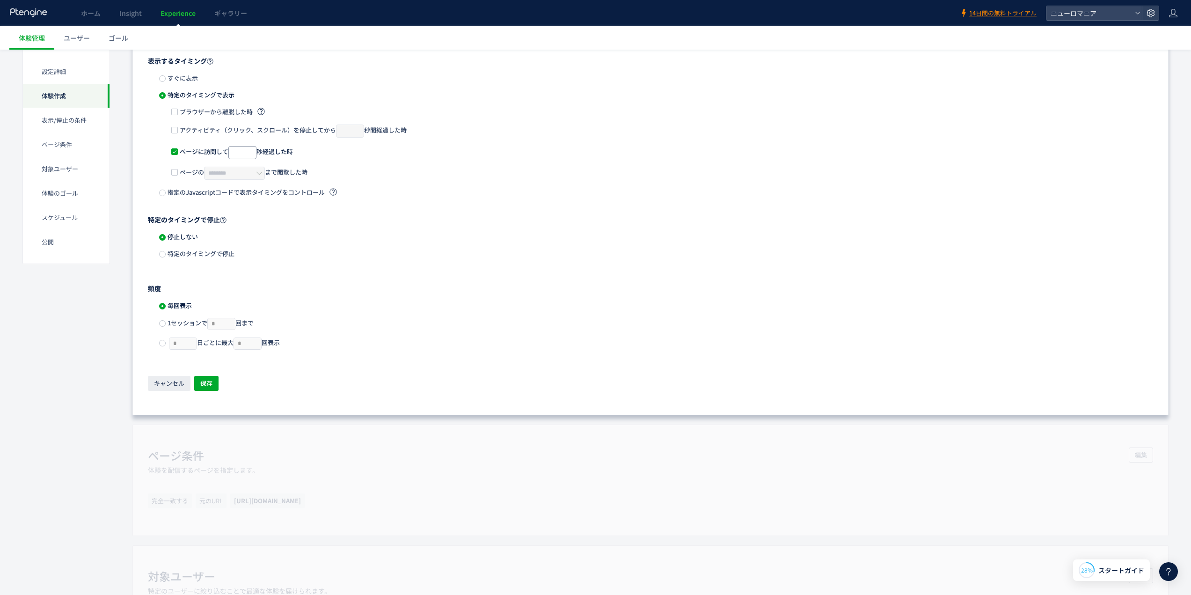
scroll to position [406, 0]
click at [205, 381] on span "保存" at bounding box center [206, 382] width 12 height 15
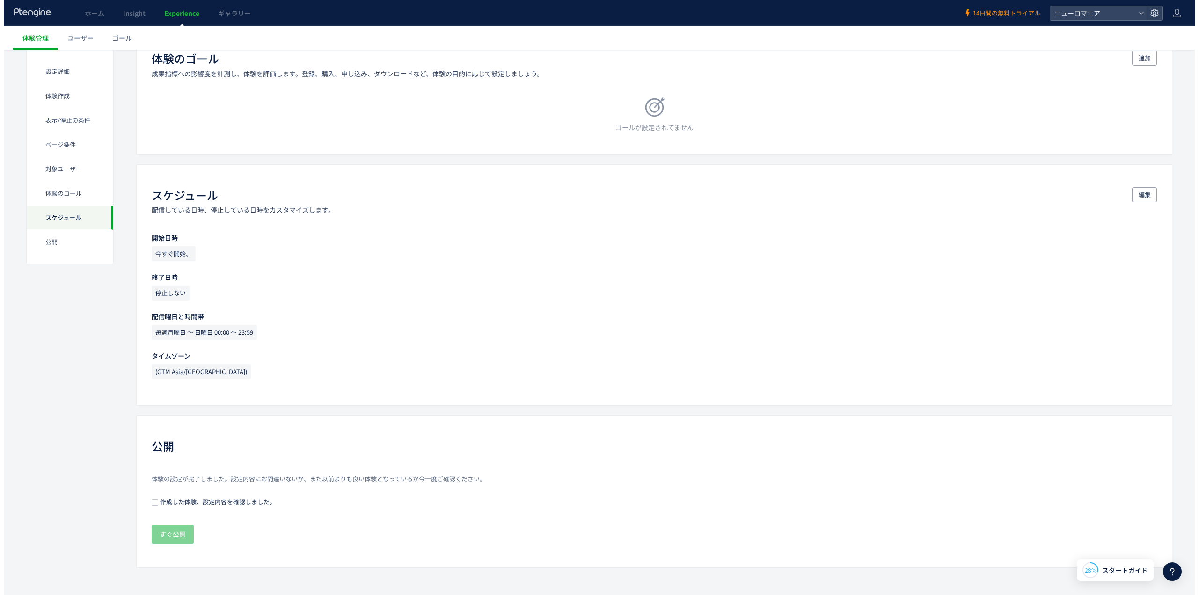
scroll to position [821, 0]
click at [206, 497] on span "作成した体験、設定内容を確認しました。" at bounding box center [212, 500] width 117 height 9
click at [171, 532] on span "すぐ公開" at bounding box center [169, 532] width 26 height 19
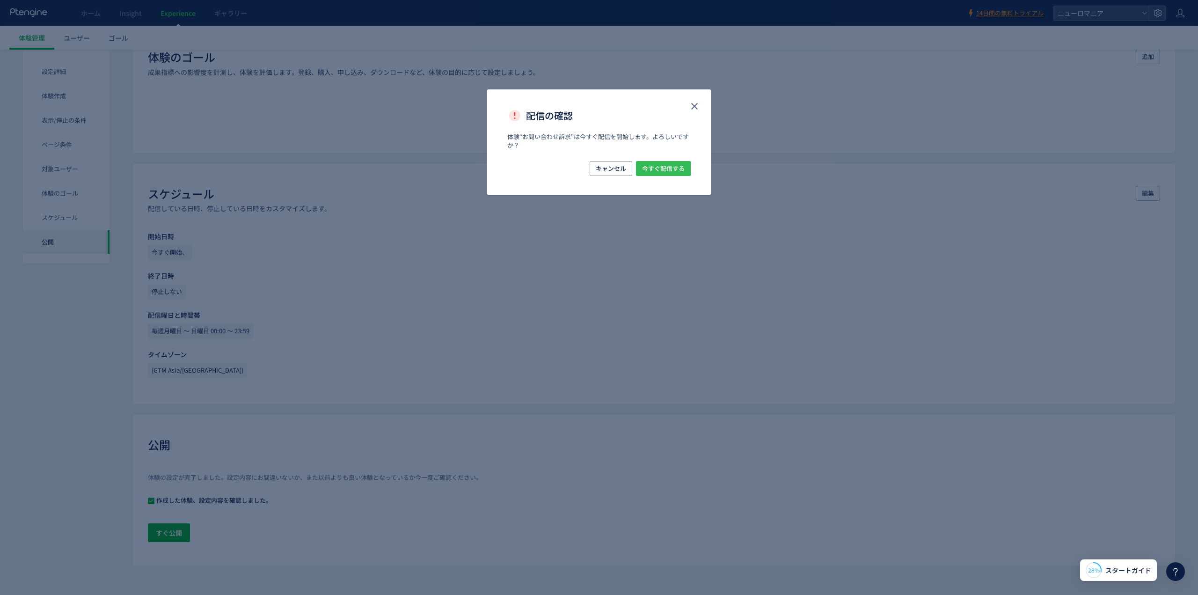
click at [672, 166] on span "今すぐ配信する" at bounding box center [663, 168] width 43 height 15
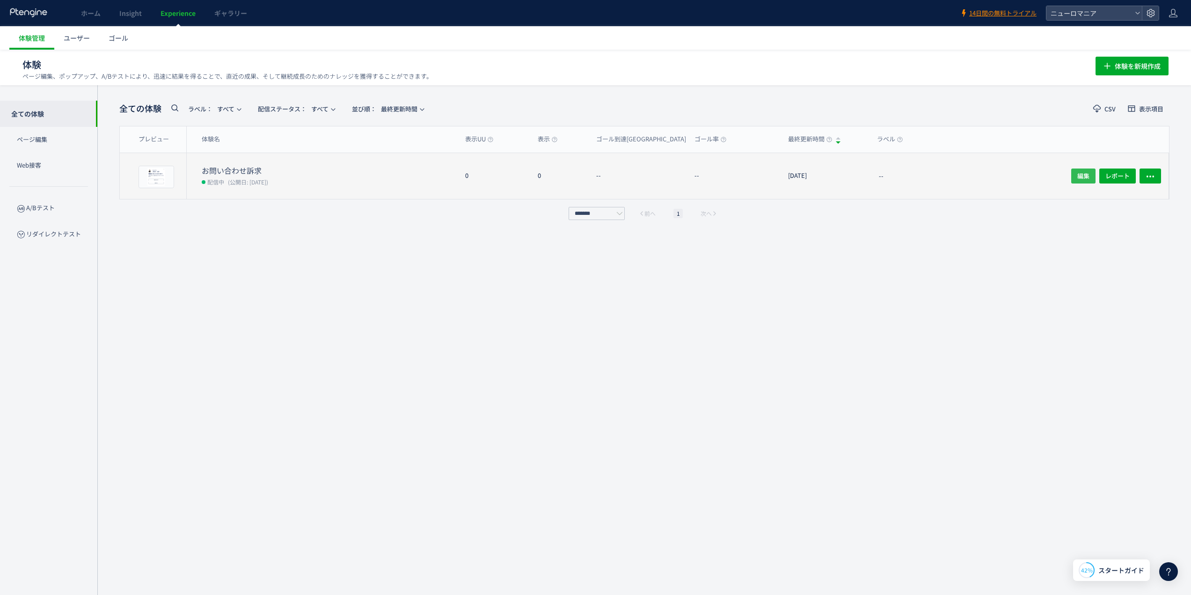
click at [1082, 174] on span "編集" at bounding box center [1083, 175] width 12 height 15
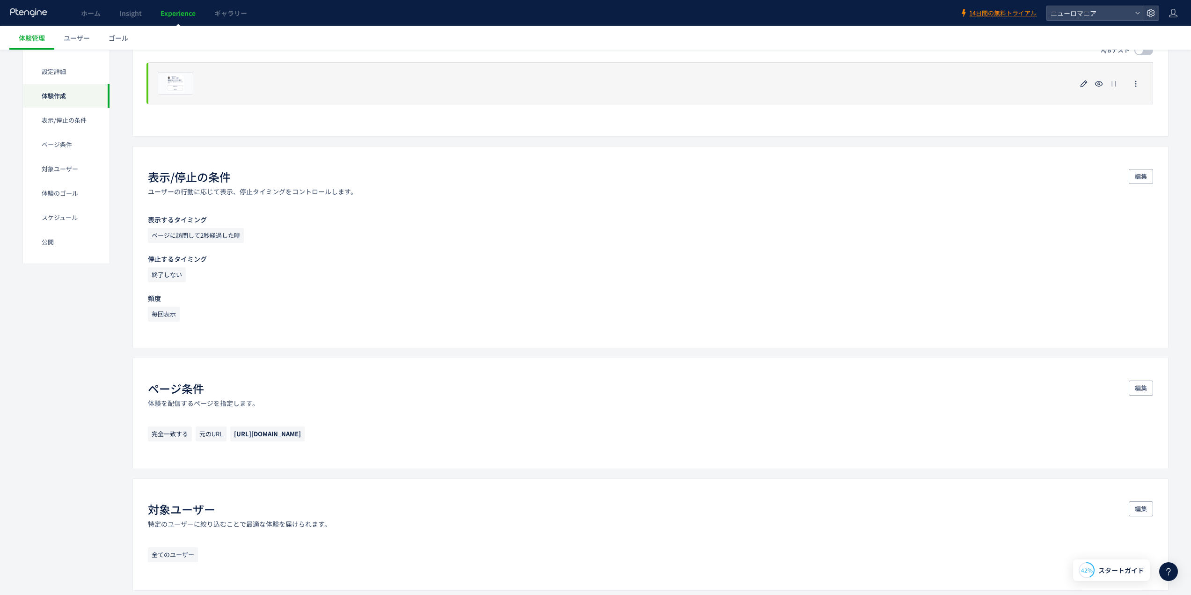
scroll to position [249, 0]
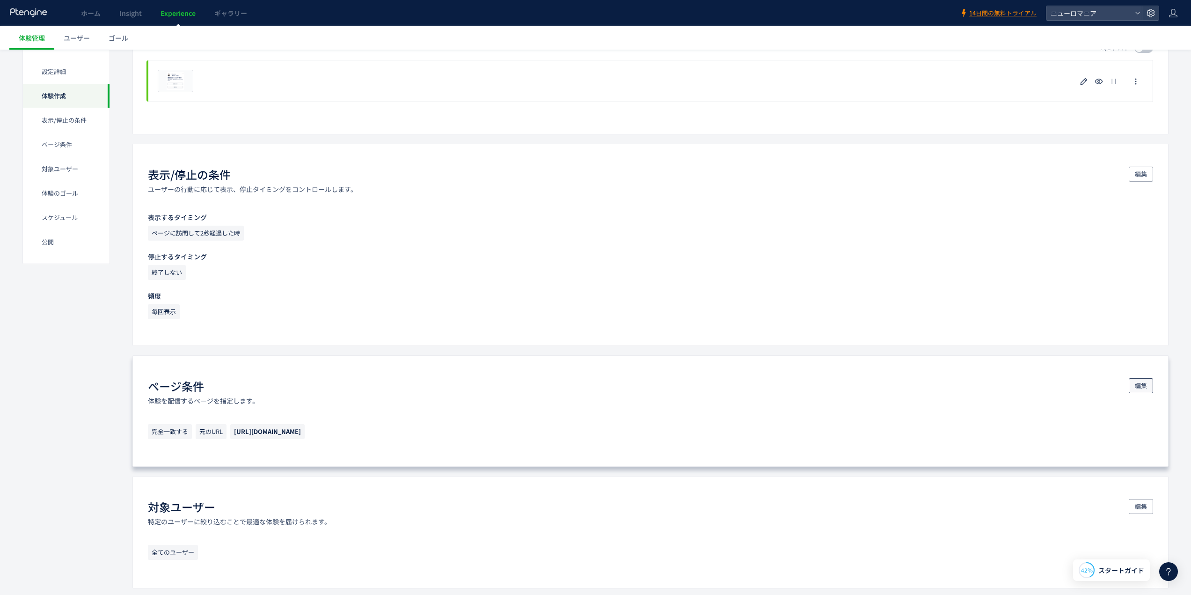
click at [1136, 383] on span "編集" at bounding box center [1141, 385] width 12 height 15
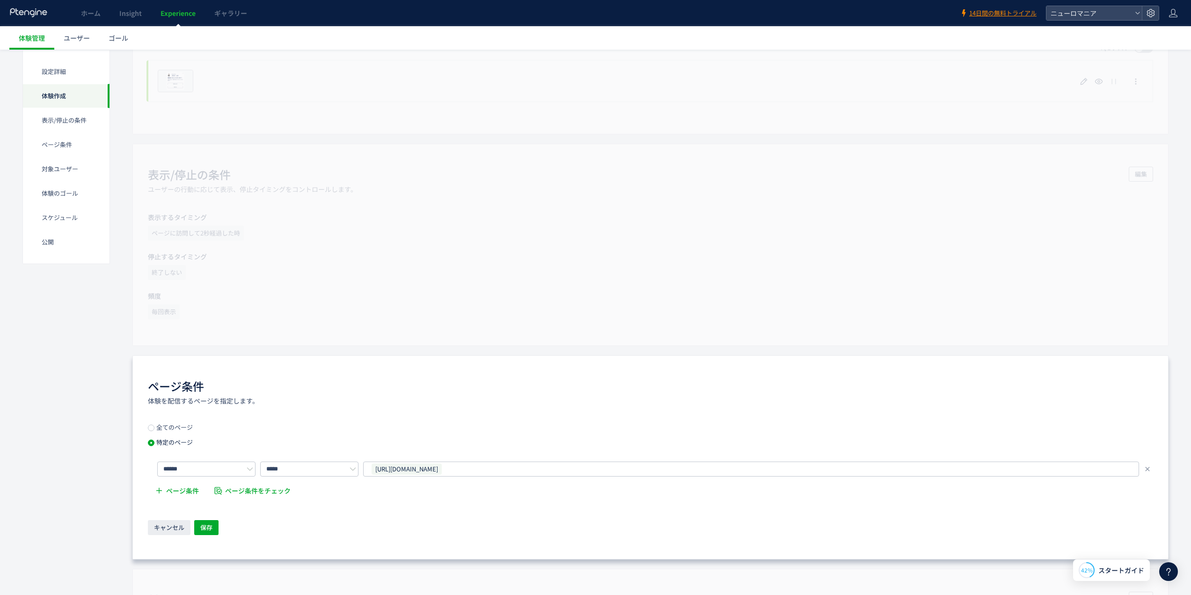
click at [178, 429] on span "全てのページ" at bounding box center [173, 427] width 38 height 9
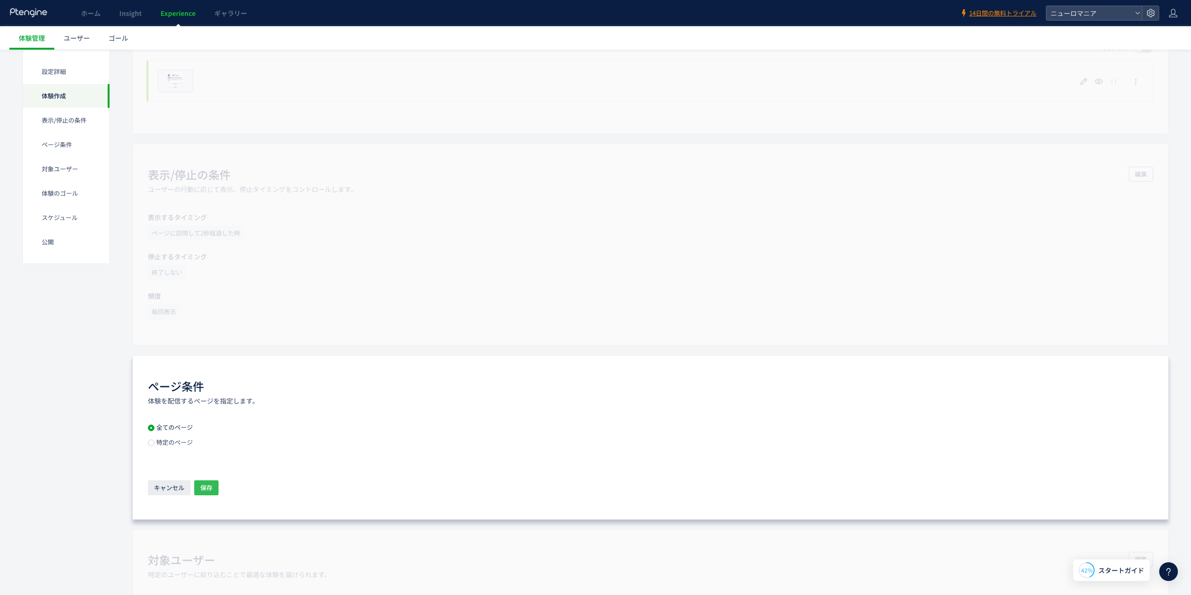
click at [207, 491] on span "保存" at bounding box center [206, 487] width 12 height 15
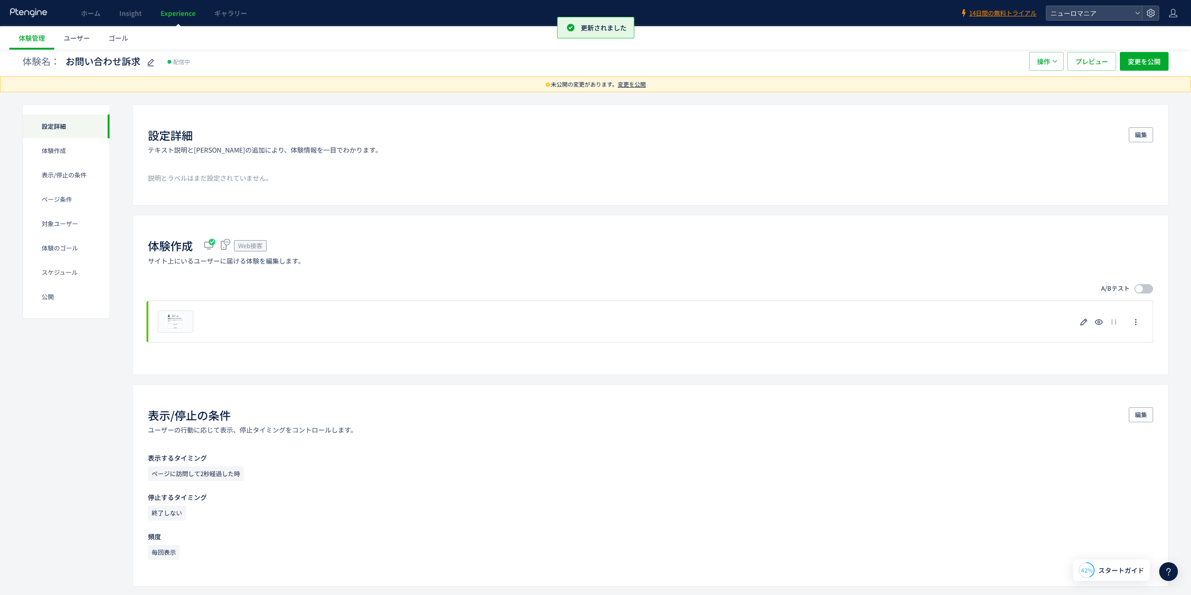
scroll to position [0, 0]
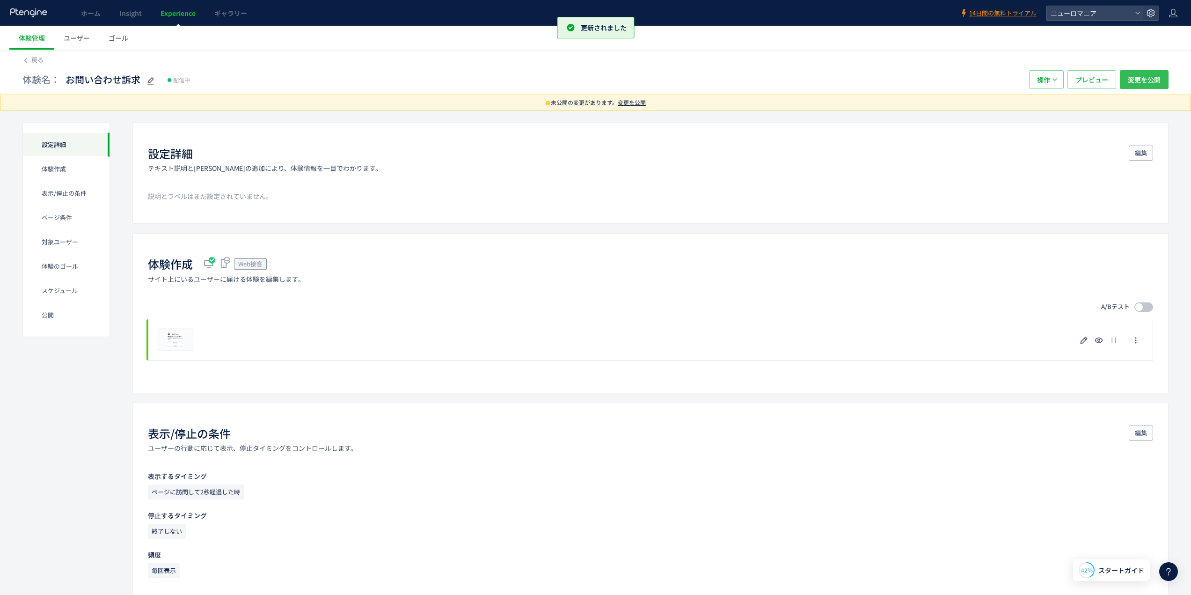
click at [1148, 73] on span "変更を公開" at bounding box center [1144, 79] width 33 height 19
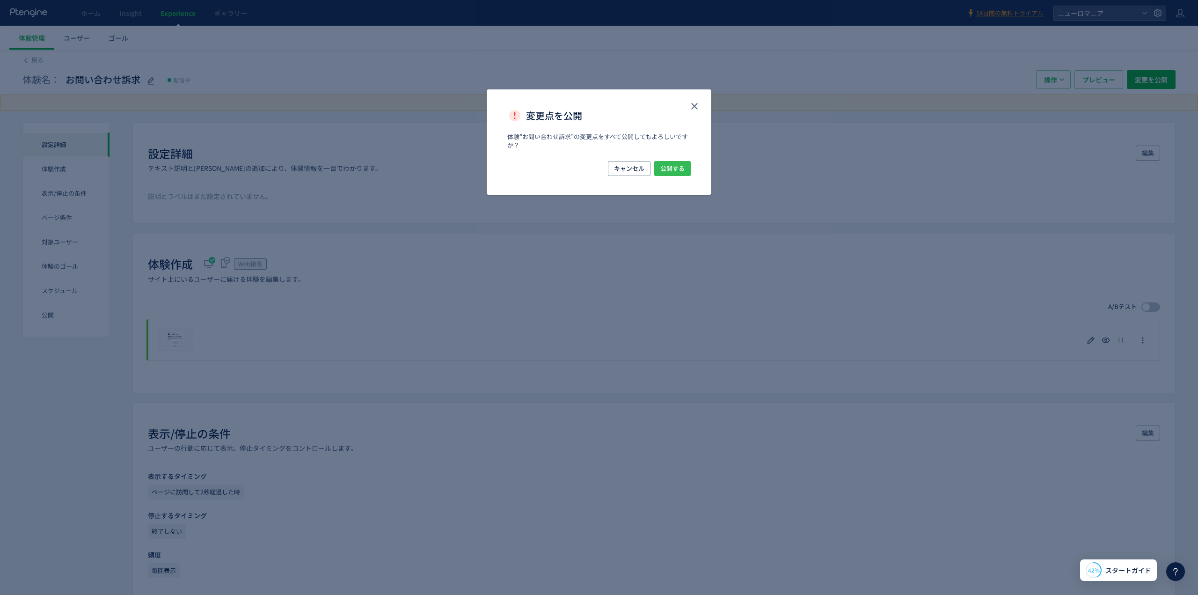
click at [679, 169] on span "公開する" at bounding box center [672, 168] width 24 height 15
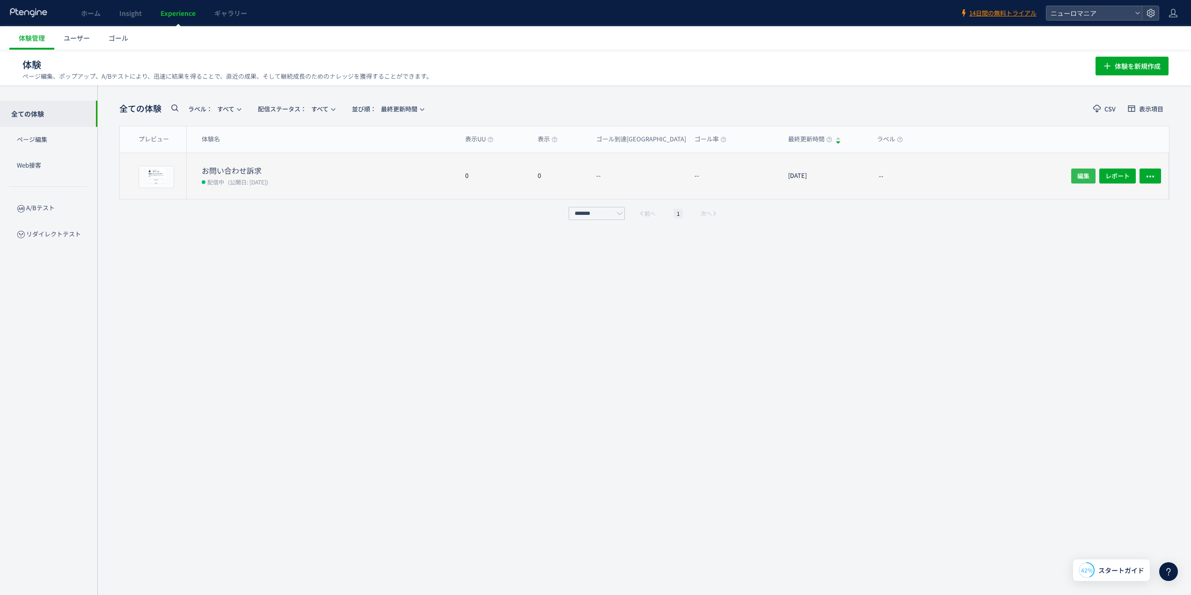
click at [1082, 174] on span "編集" at bounding box center [1083, 175] width 12 height 15
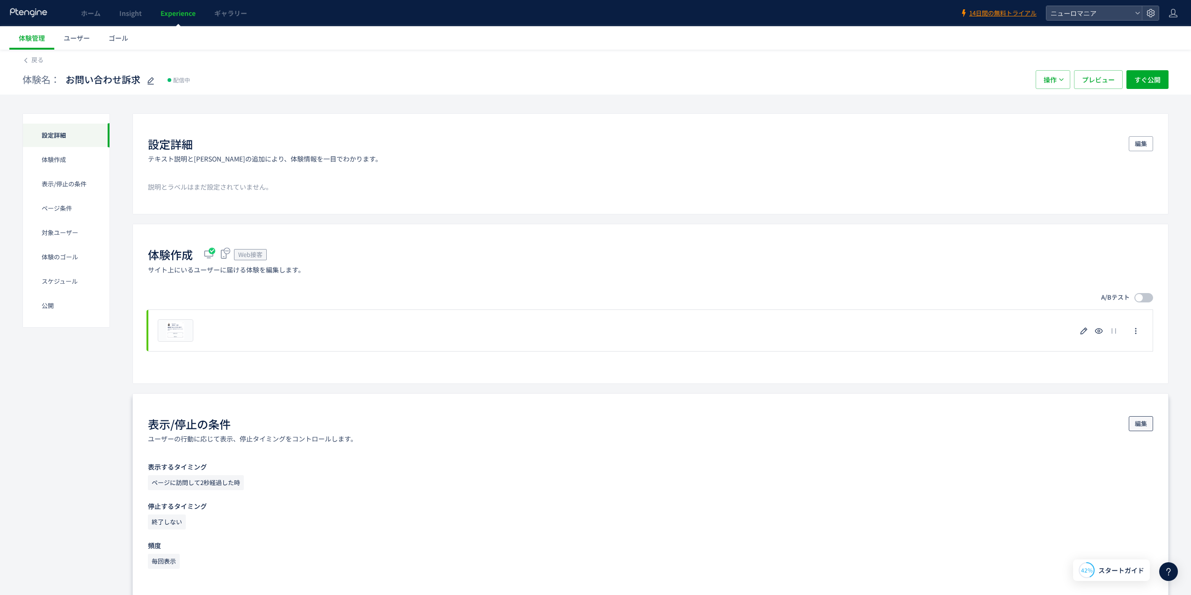
click at [1137, 423] on span "編集" at bounding box center [1141, 423] width 12 height 15
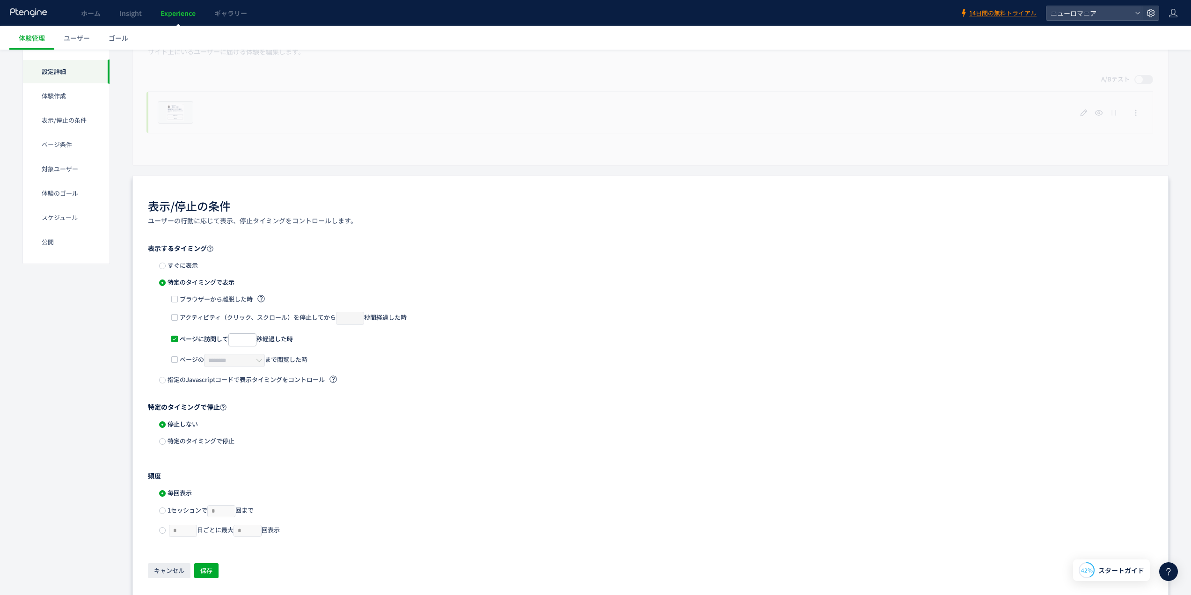
scroll to position [219, 0]
click at [163, 265] on span at bounding box center [162, 265] width 7 height 7
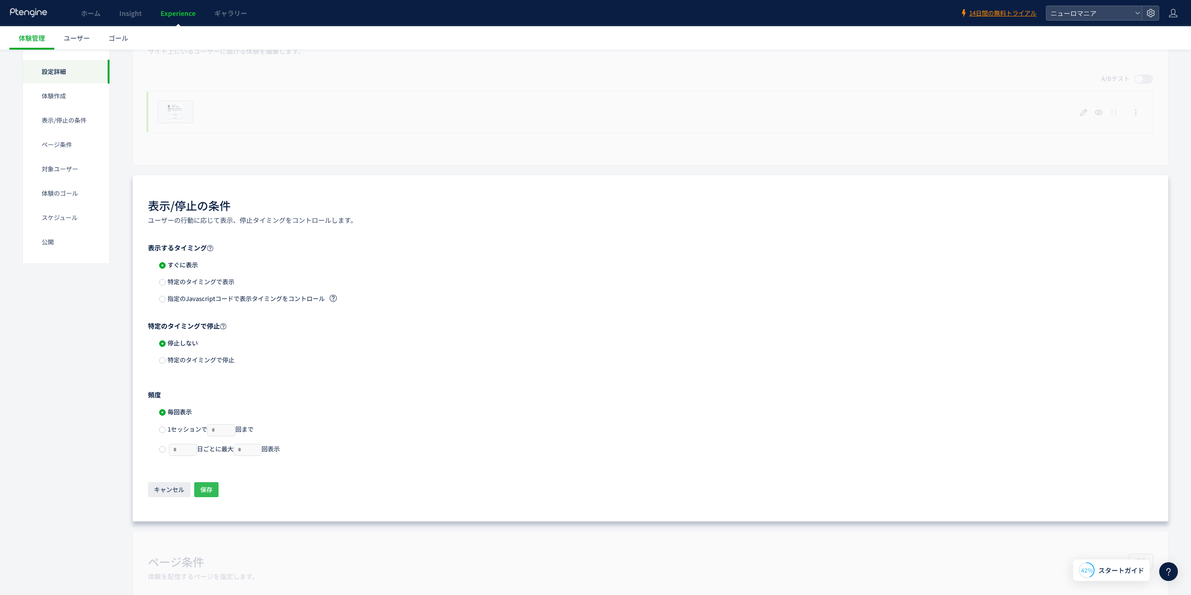
click at [202, 482] on button "保存" at bounding box center [206, 489] width 24 height 15
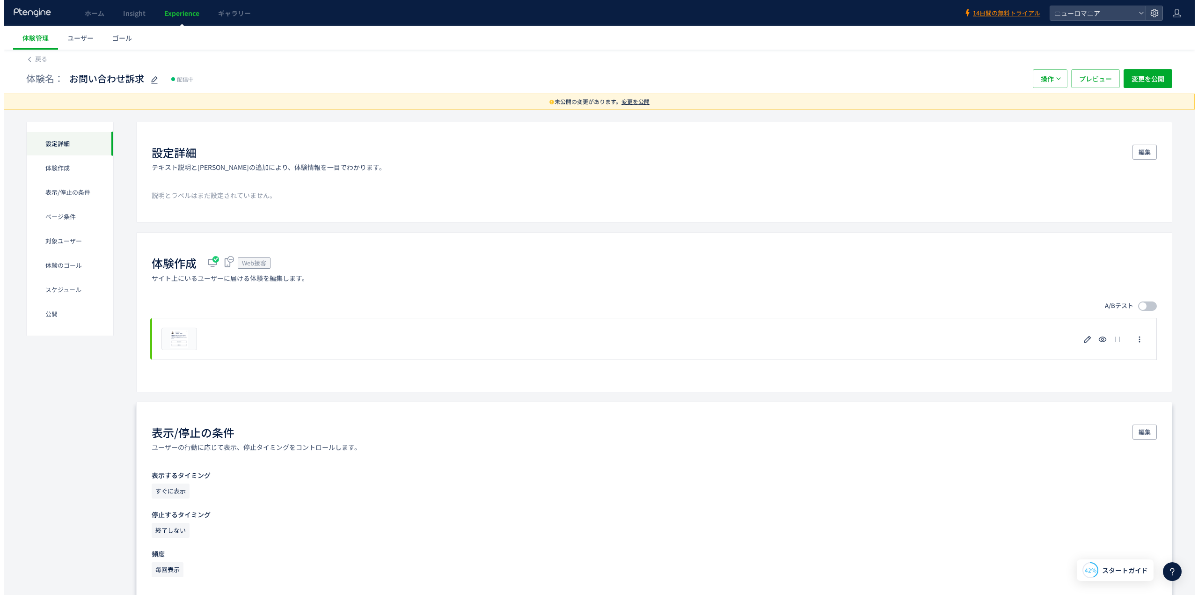
scroll to position [0, 0]
click at [1146, 84] on span "変更を公開" at bounding box center [1144, 79] width 33 height 19
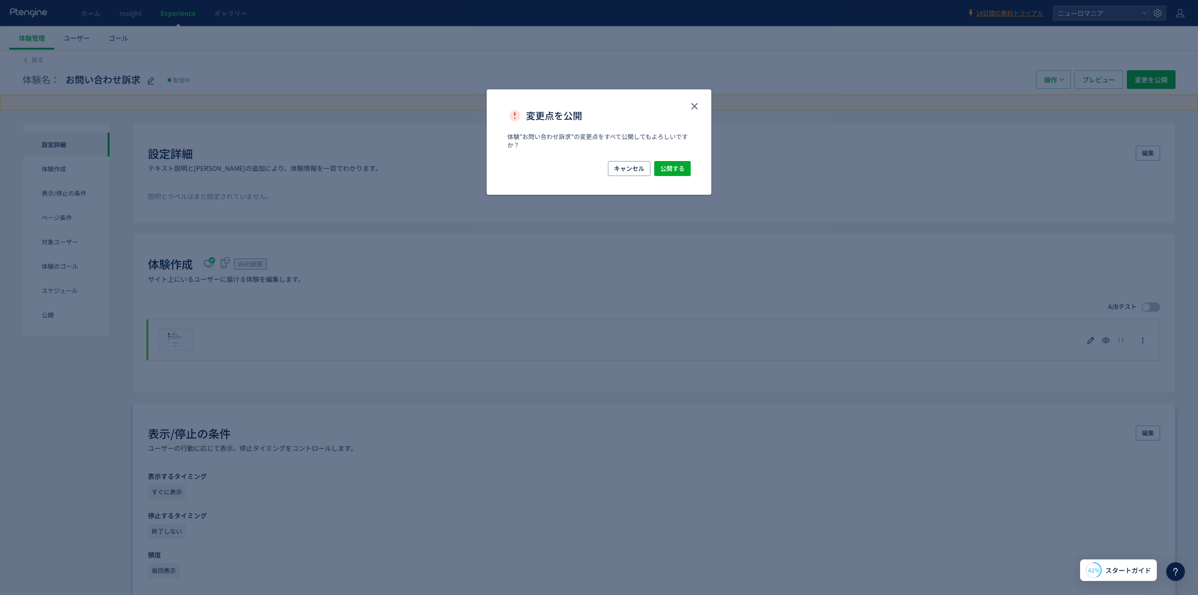
click at [670, 161] on div "キャンセル 公開する" at bounding box center [598, 168] width 183 height 15
click at [671, 165] on span "公開する" at bounding box center [672, 168] width 24 height 15
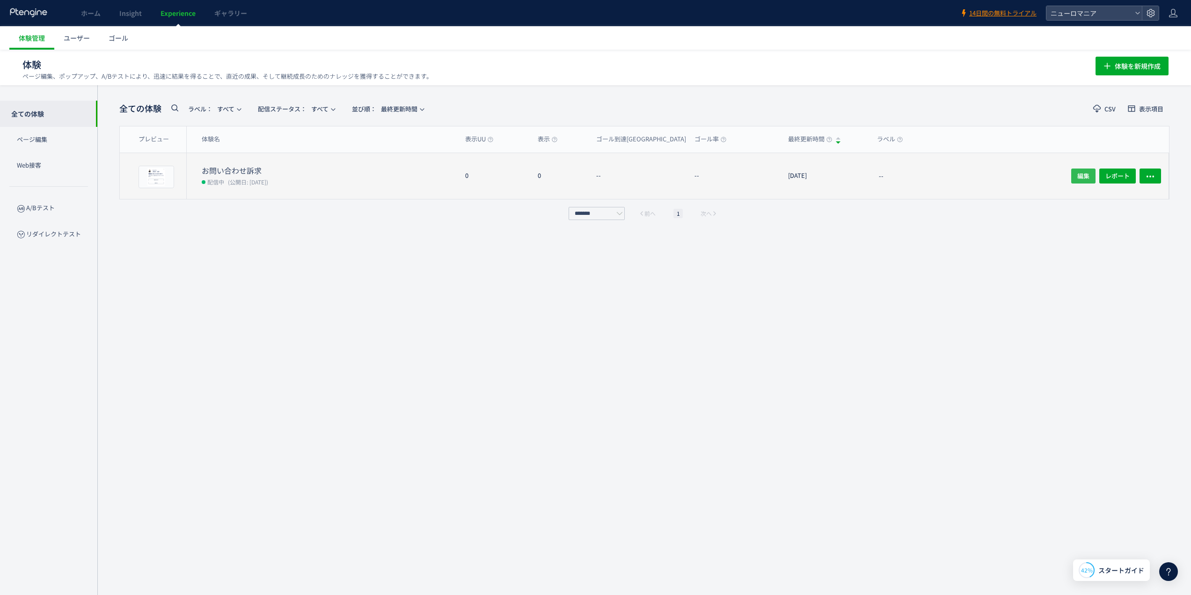
click at [1087, 177] on span "編集" at bounding box center [1083, 175] width 12 height 15
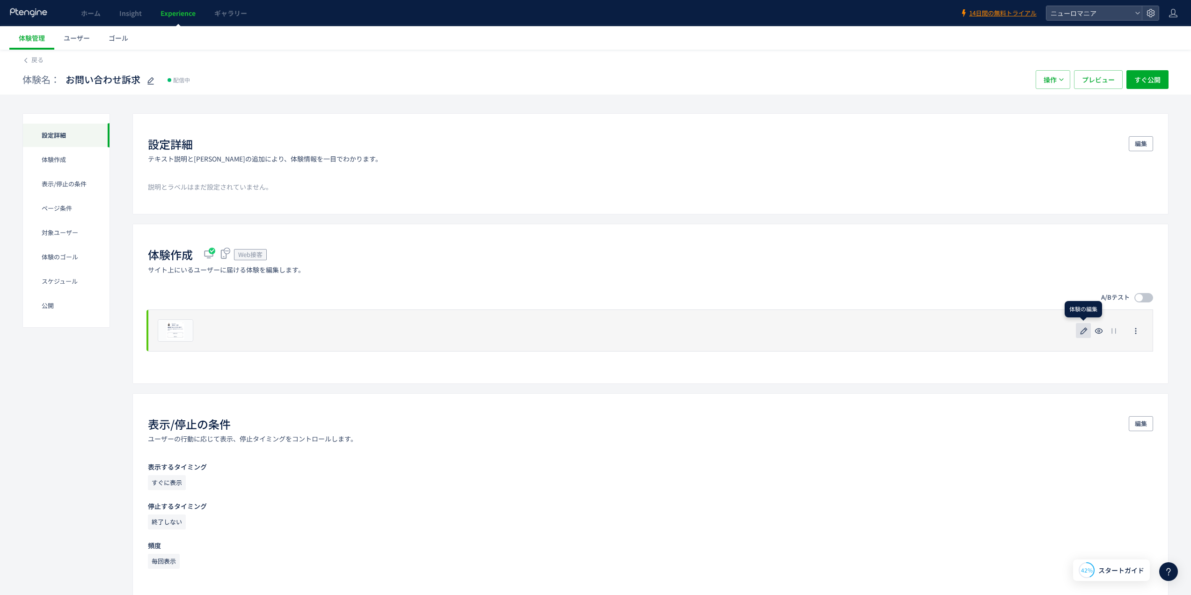
click at [1084, 328] on icon "button" at bounding box center [1083, 330] width 11 height 11
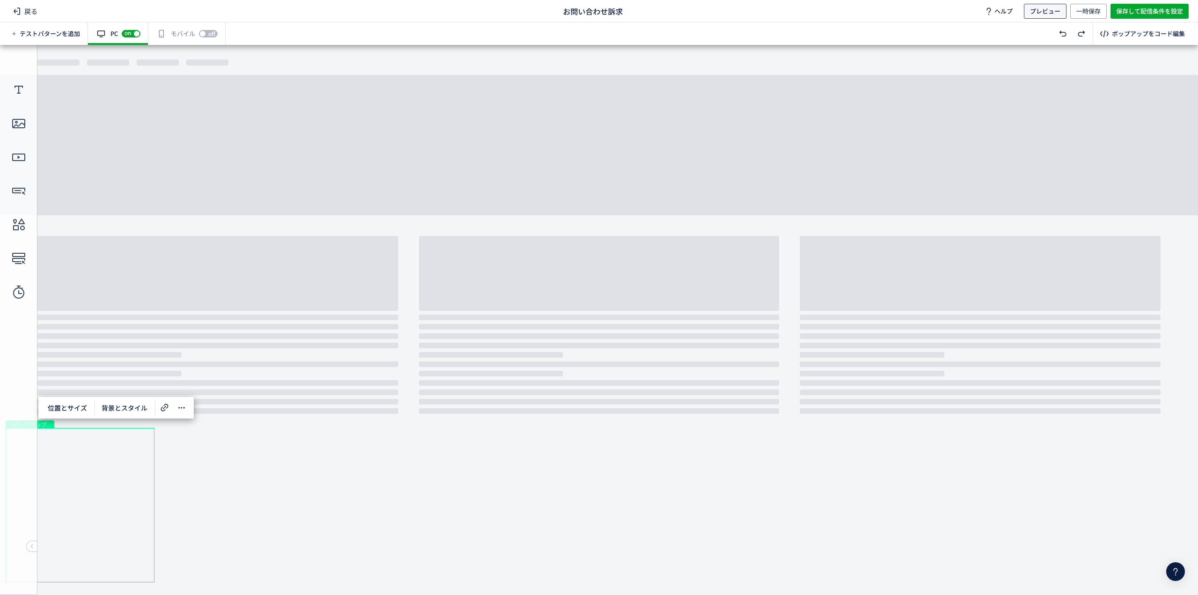
click at [1043, 8] on span "プレビュー" at bounding box center [1045, 11] width 30 height 15
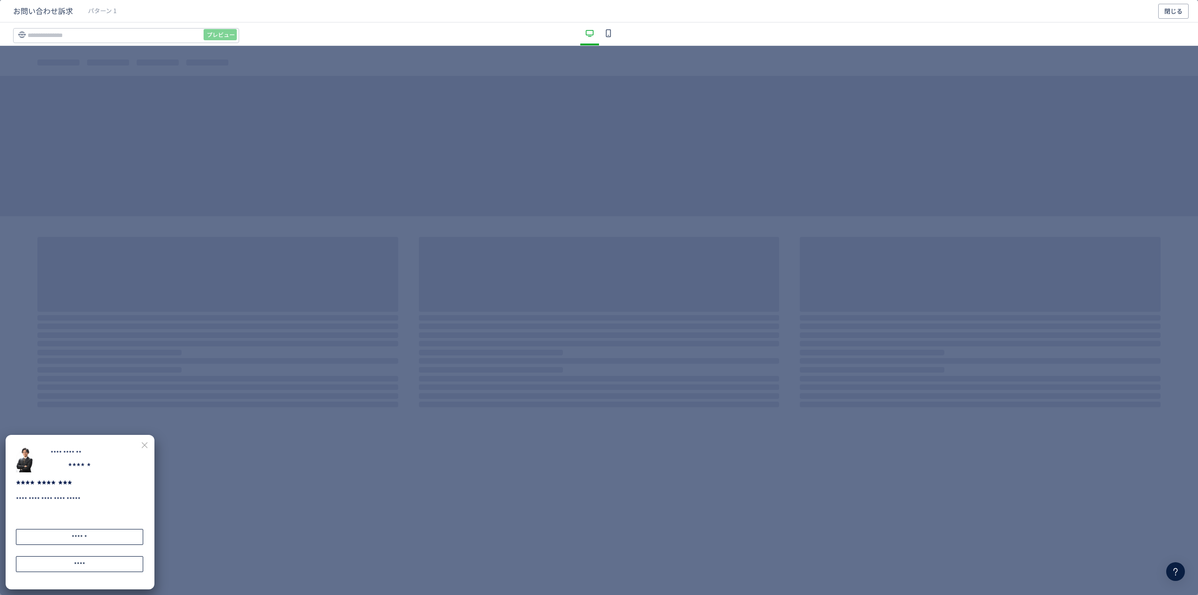
click at [145, 445] on icon "dialog" at bounding box center [144, 445] width 8 height 8
click at [128, 536] on div "******" at bounding box center [79, 537] width 127 height 16
click at [1159, 11] on button "閉じる" at bounding box center [1173, 11] width 30 height 15
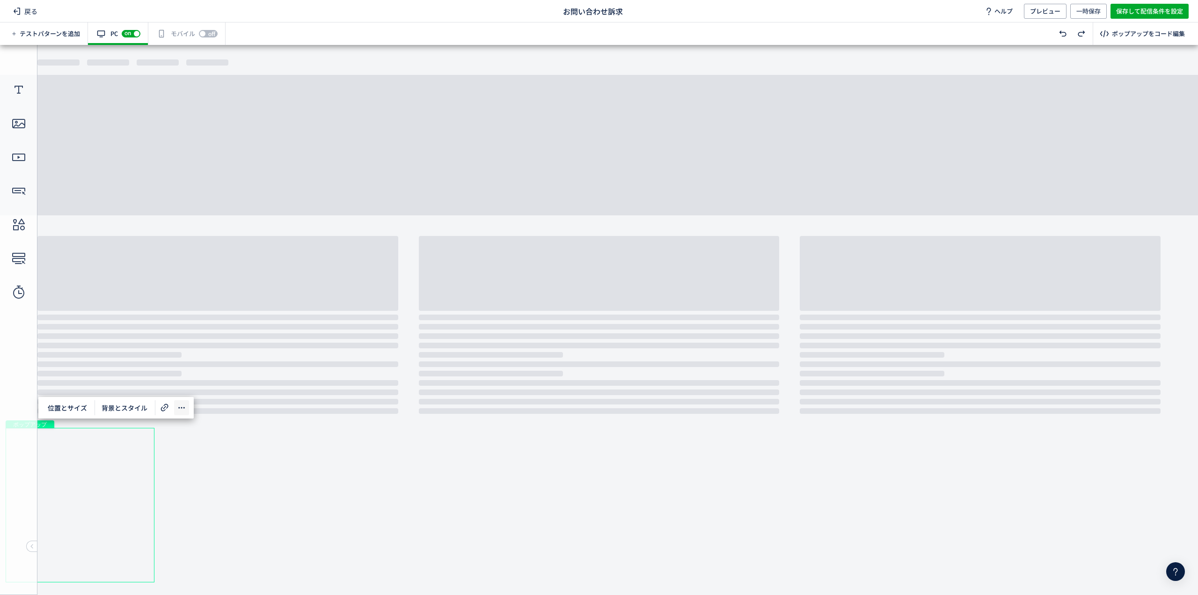
click at [182, 411] on icon at bounding box center [181, 407] width 11 height 11
click at [118, 410] on span "背景とスタイル" at bounding box center [124, 407] width 57 height 15
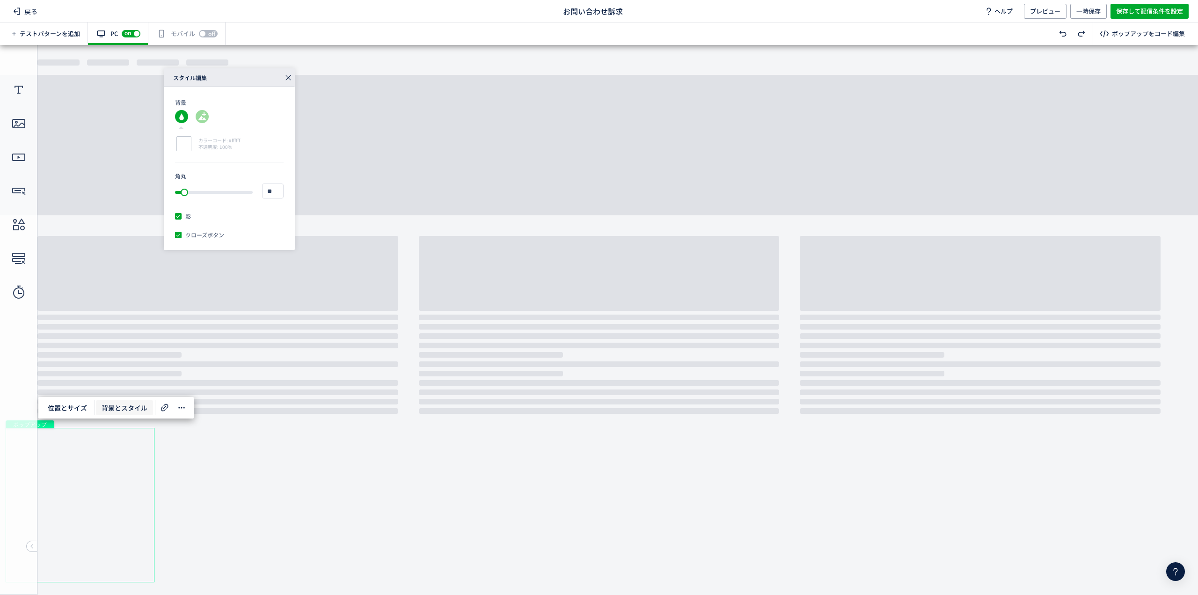
click at [118, 410] on span "背景とスタイル" at bounding box center [124, 407] width 57 height 15
click at [65, 407] on span "位置とサイズ" at bounding box center [67, 407] width 51 height 15
click at [365, 156] on div "レイアウト設定 配置 左の空白を調整 ** px 下の空白を調整 ** px 幅 *** 高さ *** オーバーレイ カラーコード: #001648 不透明度…" at bounding box center [621, 174] width 915 height 213
click at [290, 77] on icon at bounding box center [288, 77] width 13 height 13
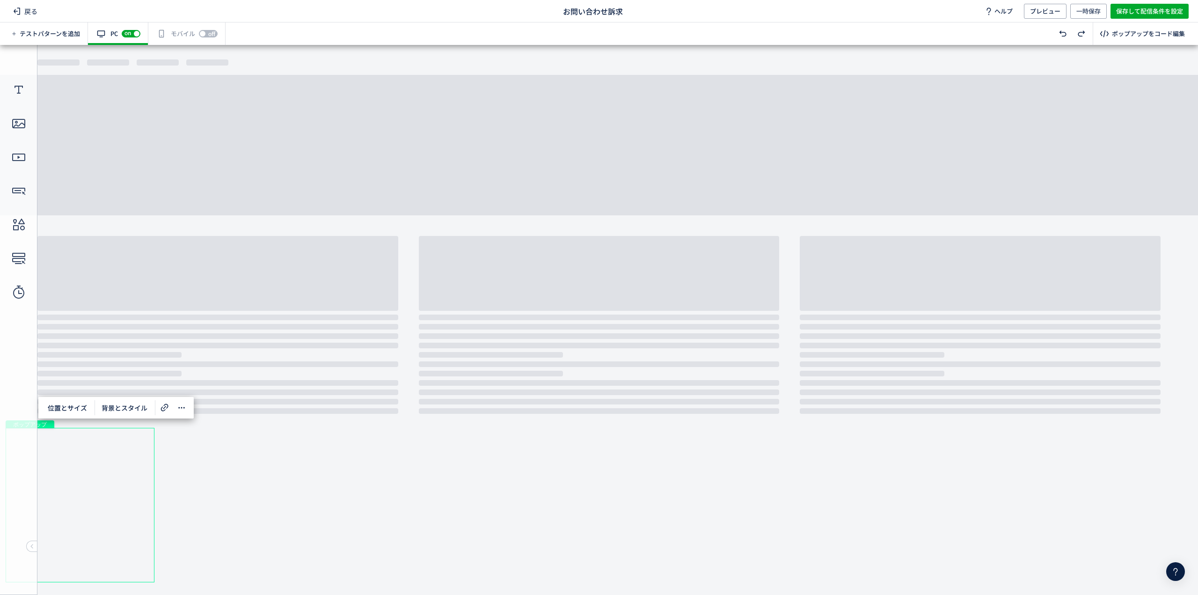
click at [341, 513] on body "undefined ポップアップ undefined ポップアップ テキスト 画像 テキスト テキスト ボタン ボタン" at bounding box center [599, 316] width 1198 height 543
click at [34, 14] on span "戻る" at bounding box center [25, 11] width 32 height 15
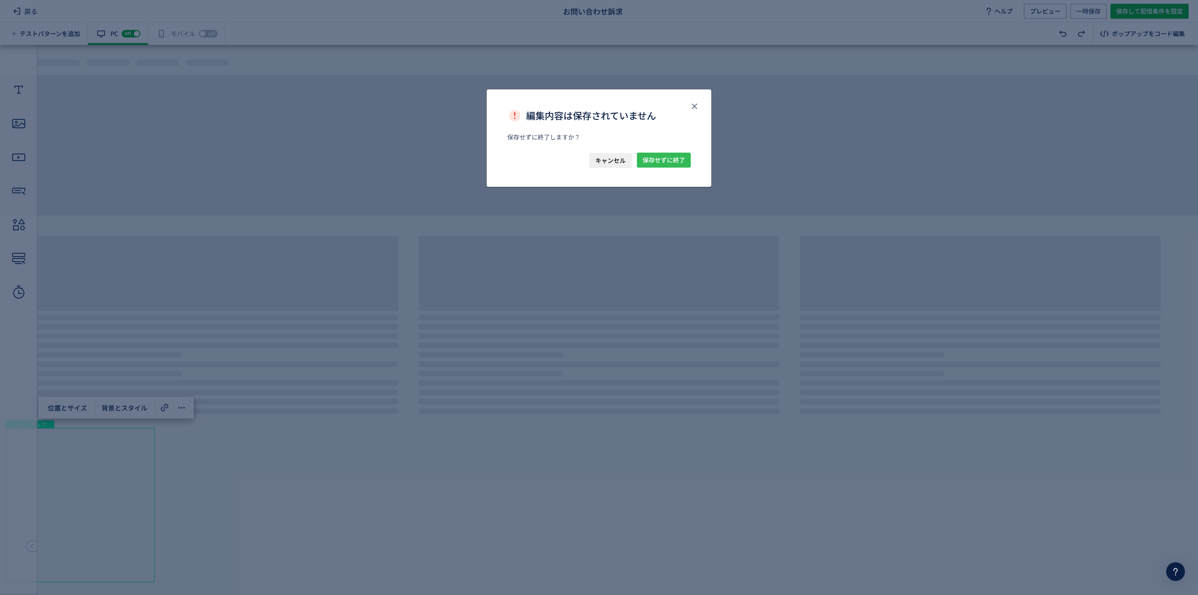
click at [656, 157] on span "保存せずに終了" at bounding box center [664, 160] width 43 height 15
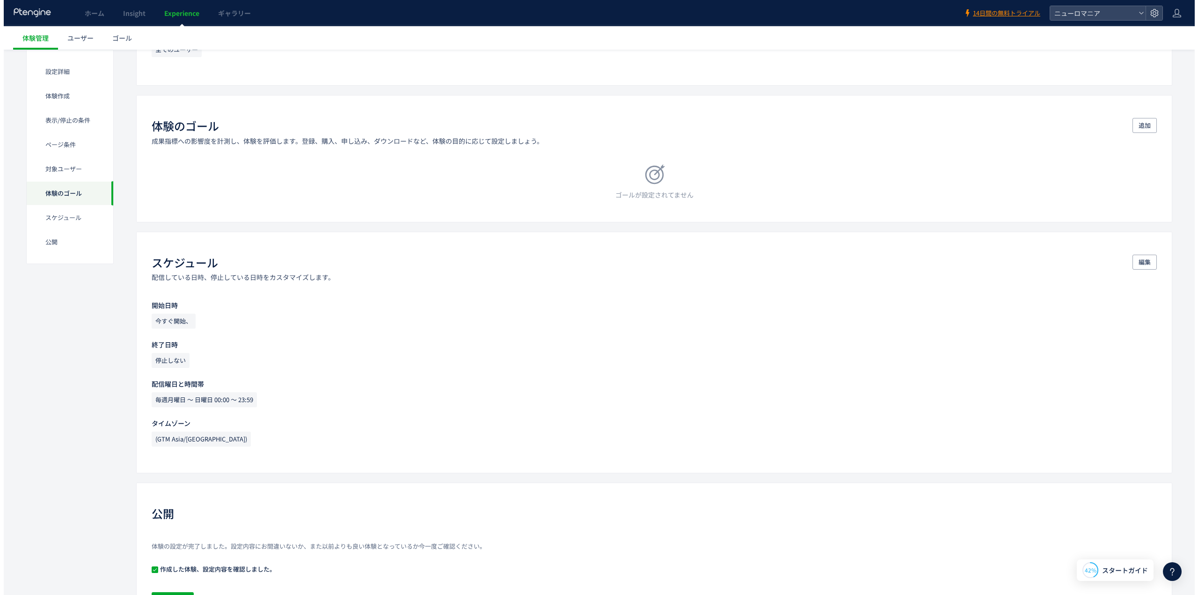
scroll to position [820, 0]
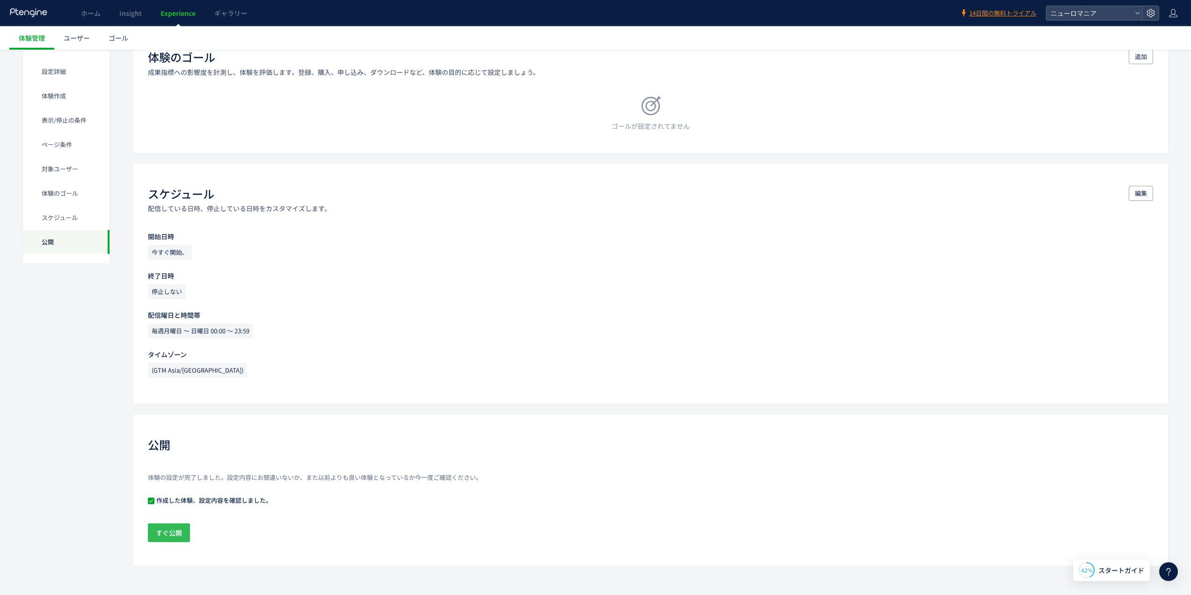
click at [168, 530] on span "すぐ公開" at bounding box center [169, 532] width 26 height 19
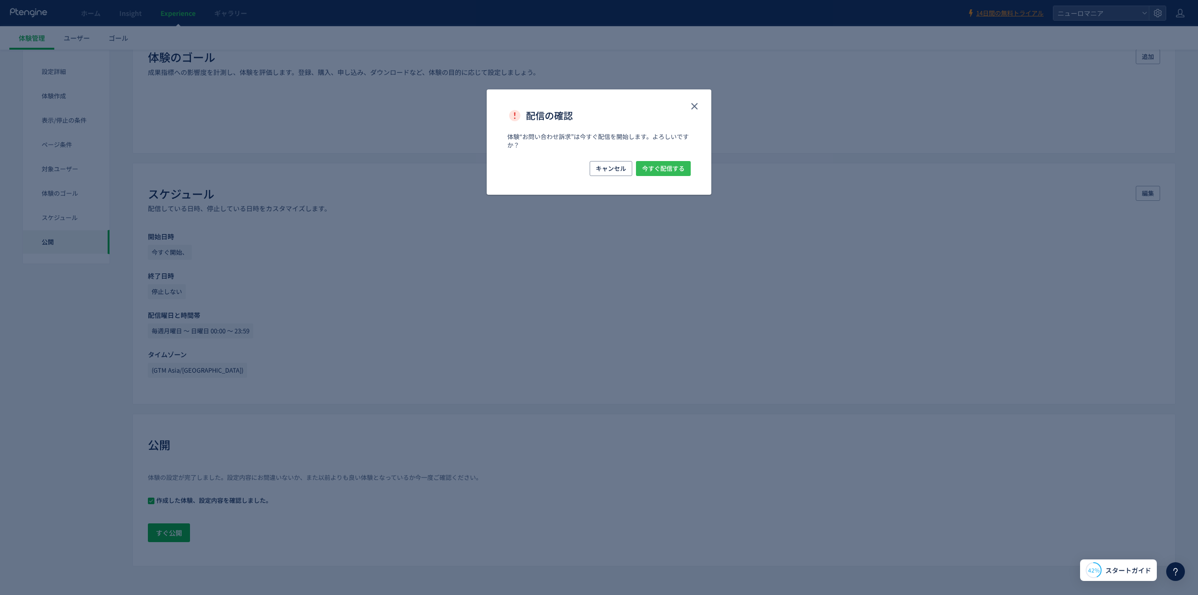
click at [674, 168] on span "今すぐ配信する" at bounding box center [663, 168] width 43 height 15
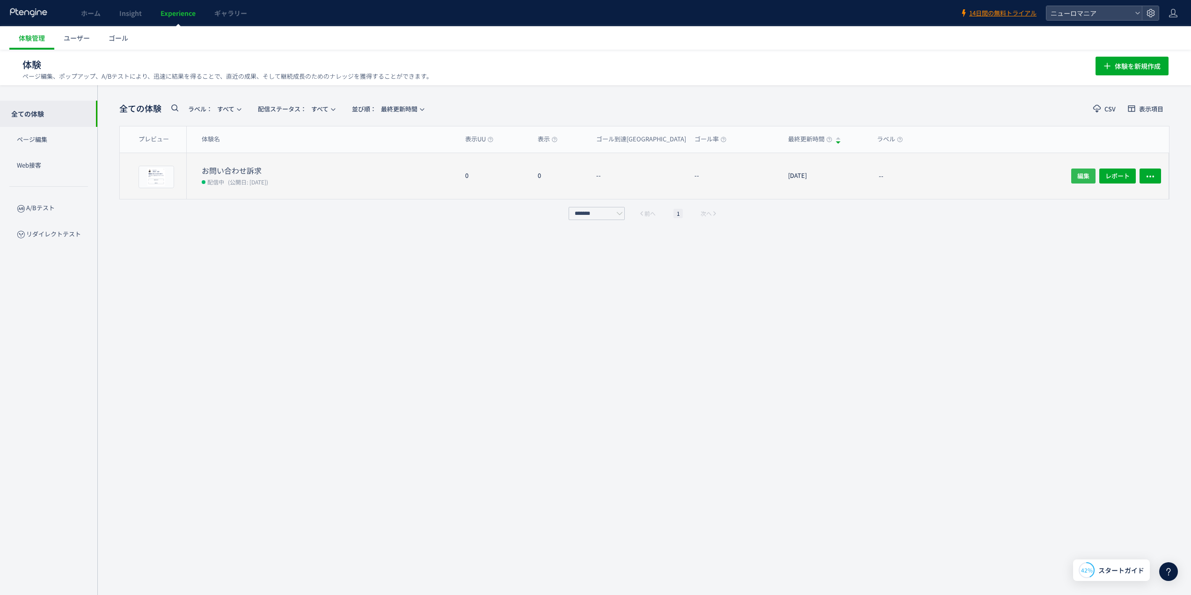
click at [1087, 175] on span "編集" at bounding box center [1083, 175] width 12 height 15
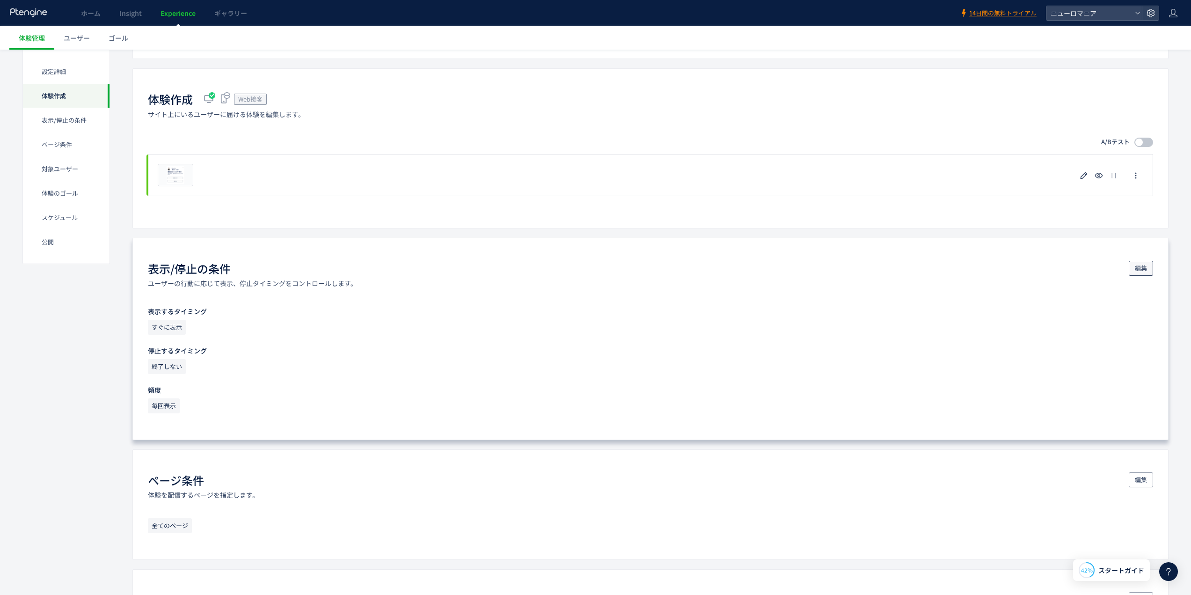
scroll to position [156, 0]
click at [1145, 269] on span "編集" at bounding box center [1141, 267] width 12 height 15
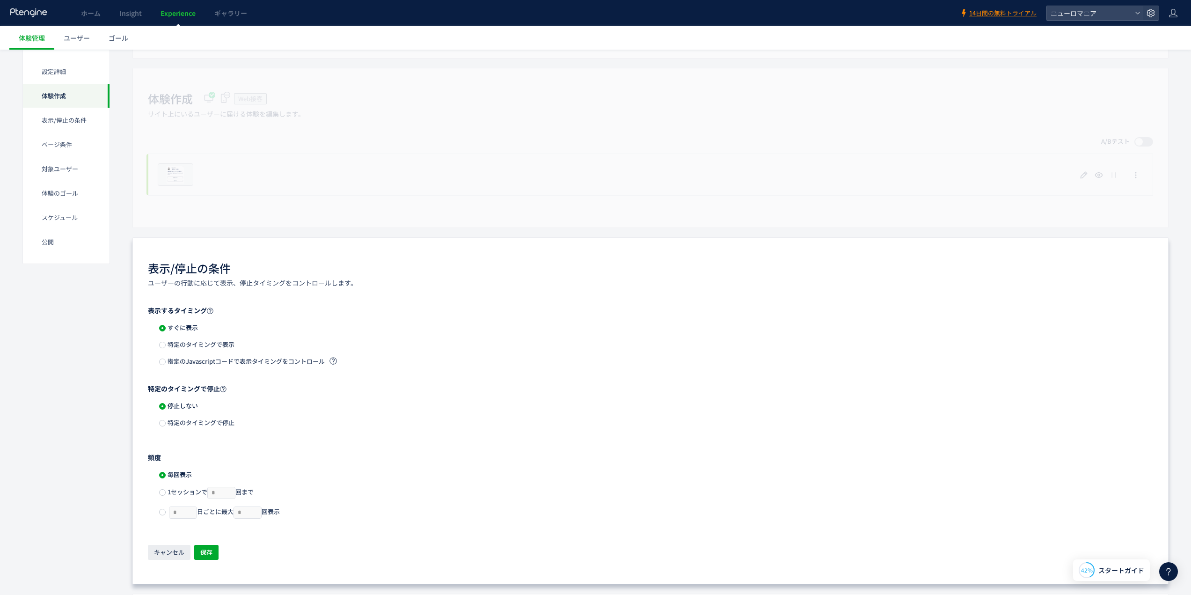
click at [196, 343] on span "特定のタイミングで表示" at bounding box center [200, 344] width 69 height 9
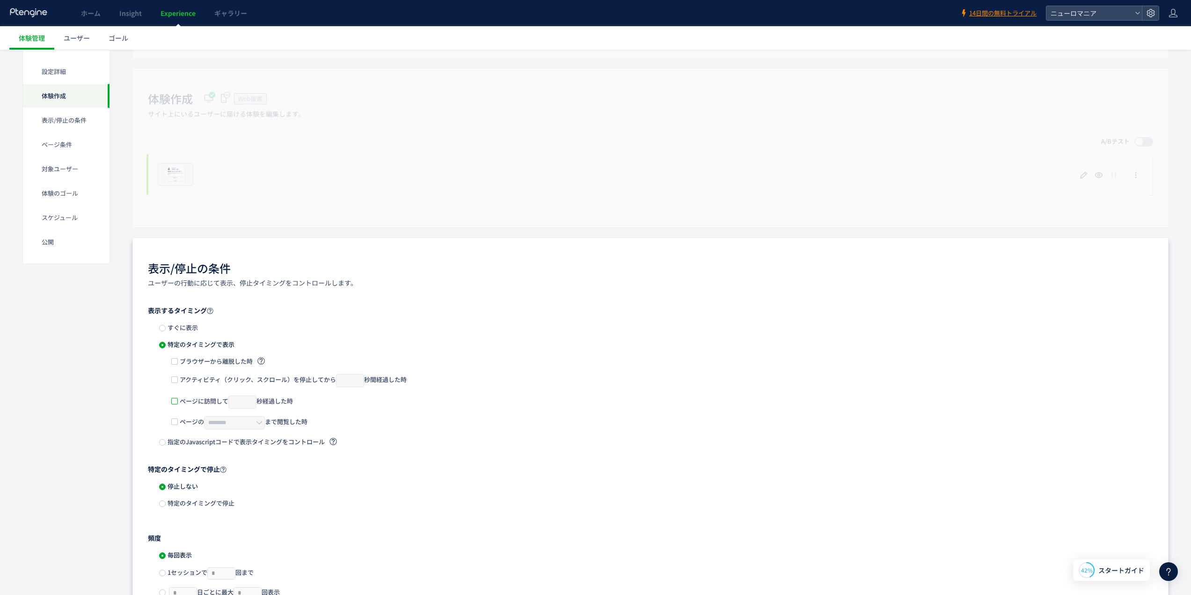
click at [176, 401] on span at bounding box center [174, 401] width 7 height 7
click at [254, 403] on input "*" at bounding box center [242, 402] width 28 height 13
type input "*"
click at [254, 403] on input "*" at bounding box center [242, 402] width 28 height 13
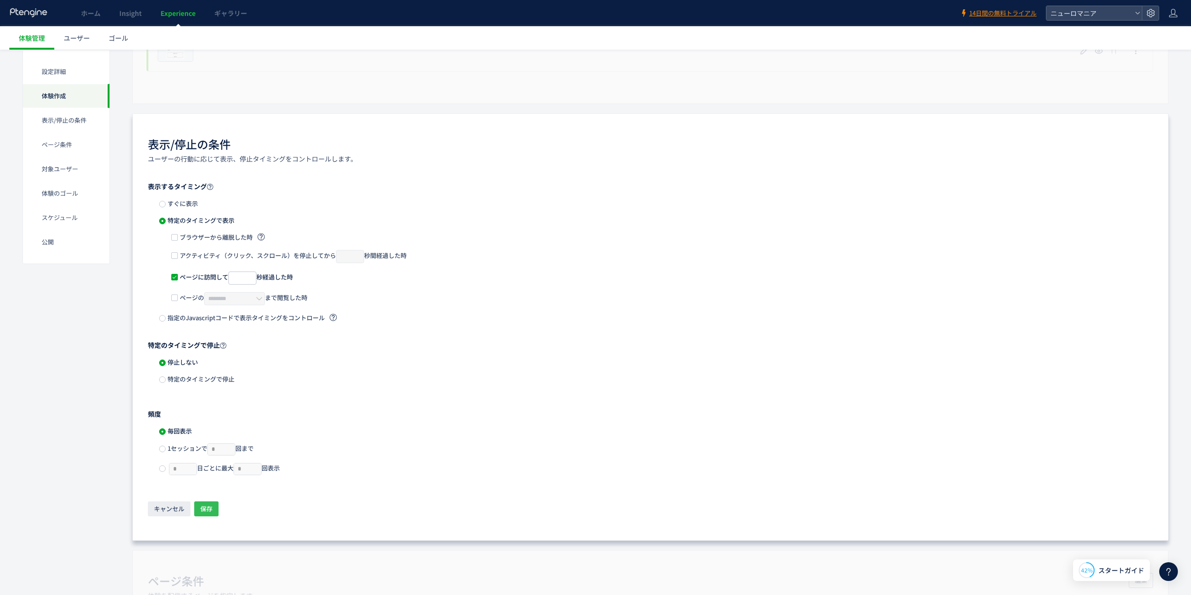
click at [203, 508] on span "保存" at bounding box center [206, 508] width 12 height 15
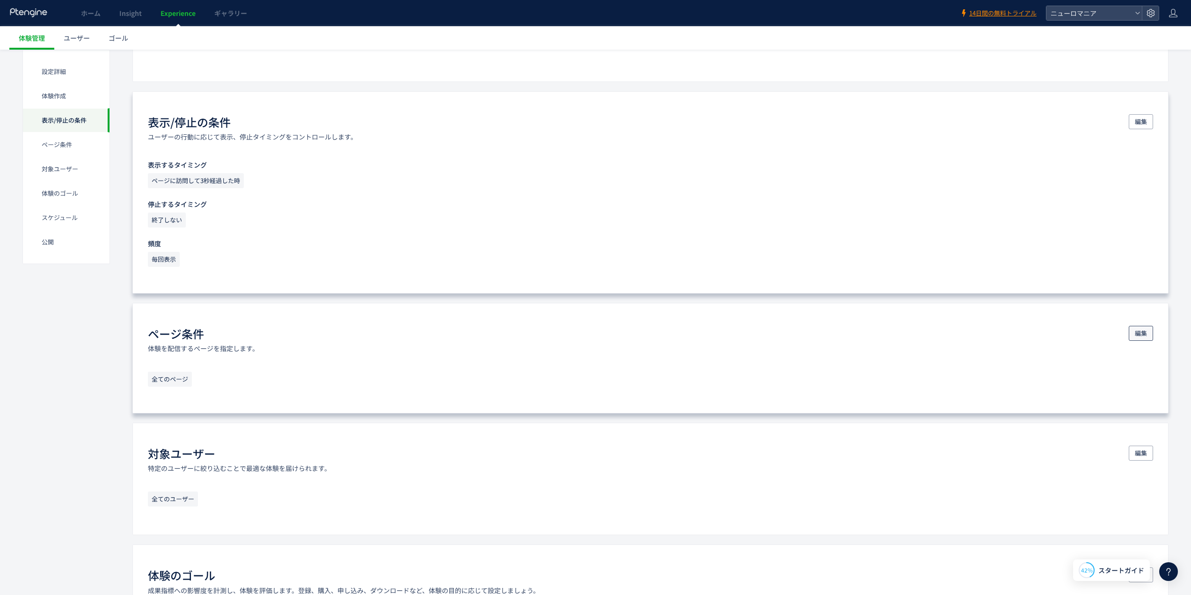
scroll to position [312, 0]
click at [1139, 331] on span "編集" at bounding box center [1141, 332] width 12 height 15
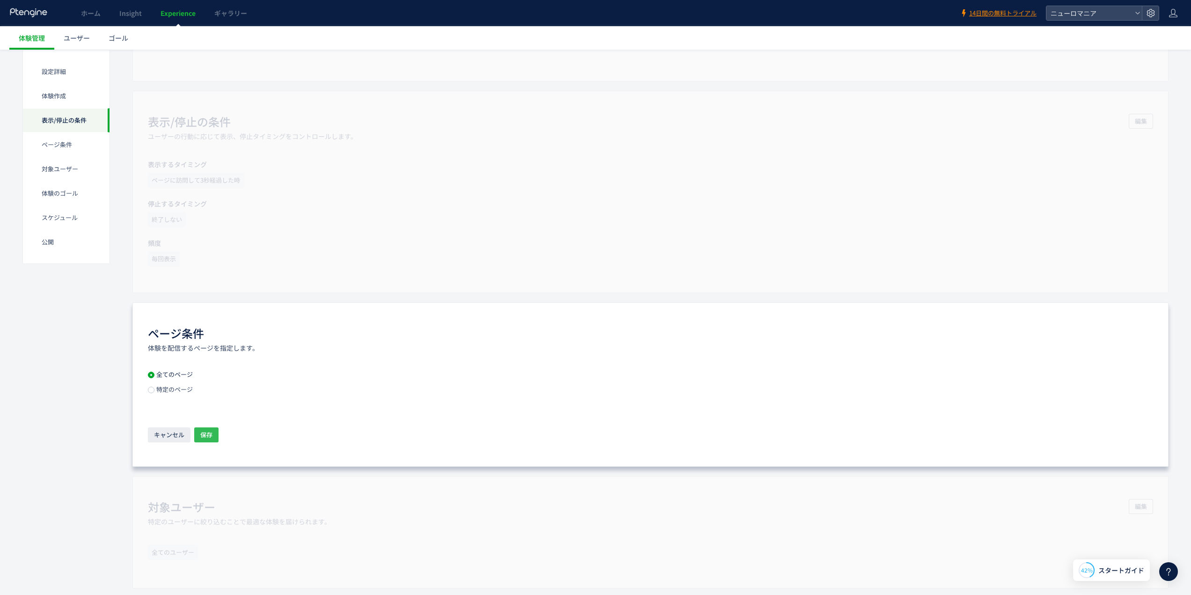
click at [206, 433] on span "保存" at bounding box center [206, 434] width 12 height 15
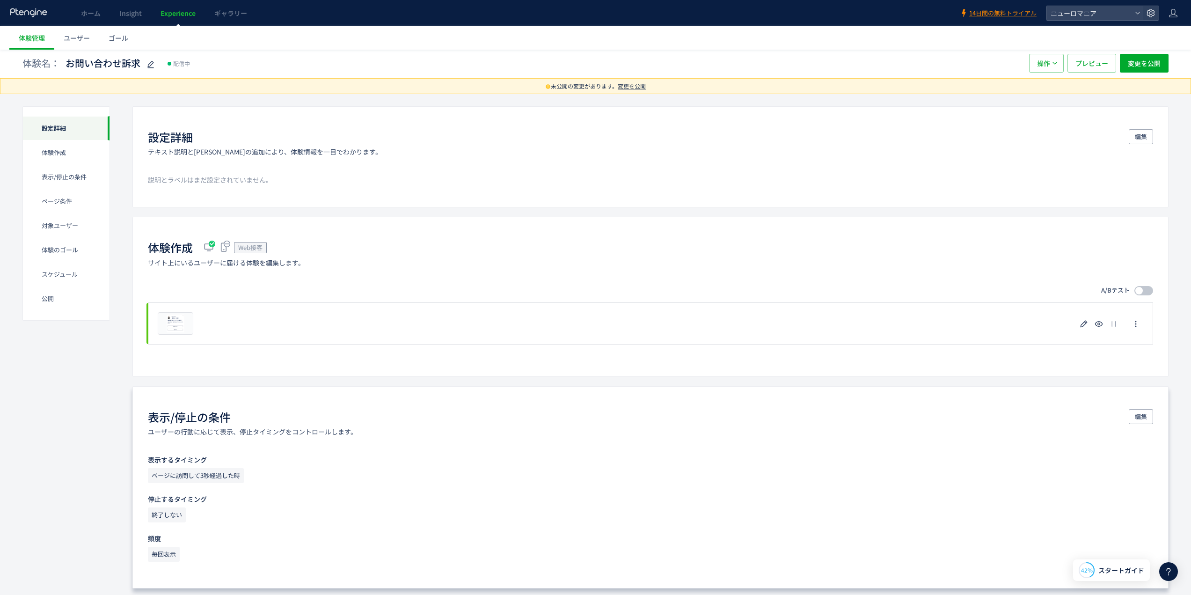
scroll to position [0, 0]
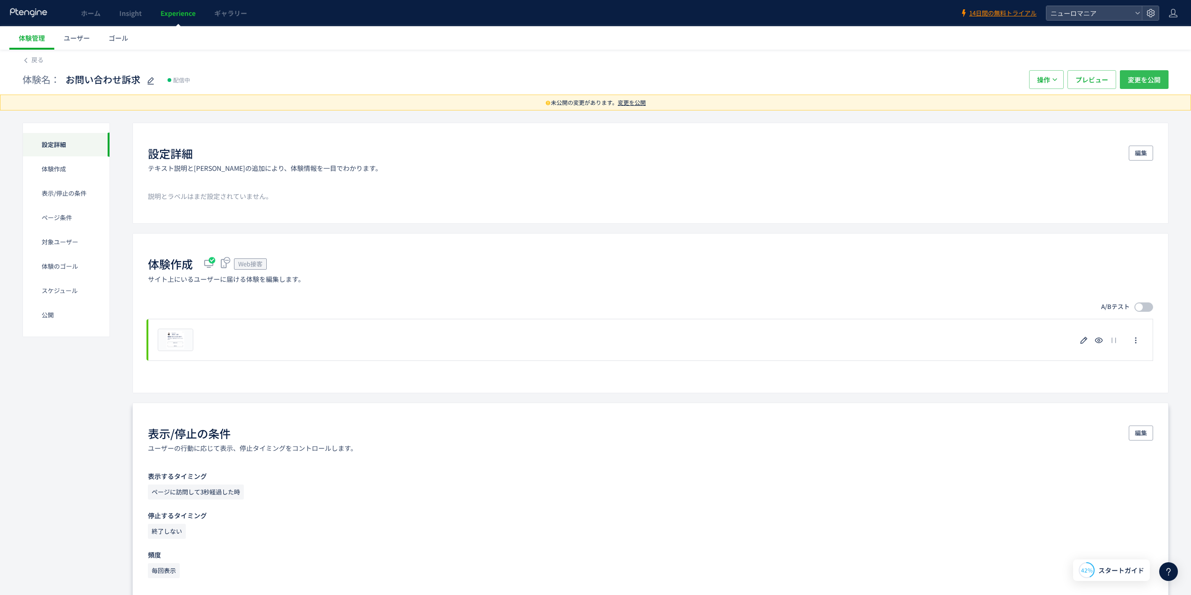
click at [1139, 78] on span "変更を公開" at bounding box center [1144, 79] width 33 height 19
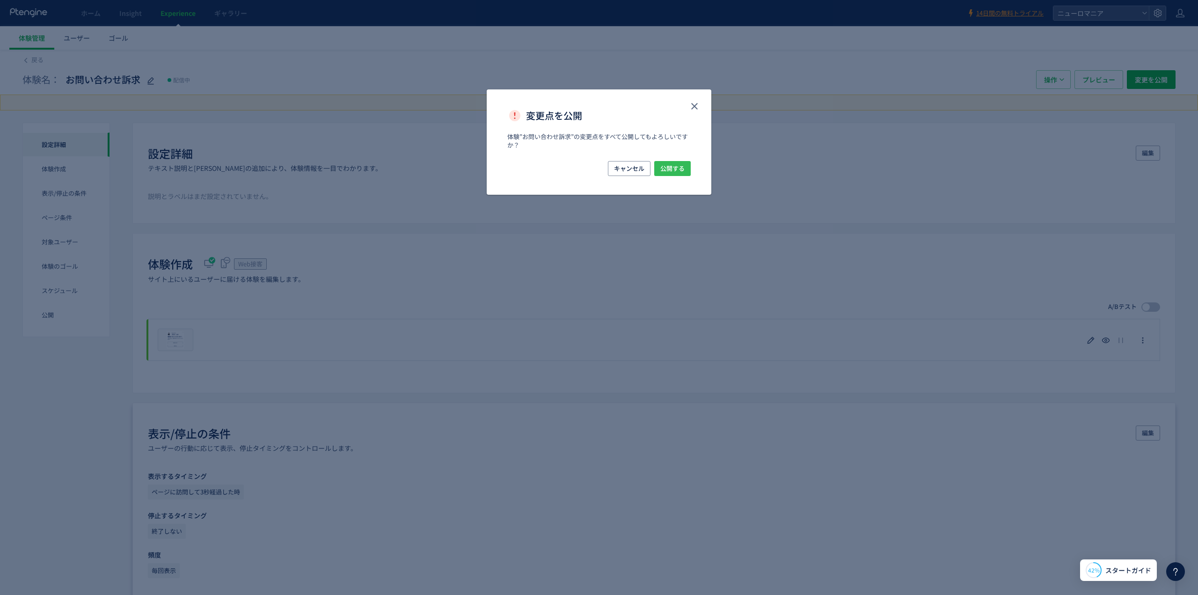
click at [677, 169] on span "公開する" at bounding box center [672, 168] width 24 height 15
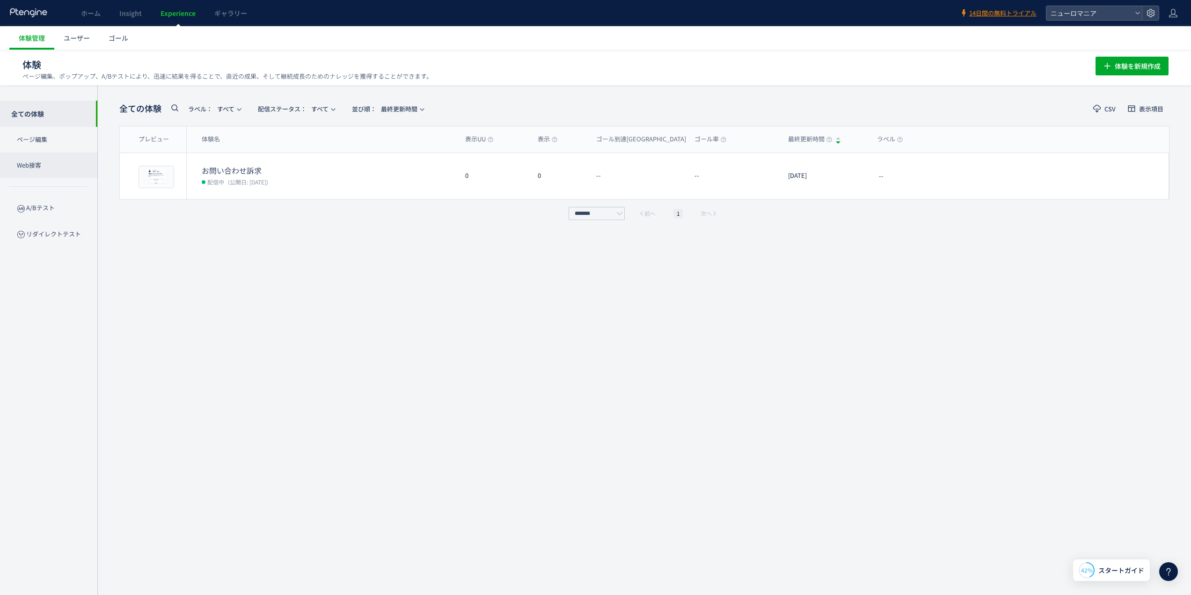
click at [44, 172] on p "Web接客" at bounding box center [48, 166] width 97 height 26
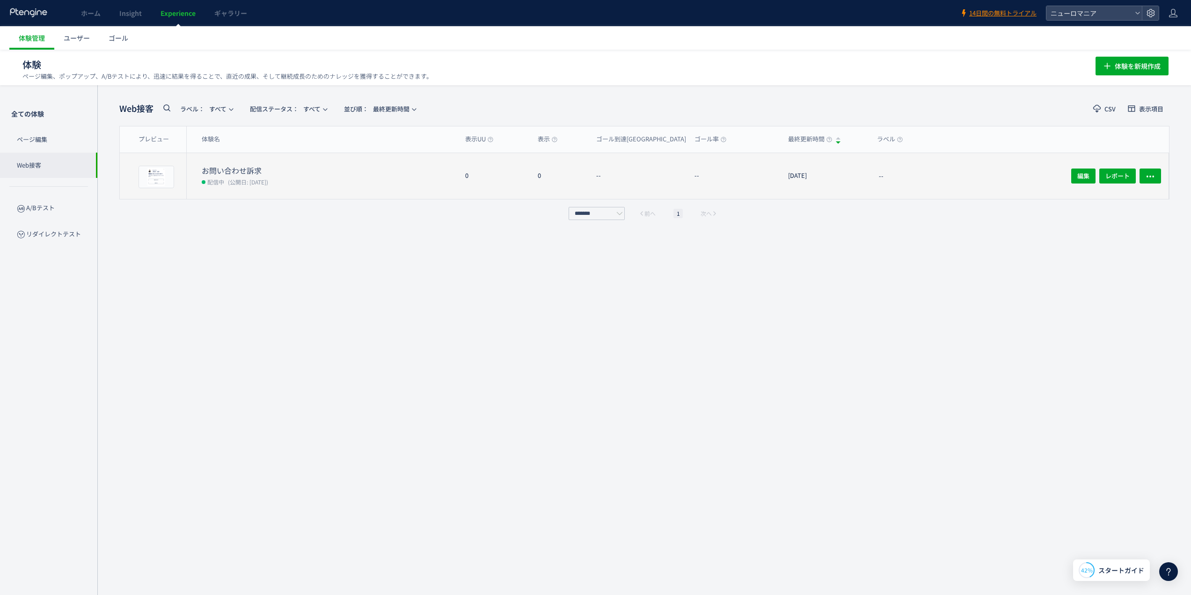
click at [376, 181] on dd "配信中 (公開日: 2025/10/13)" at bounding box center [330, 182] width 256 height 12
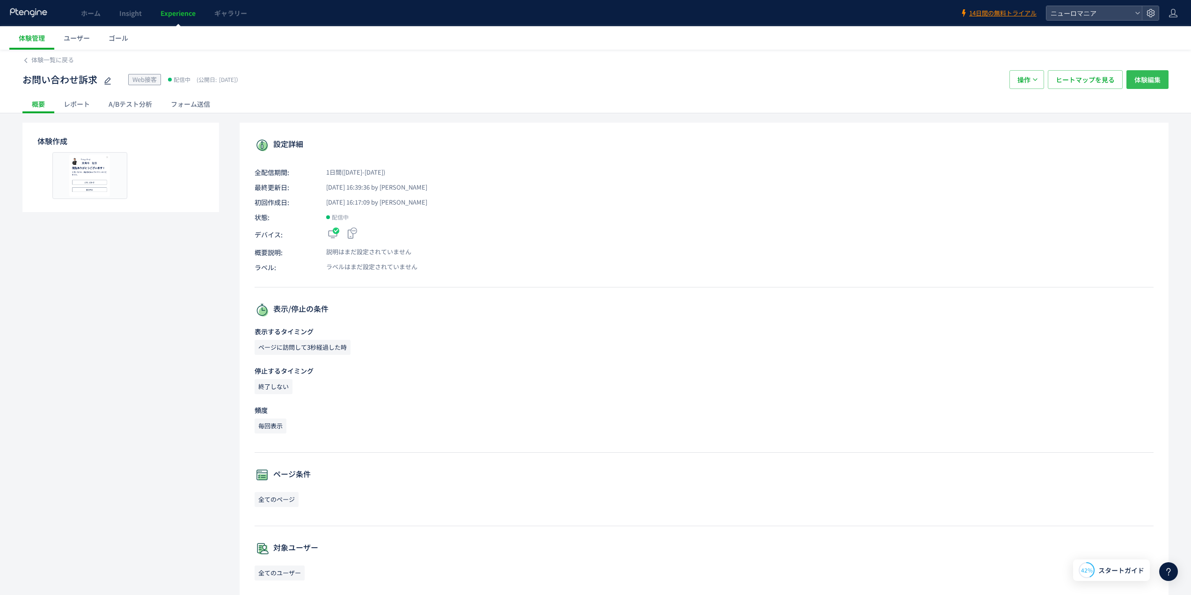
click at [1146, 81] on span "体験編集" at bounding box center [1148, 79] width 26 height 19
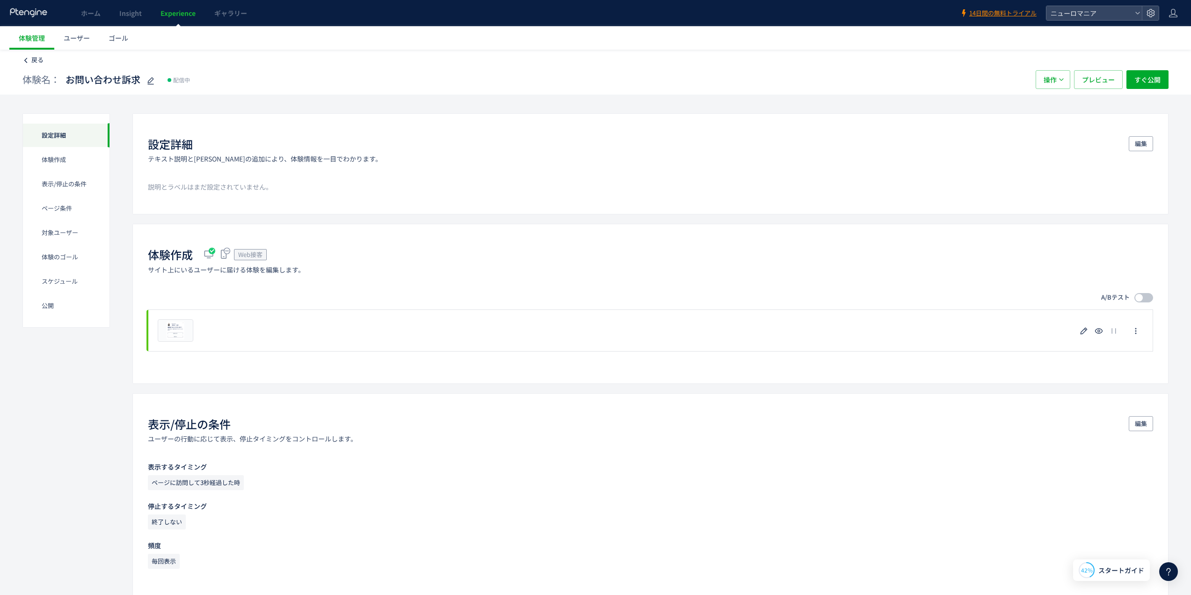
click at [42, 63] on span "戻る" at bounding box center [37, 59] width 12 height 9
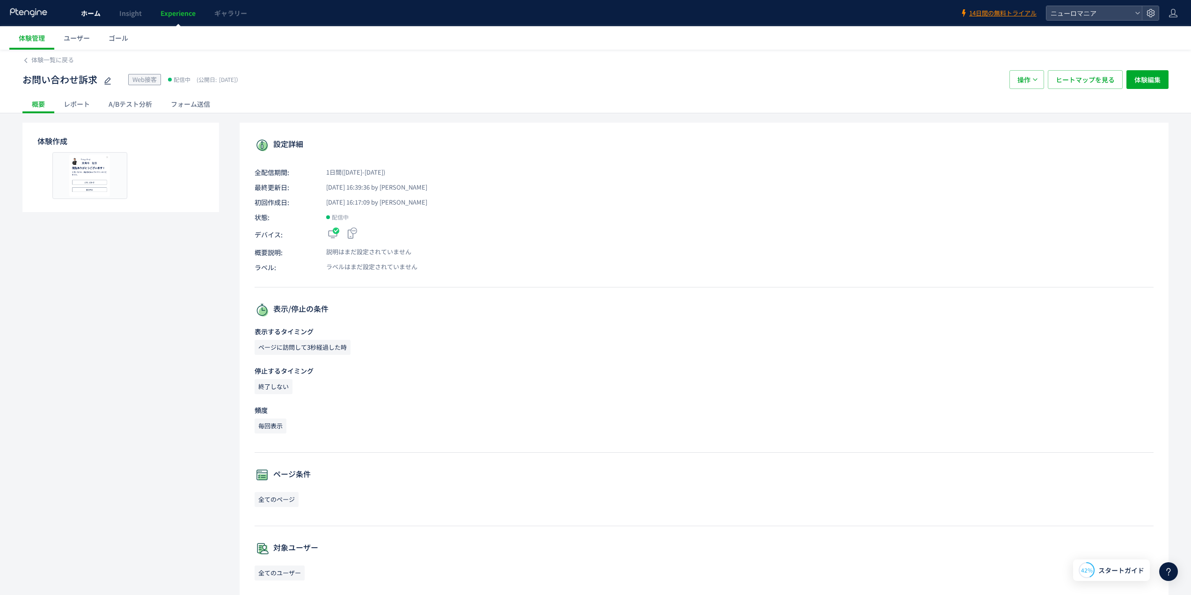
click at [98, 10] on span "ホーム" at bounding box center [91, 12] width 20 height 9
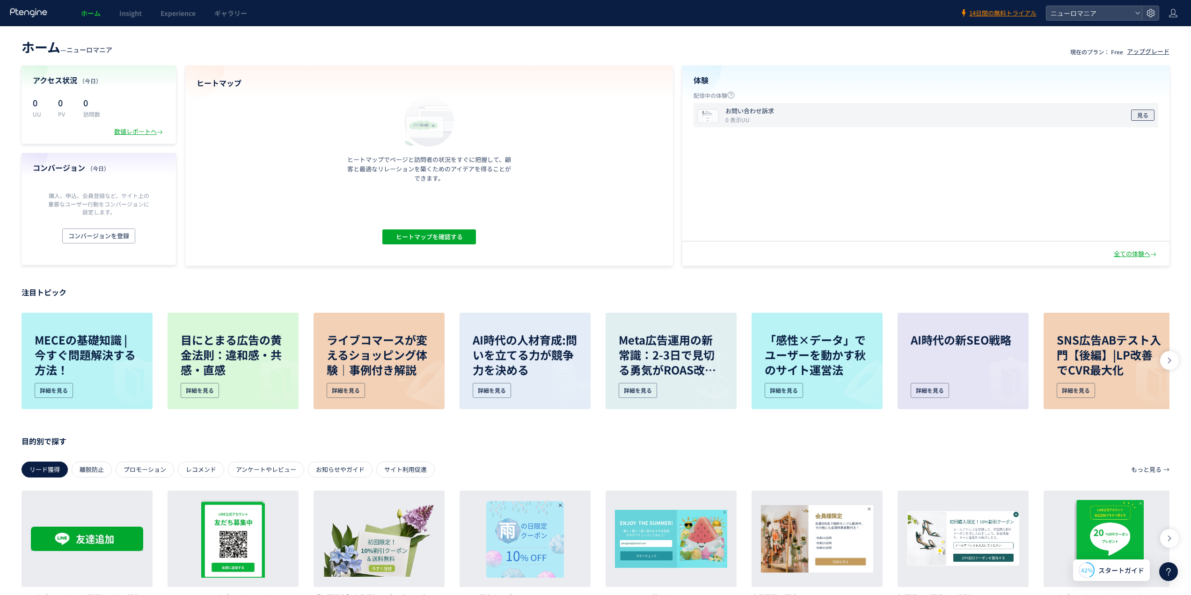
click at [1148, 113] on span "見る" at bounding box center [1142, 115] width 11 height 11
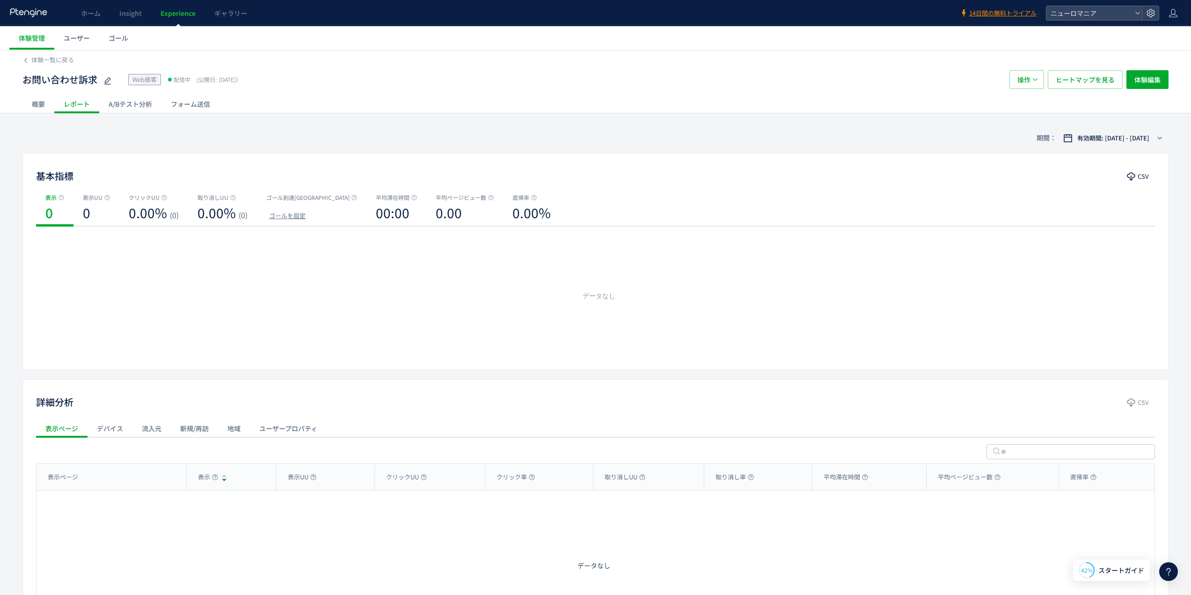
click at [134, 103] on div "A/Bテスト分析" at bounding box center [130, 104] width 62 height 19
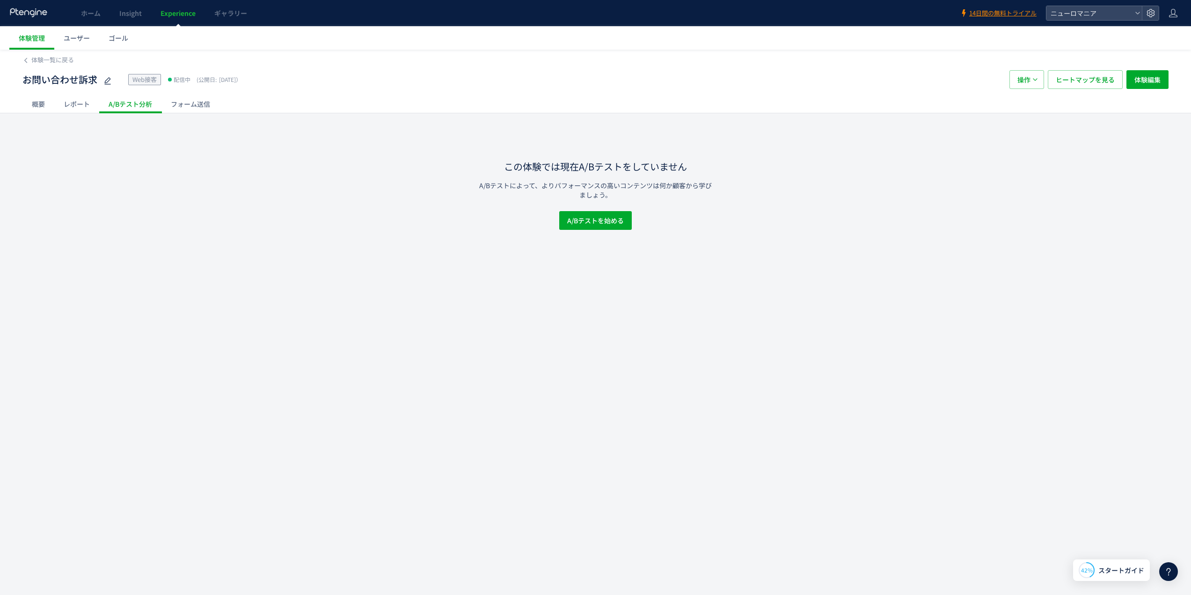
click at [189, 104] on div "フォーム送信" at bounding box center [190, 104] width 58 height 19
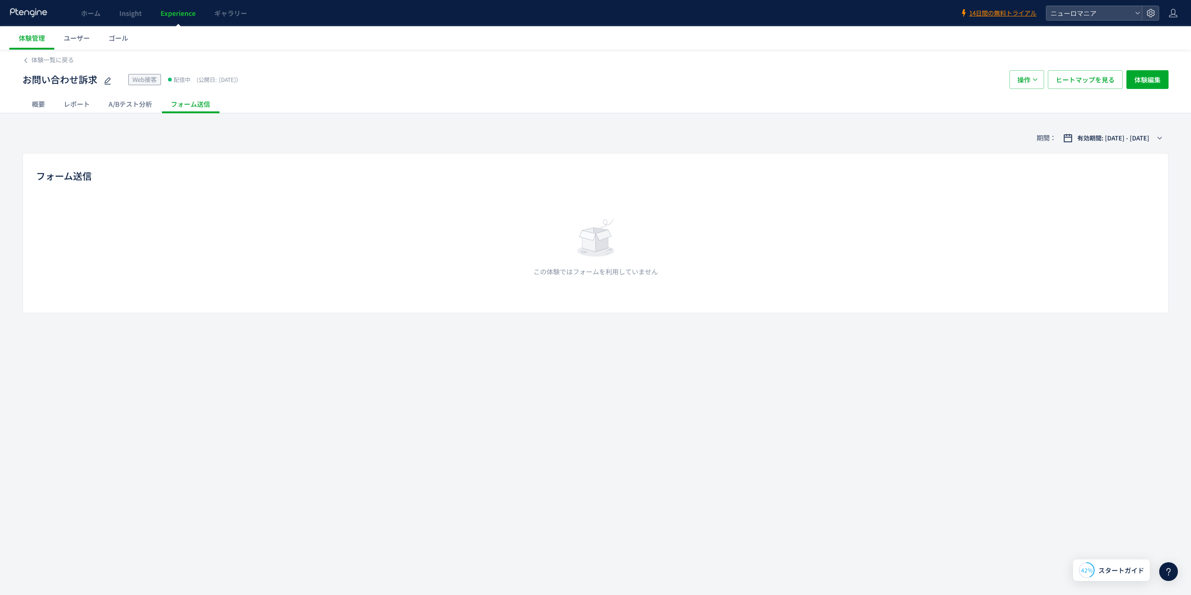
click at [75, 100] on div "レポート" at bounding box center [76, 104] width 45 height 19
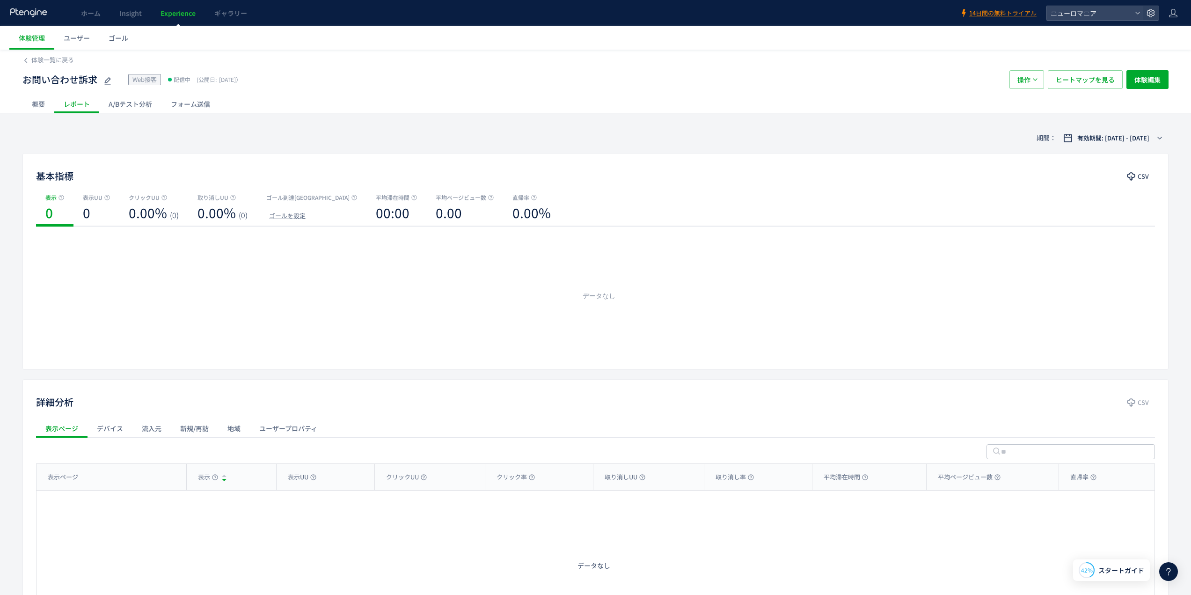
click at [45, 103] on div "概要" at bounding box center [38, 104] width 32 height 19
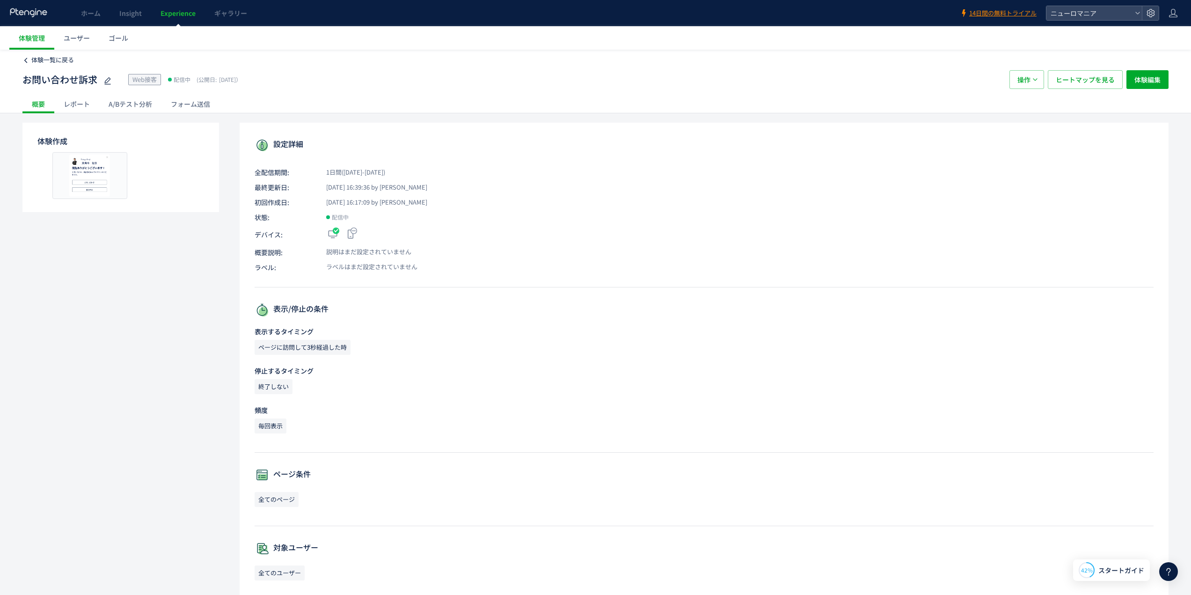
click at [51, 59] on span "体験一覧に戻る" at bounding box center [52, 59] width 43 height 9
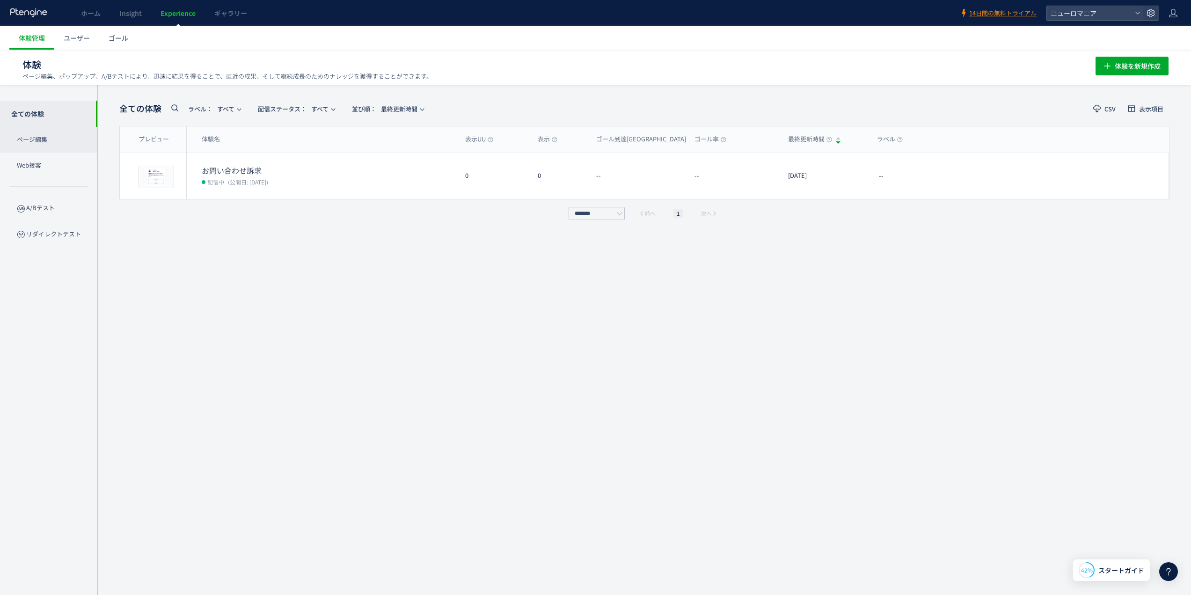
click at [43, 142] on p "ページ編集" at bounding box center [48, 140] width 97 height 26
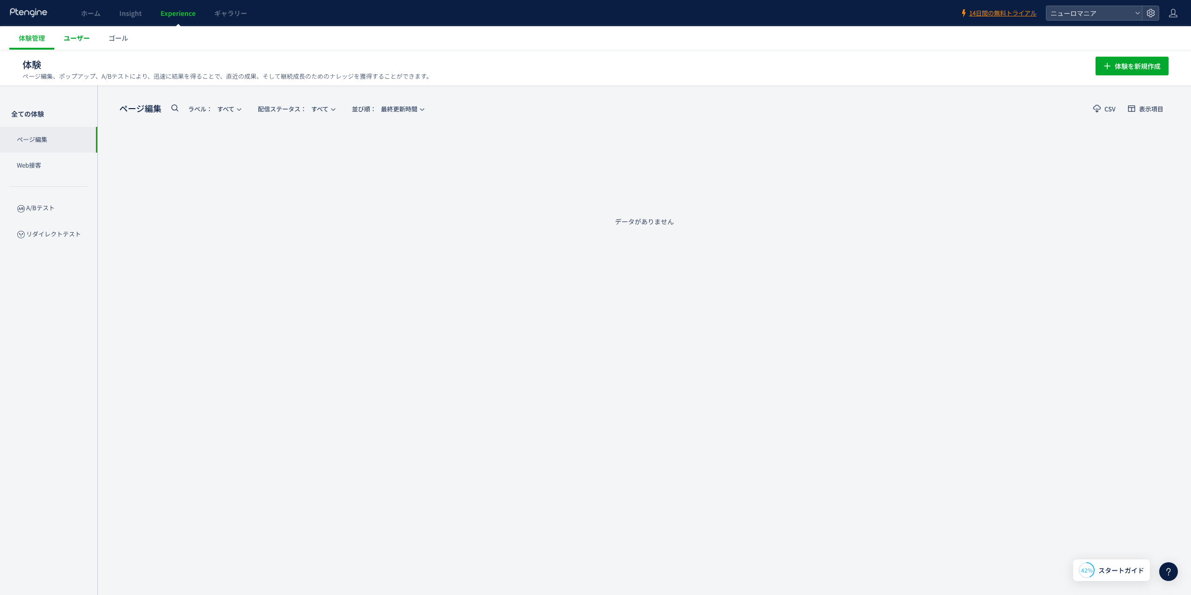
click at [74, 38] on span "ユーザー" at bounding box center [77, 37] width 26 height 9
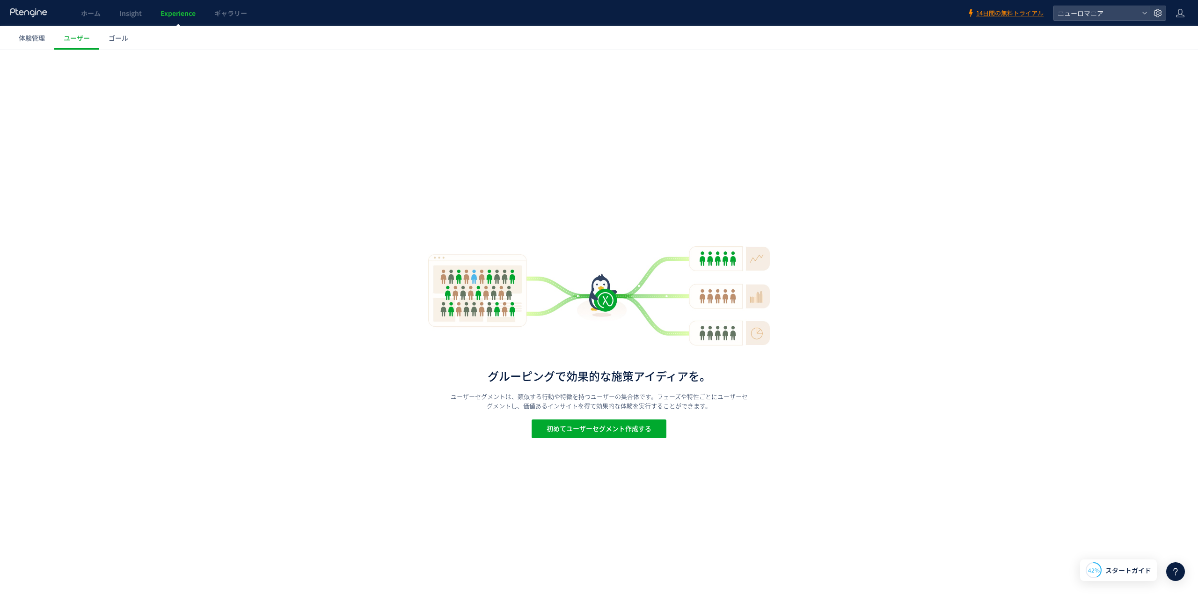
click at [33, 39] on span "体験管理" at bounding box center [32, 37] width 26 height 9
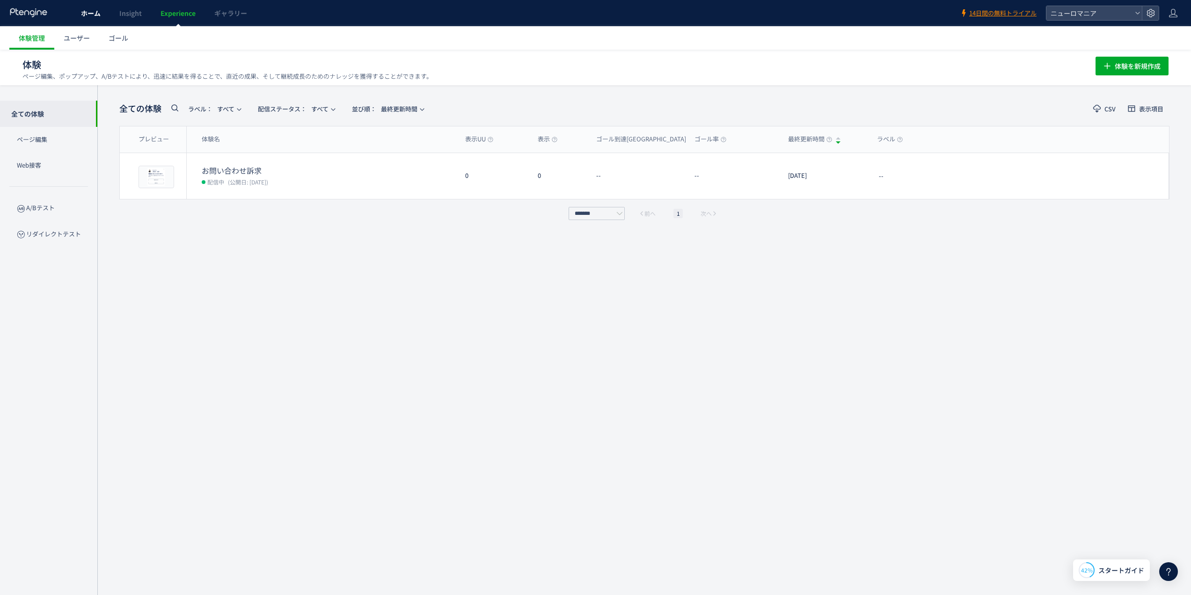
click at [84, 15] on span "ホーム" at bounding box center [91, 12] width 20 height 9
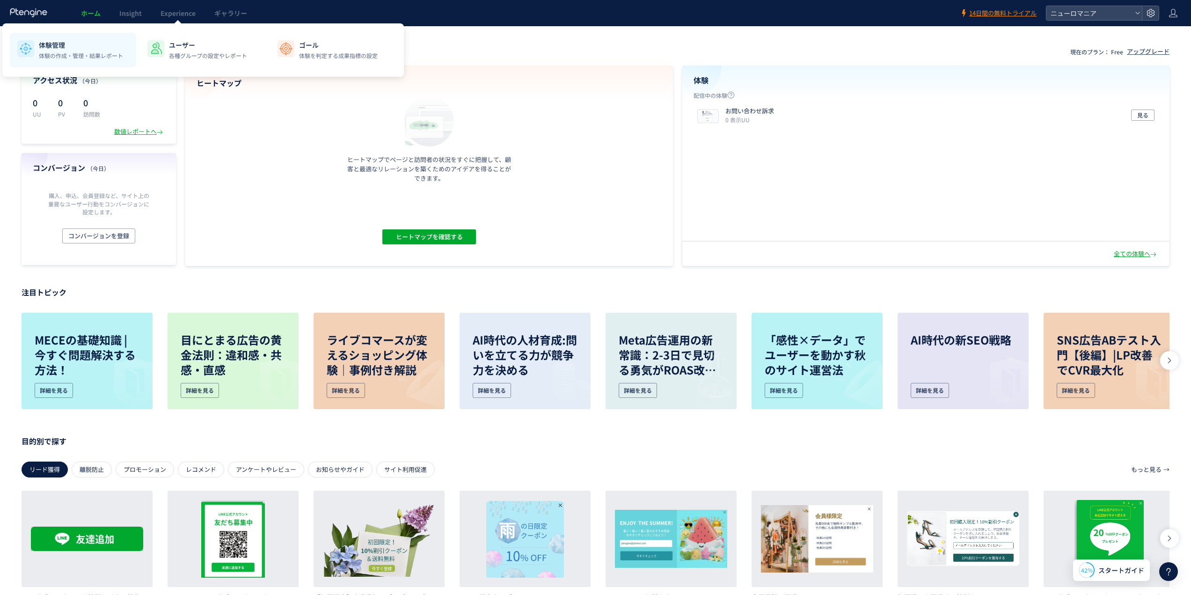
click at [92, 54] on p "体験の作成・管理・結果レポート" at bounding box center [81, 55] width 84 height 8
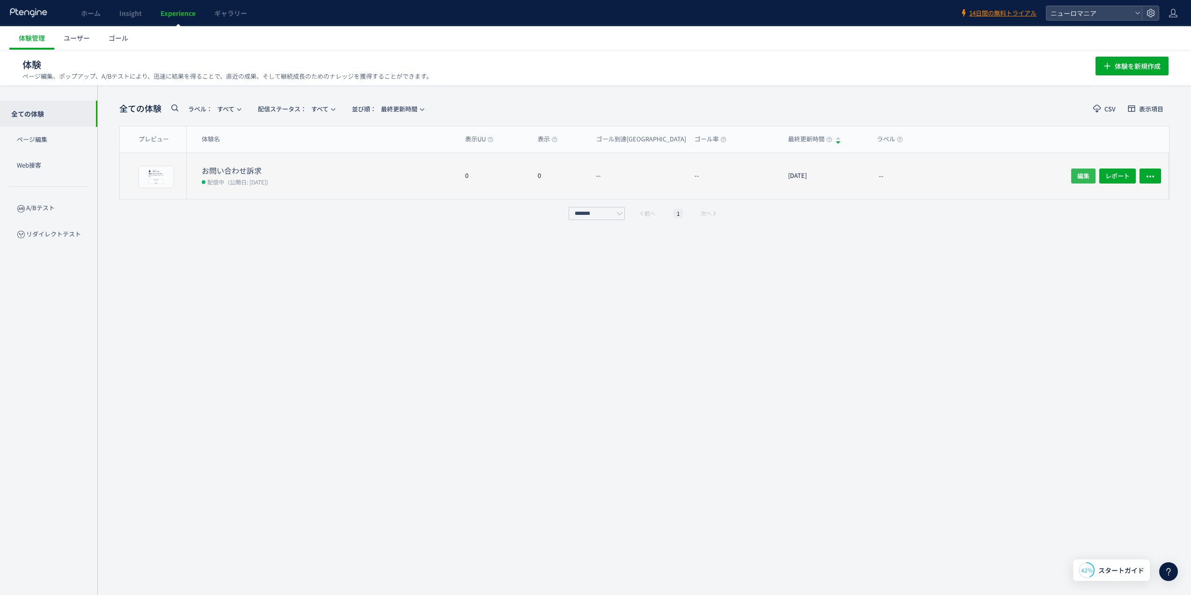
click at [1084, 178] on span "編集" at bounding box center [1083, 175] width 12 height 15
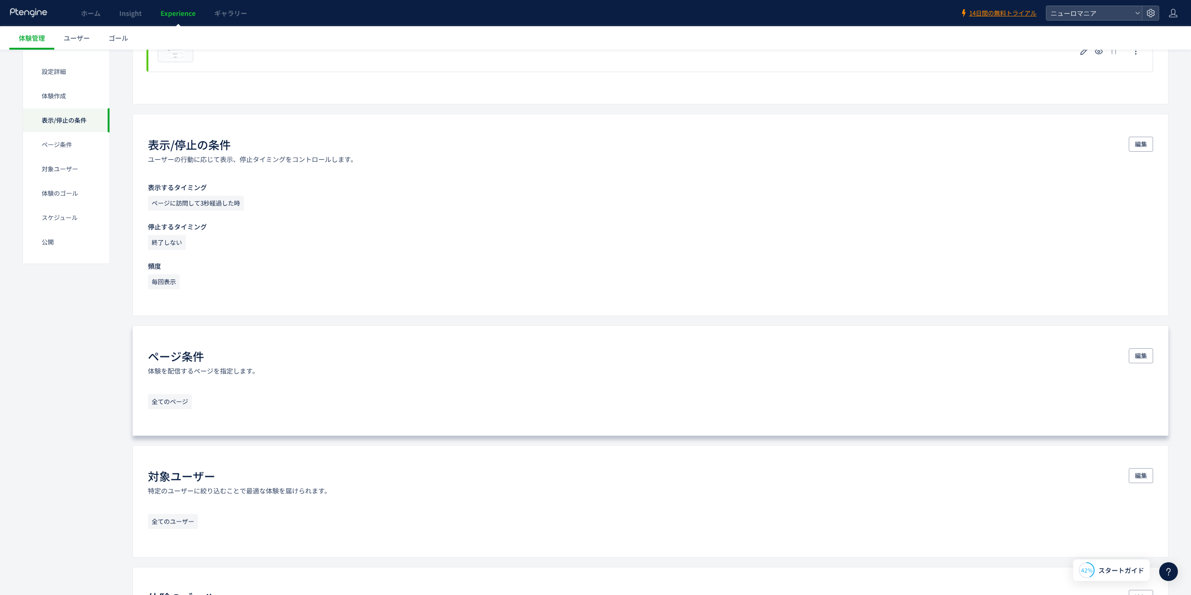
scroll to position [280, 0]
click at [1138, 355] on span "編集" at bounding box center [1141, 354] width 12 height 15
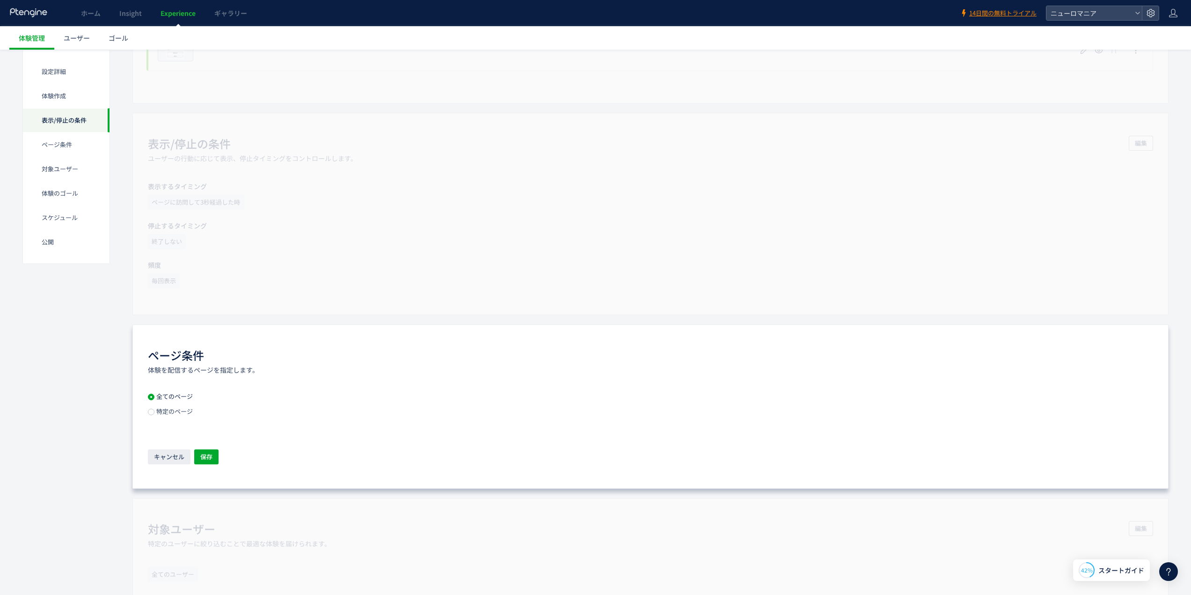
click at [172, 414] on span "特定のページ" at bounding box center [173, 411] width 38 height 9
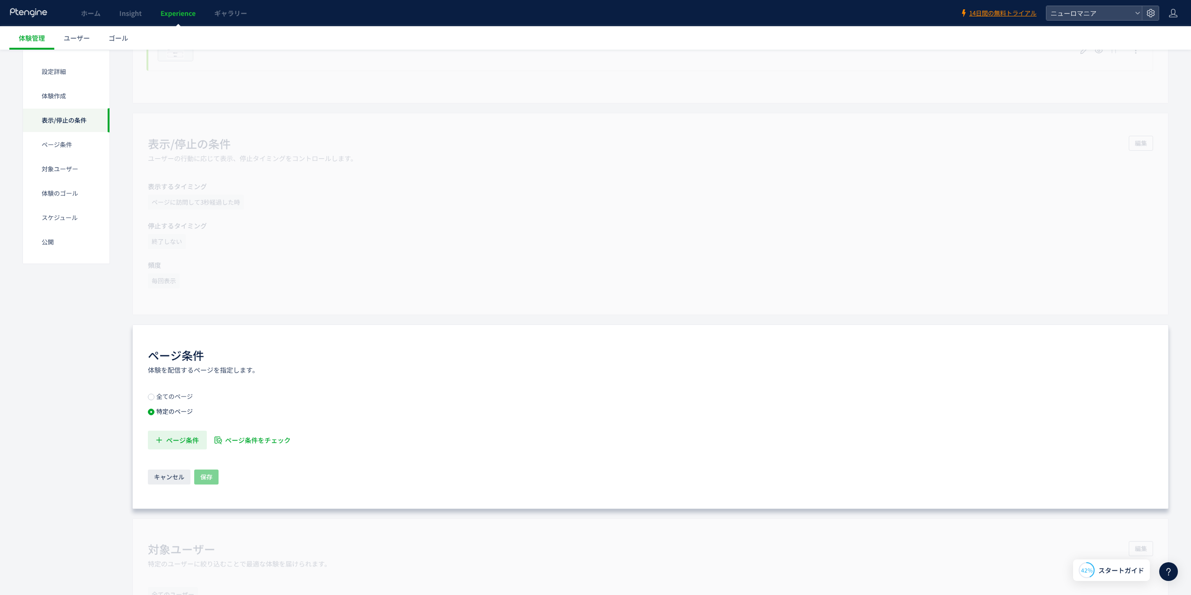
click at [178, 438] on span "ページ条件" at bounding box center [182, 440] width 33 height 19
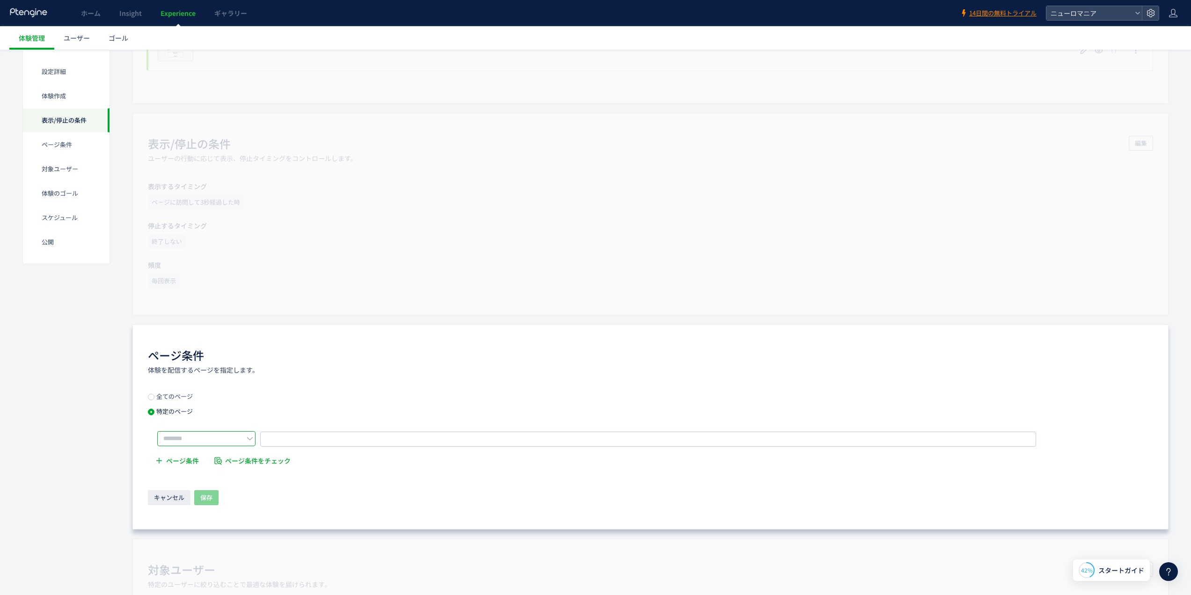
click at [192, 436] on input "text" at bounding box center [206, 438] width 98 height 15
click at [195, 494] on span "前方一致する" at bounding box center [186, 494] width 39 height 9
type input "******"
click at [276, 440] on input "text" at bounding box center [648, 439] width 776 height 15
click at [327, 440] on input "text" at bounding box center [648, 439] width 776 height 15
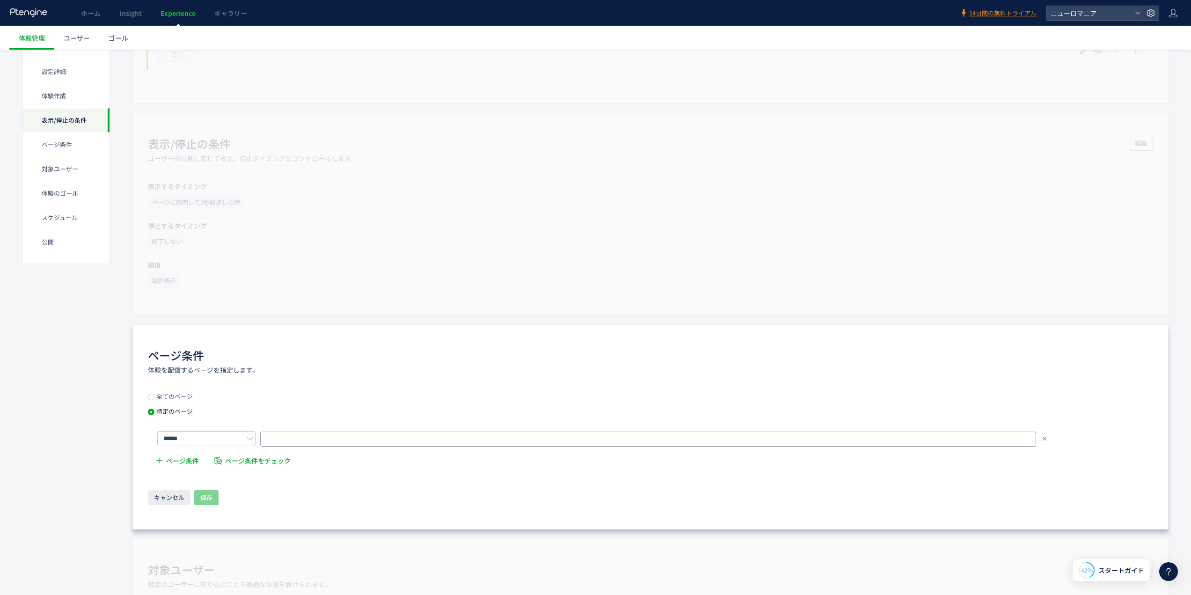
paste input "**********"
type input "**********"
click at [208, 494] on span "保存" at bounding box center [206, 497] width 12 height 15
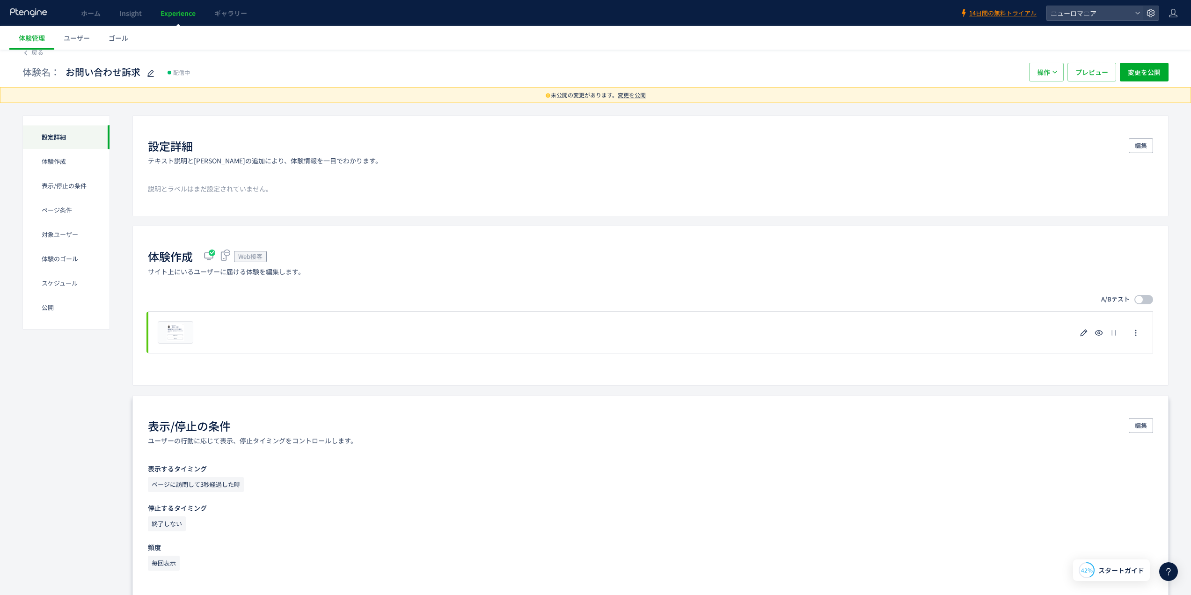
scroll to position [0, 0]
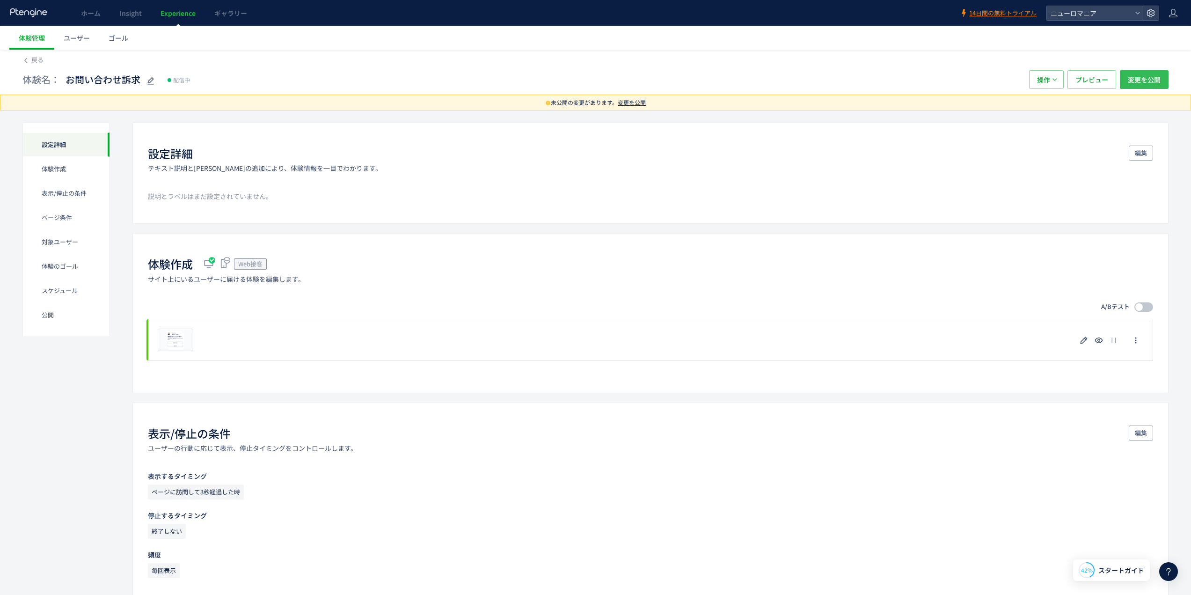
click at [1140, 83] on span "変更を公開" at bounding box center [1144, 79] width 33 height 19
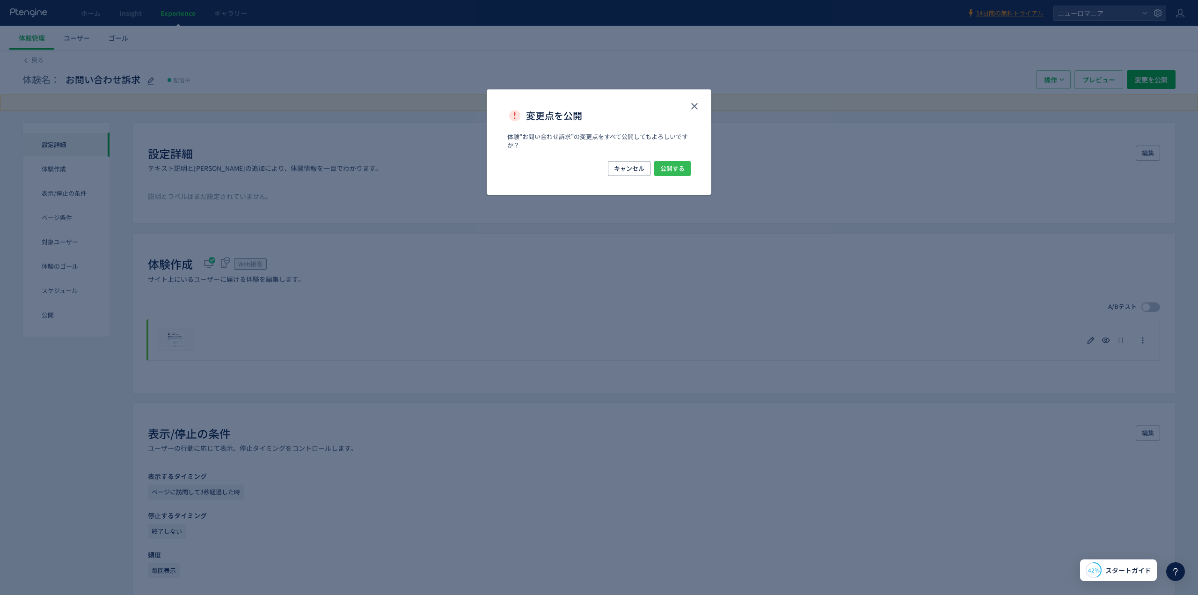
click at [680, 169] on span "公開する" at bounding box center [672, 168] width 24 height 15
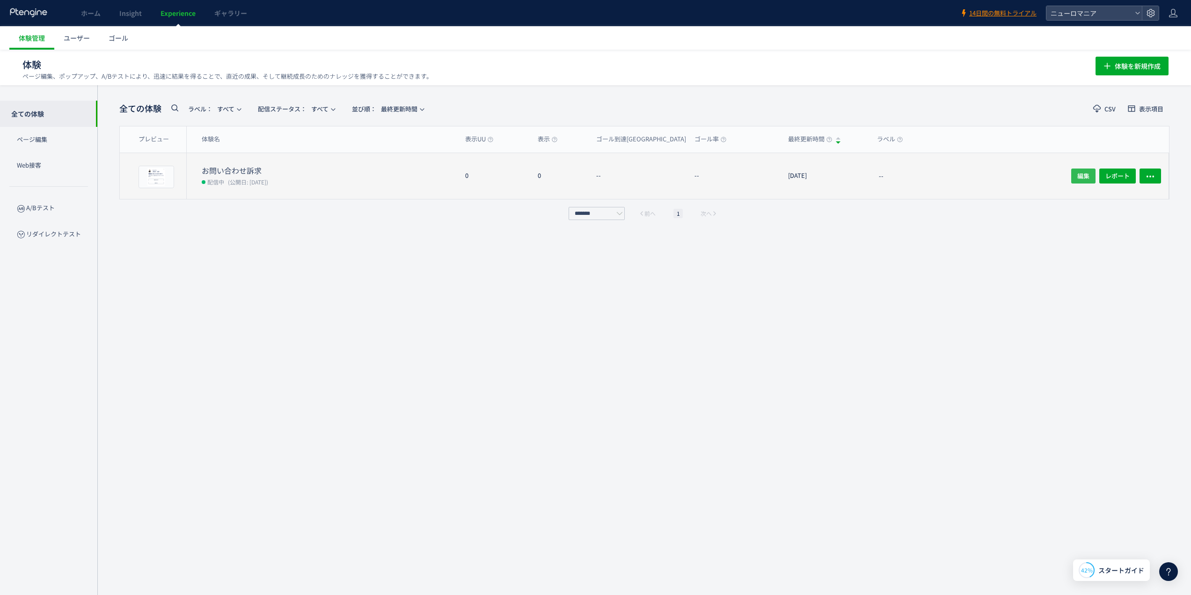
click at [1084, 179] on span "編集" at bounding box center [1083, 175] width 12 height 15
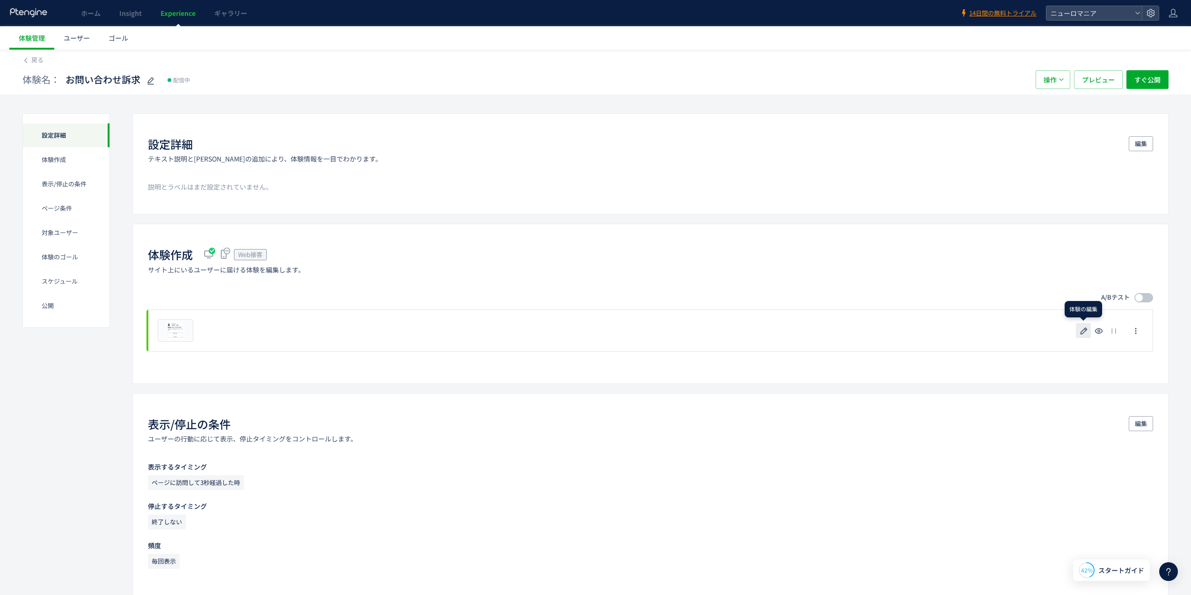
click at [1083, 330] on icon "button" at bounding box center [1083, 330] width 11 height 11
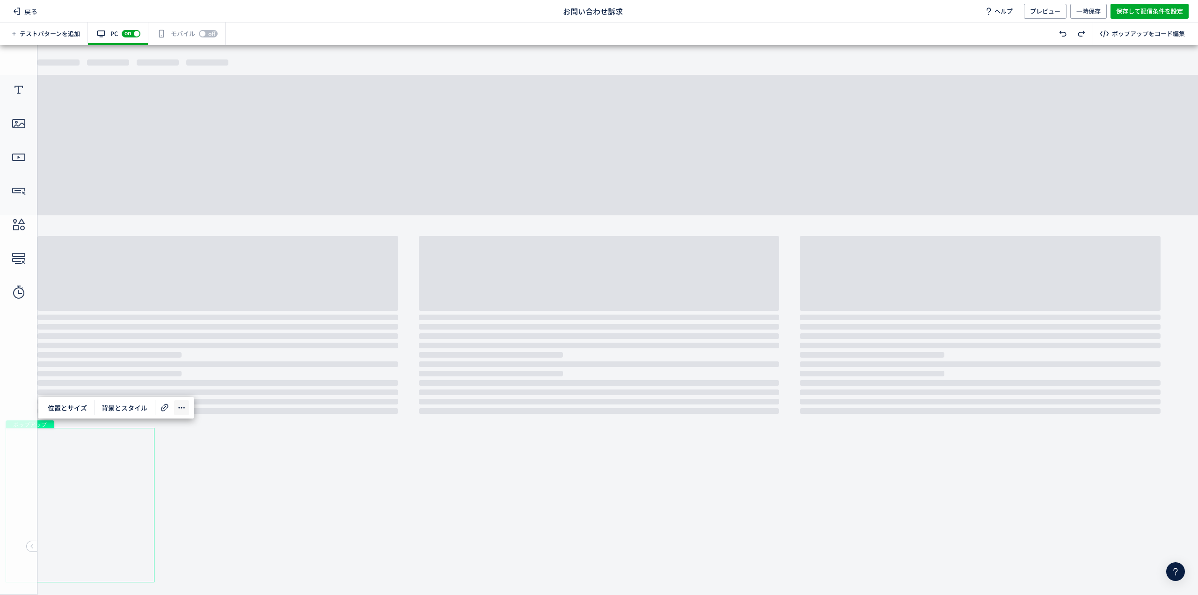
click at [183, 406] on icon at bounding box center [181, 407] width 11 height 11
click at [685, 488] on body "undefined ポップアップ undefined ポップアップ テキスト 画像 テキスト テキスト ボタン ボタン" at bounding box center [599, 316] width 1198 height 543
click at [1150, 31] on div "ポップアップをコード編集" at bounding box center [1148, 33] width 73 height 9
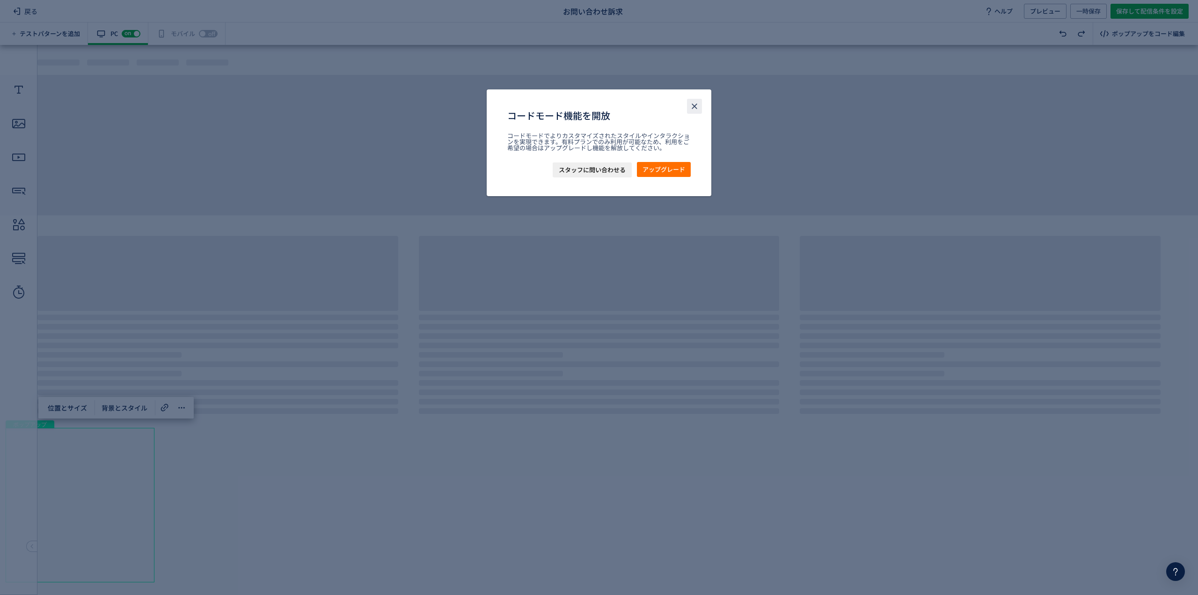
click at [700, 104] on button "close" at bounding box center [694, 106] width 15 height 15
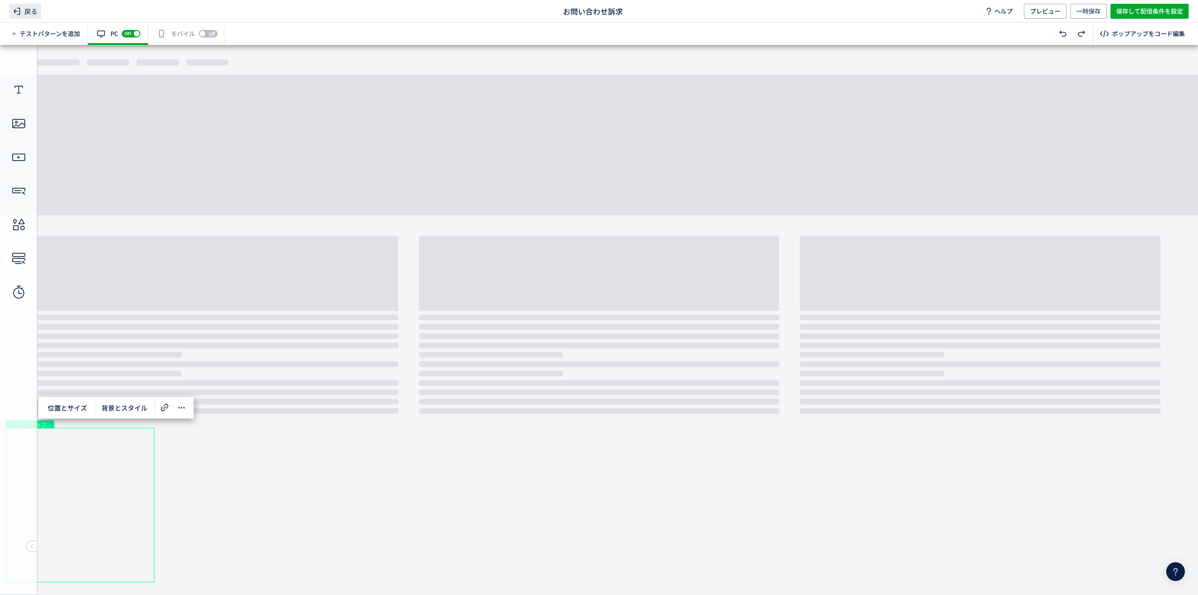
click at [27, 14] on span "戻る" at bounding box center [25, 11] width 32 height 15
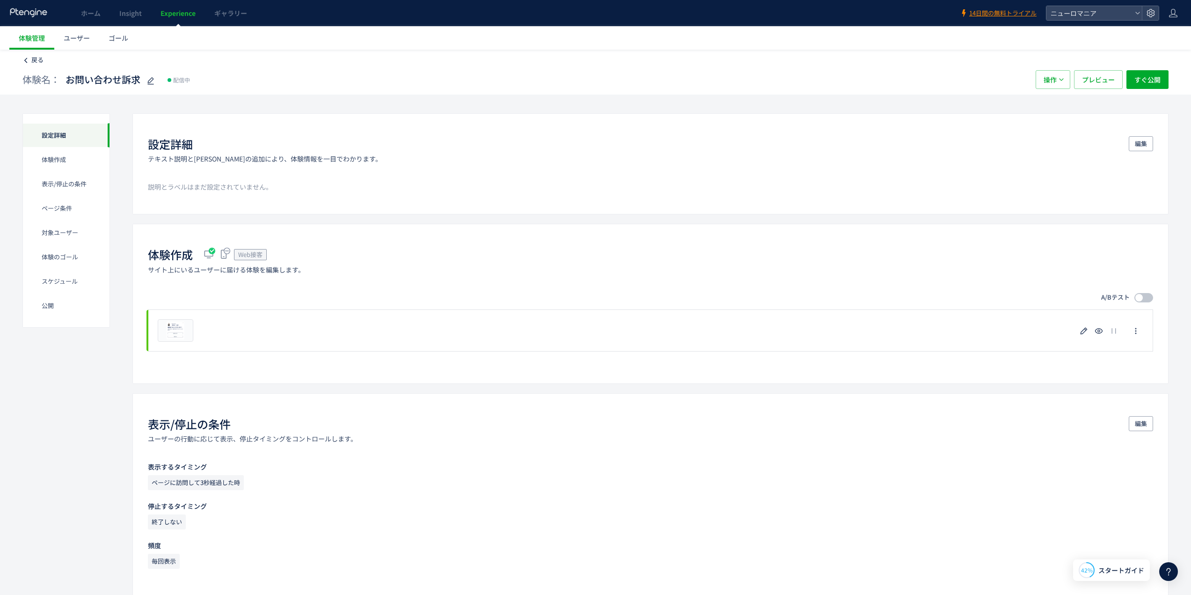
click at [34, 59] on span "戻る" at bounding box center [37, 59] width 12 height 9
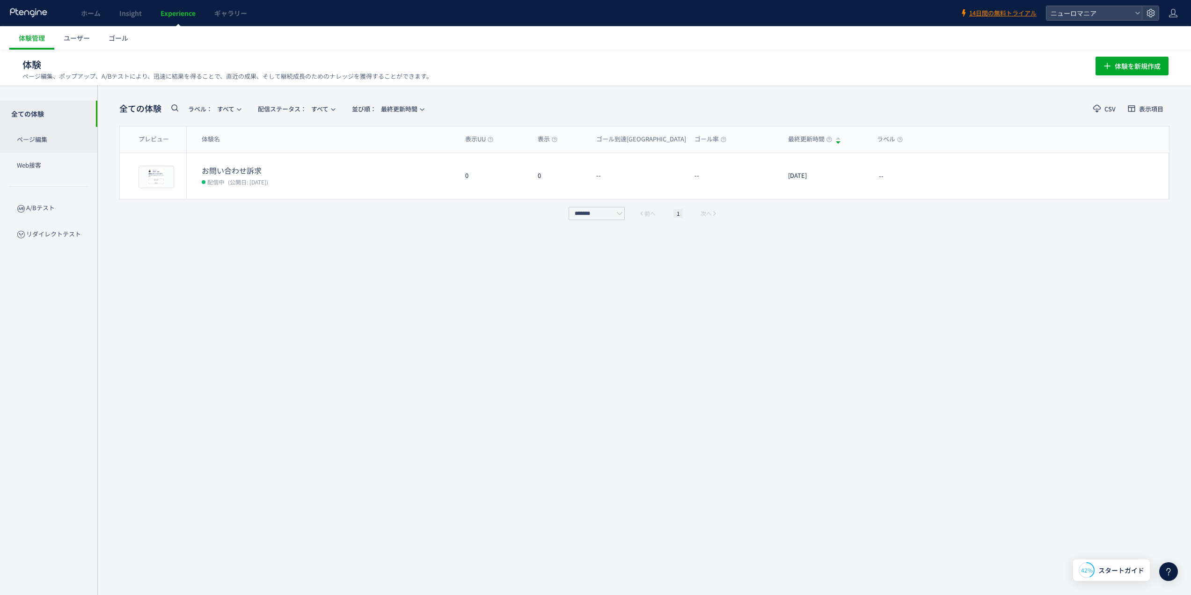
click at [43, 140] on p "ページ編集" at bounding box center [48, 140] width 97 height 26
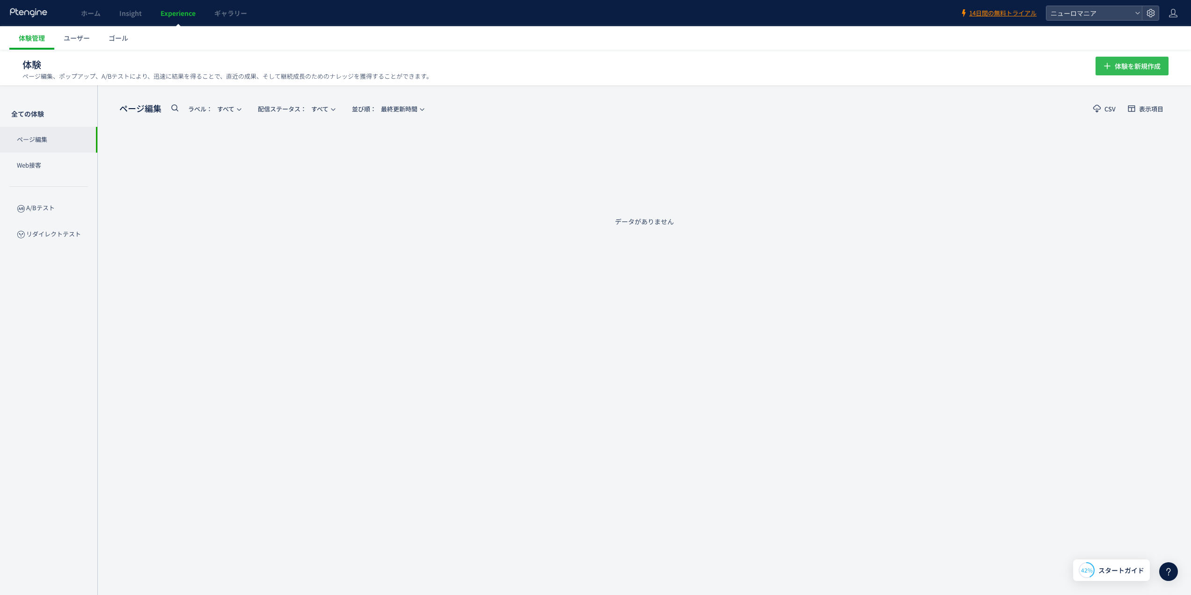
click at [1121, 66] on span "体験を新規作成" at bounding box center [1138, 66] width 46 height 19
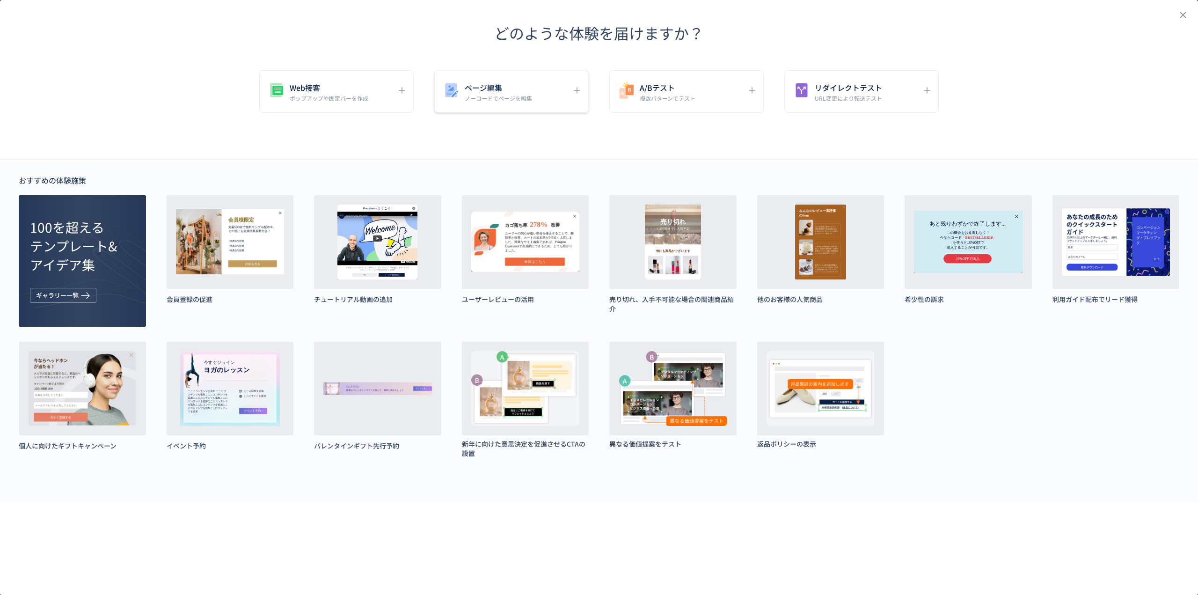
click at [509, 95] on p "ノーコードでページを編集" at bounding box center [498, 98] width 67 height 8
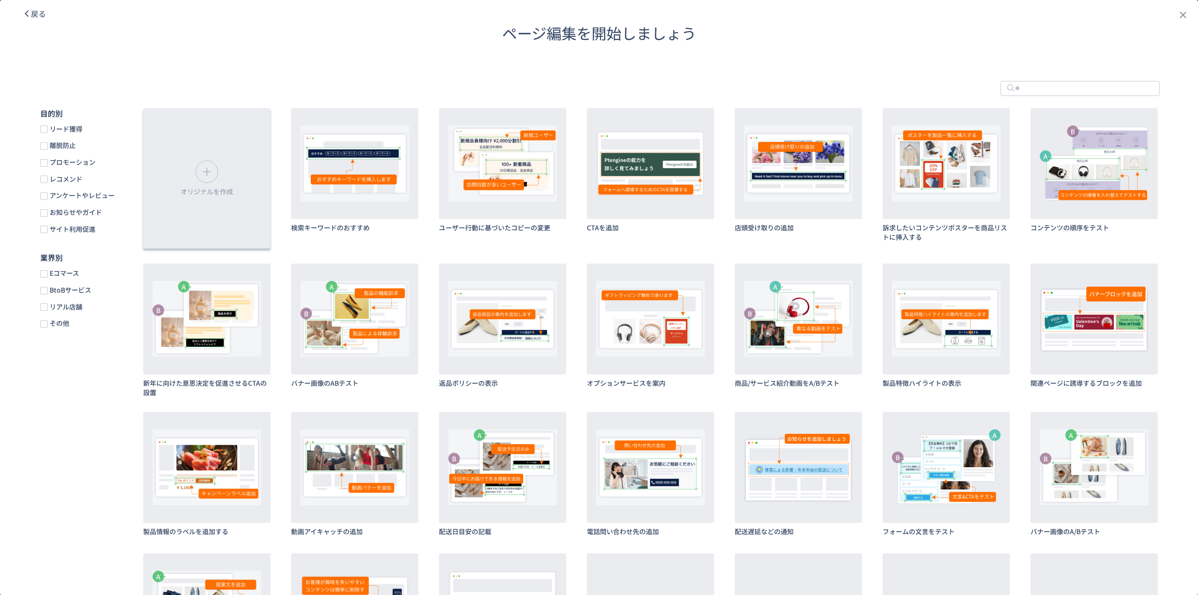
click at [226, 199] on div "オリジナルを作成" at bounding box center [206, 178] width 127 height 140
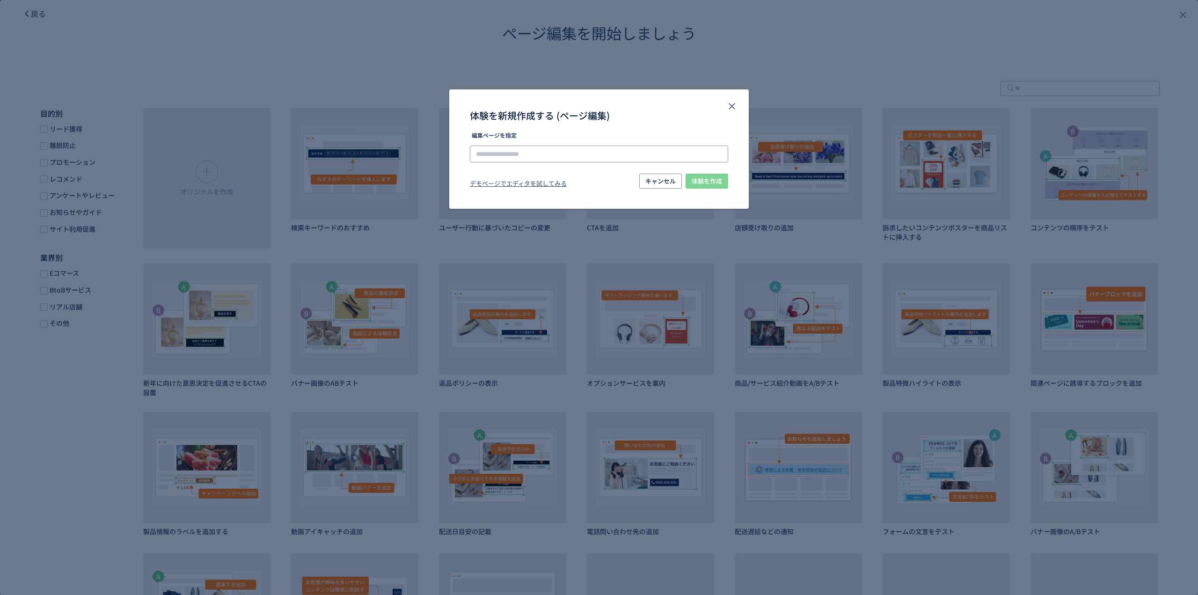
click at [592, 151] on input "体験を新規作成する (ページ編集)" at bounding box center [599, 154] width 258 height 17
click at [535, 179] on li "[URL][DOMAIN_NAME]" at bounding box center [599, 180] width 251 height 16
click at [579, 154] on input "**********" at bounding box center [599, 154] width 258 height 17
type input "**********"
click at [645, 126] on div "体験を新規作成する (ページ編集)" at bounding box center [599, 110] width 300 height 43
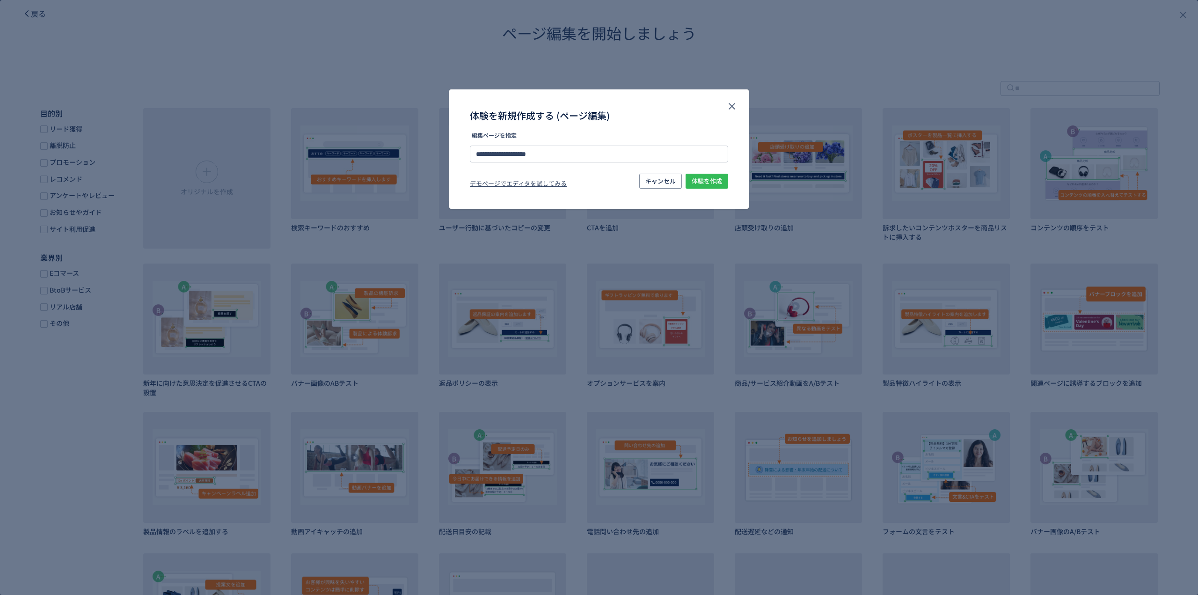
click at [713, 181] on span "体験を作成" at bounding box center [707, 181] width 30 height 15
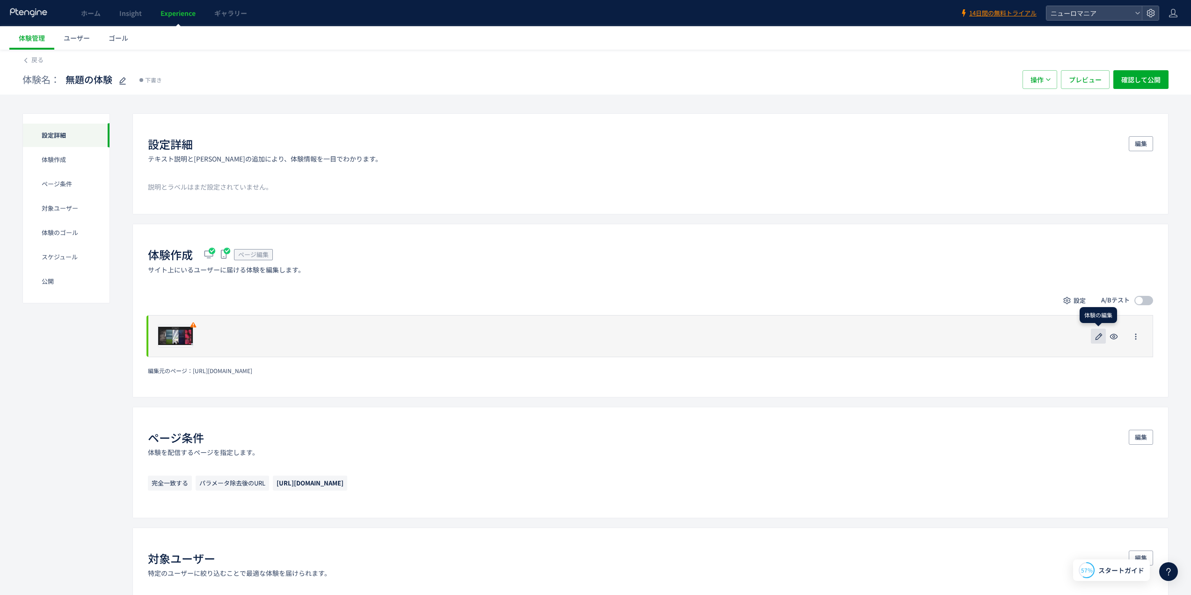
click at [1098, 338] on icon "button" at bounding box center [1098, 336] width 11 height 11
click at [192, 327] on use at bounding box center [193, 324] width 6 height 5
click at [192, 326] on use at bounding box center [193, 324] width 6 height 5
click at [192, 325] on use at bounding box center [193, 324] width 6 height 5
click at [192, 323] on icon at bounding box center [193, 324] width 7 height 7
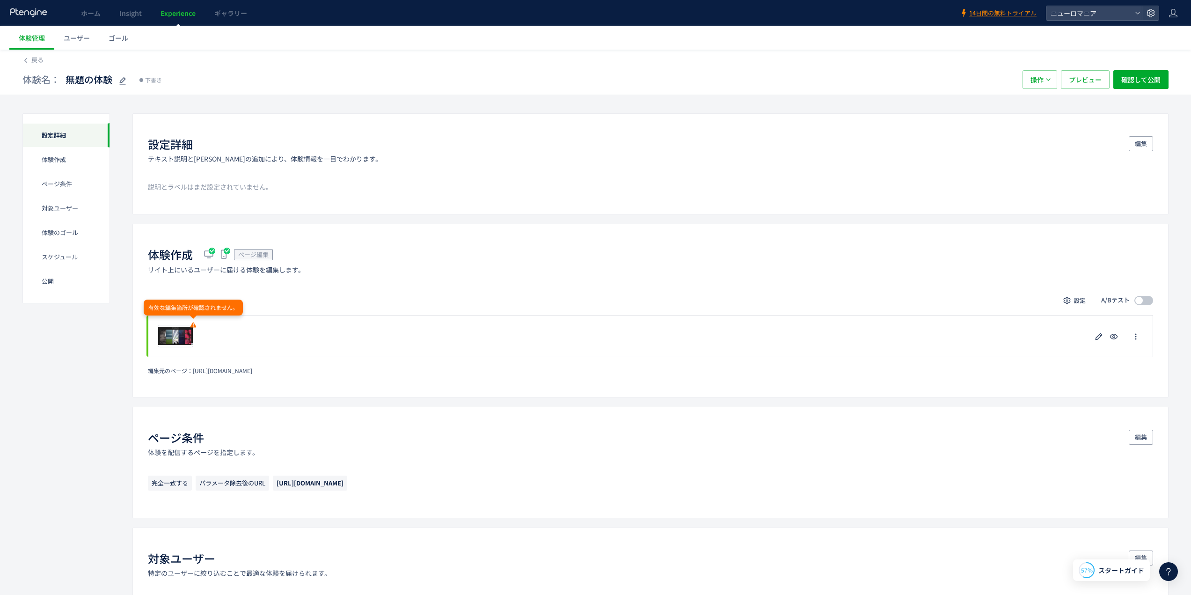
click at [190, 309] on div "有効な編集箇所が確認されません。" at bounding box center [193, 308] width 99 height 16
copy div "有効な編集箇所が確認されません。"
click at [351, 297] on div "設定 A/Bテスト" at bounding box center [650, 300] width 1005 height 15
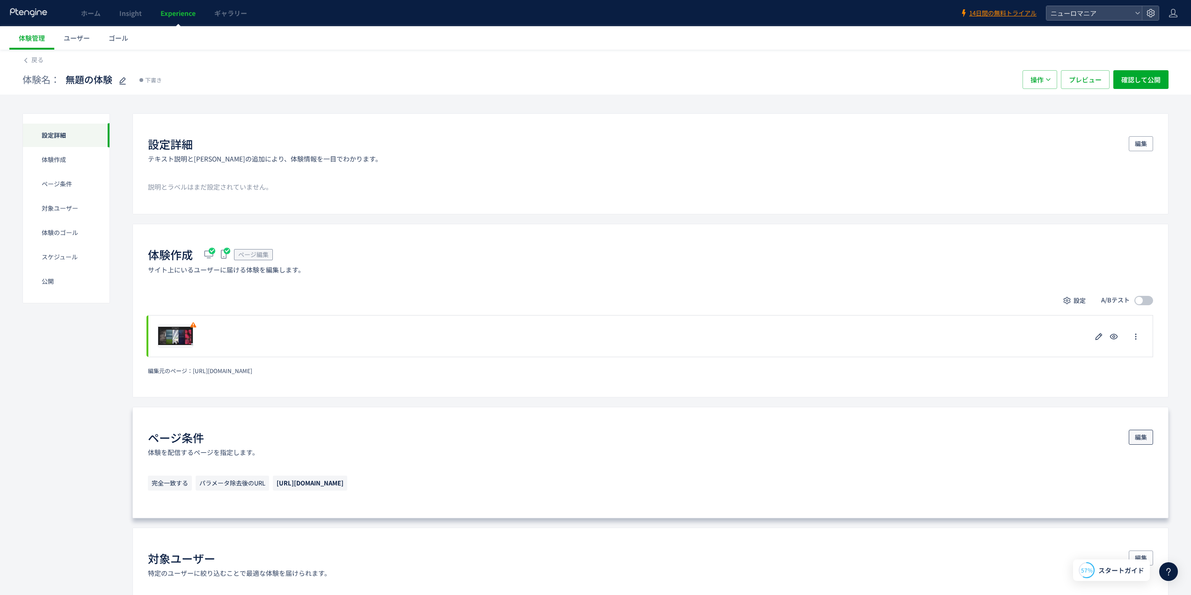
click at [1136, 436] on span "編集" at bounding box center [1141, 437] width 12 height 15
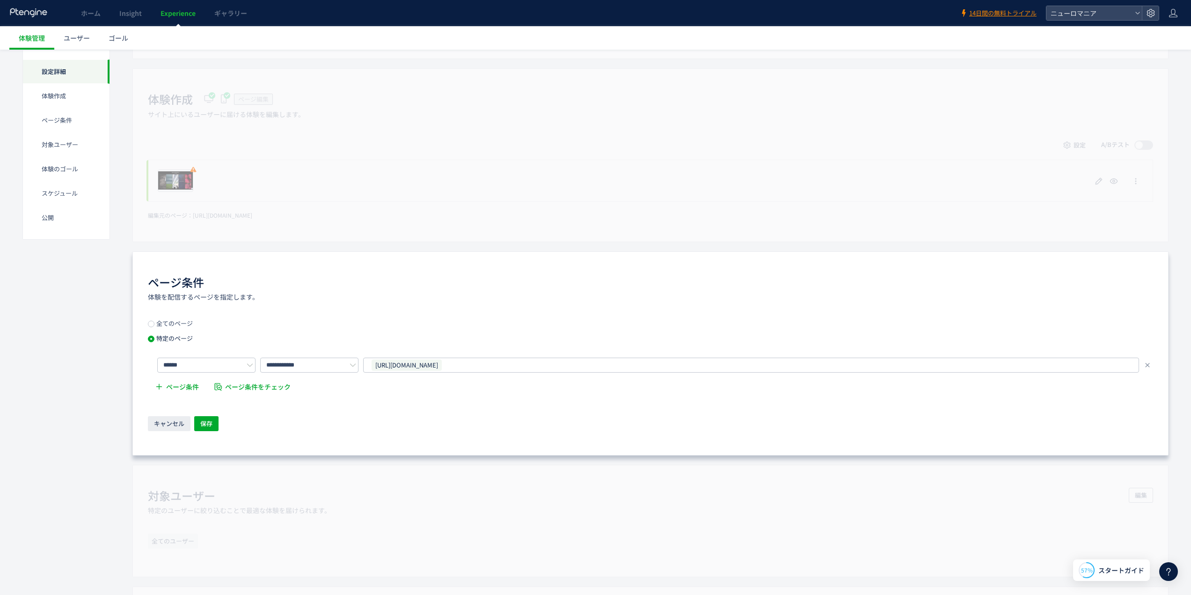
scroll to position [156, 0]
click at [192, 363] on input "******" at bounding box center [206, 364] width 98 height 15
click at [203, 420] on span "前方一致する" at bounding box center [186, 420] width 39 height 9
type input "******"
click at [209, 424] on span "保存" at bounding box center [206, 424] width 12 height 15
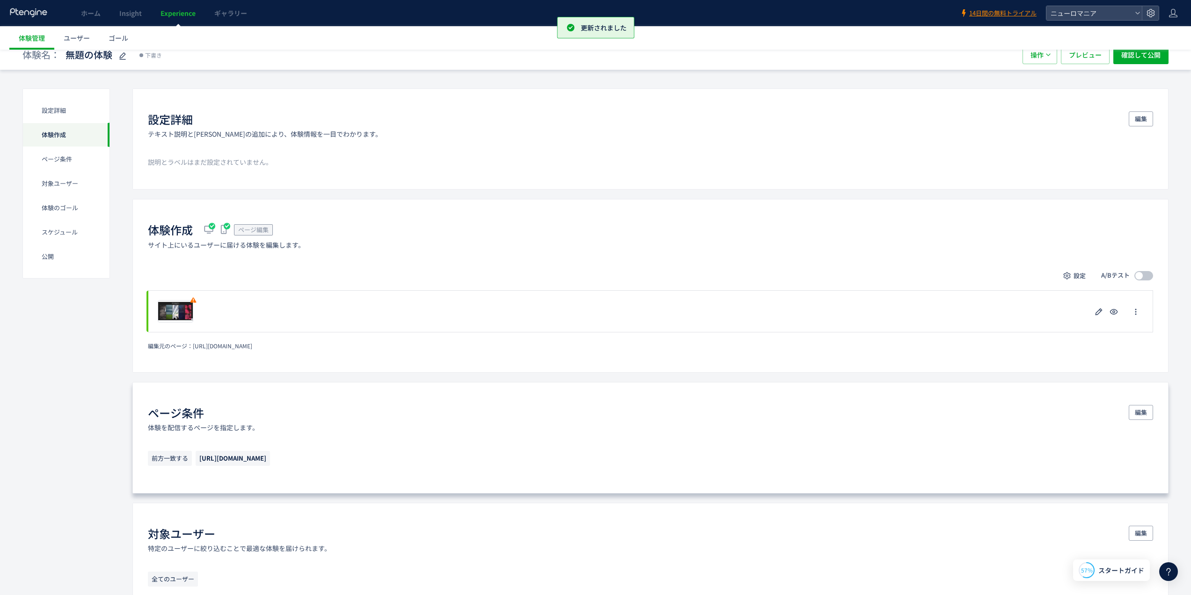
scroll to position [0, 0]
